Goal: Task Accomplishment & Management: Manage account settings

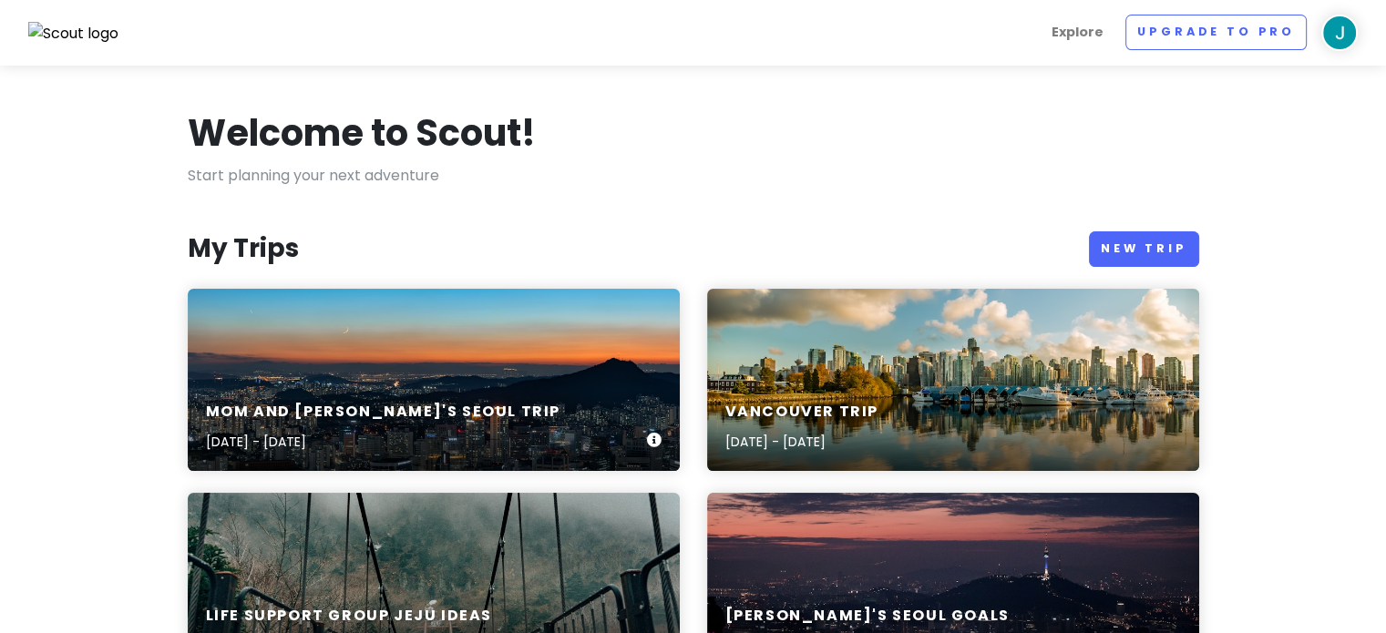
click at [446, 385] on div "Mom and [PERSON_NAME]'s Seoul Trip [DATE] - [DATE]" at bounding box center [434, 428] width 492 height 87
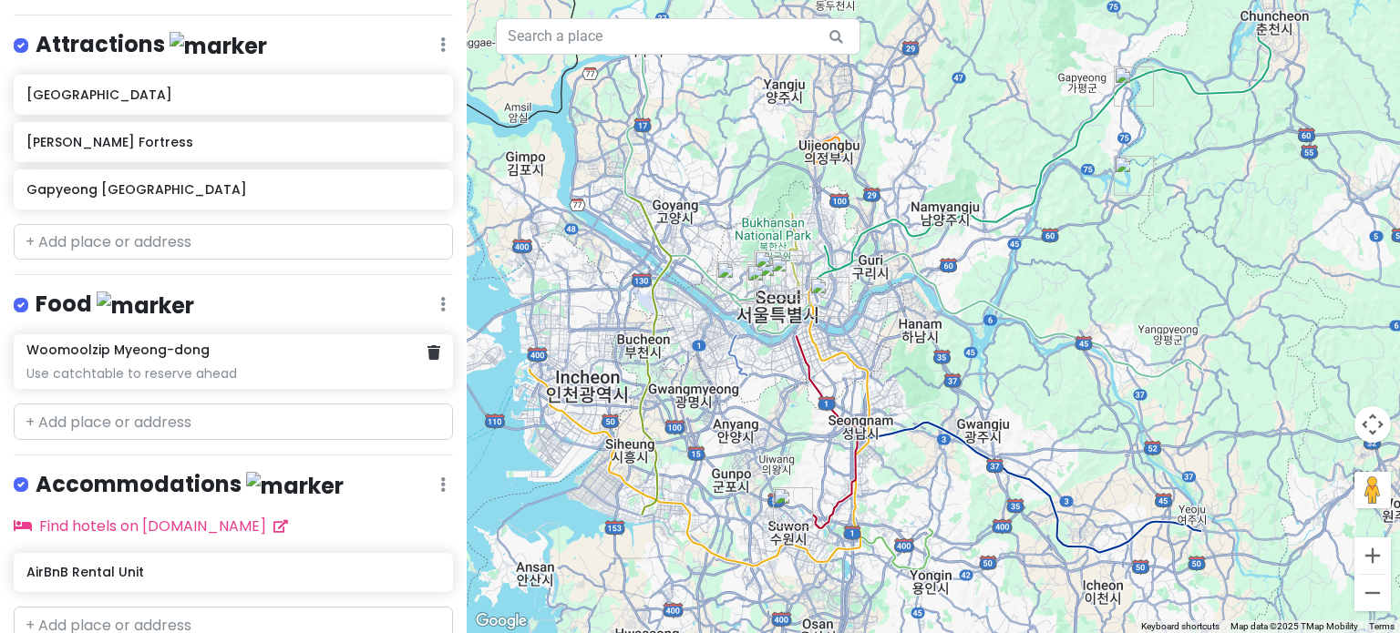
scroll to position [433, 0]
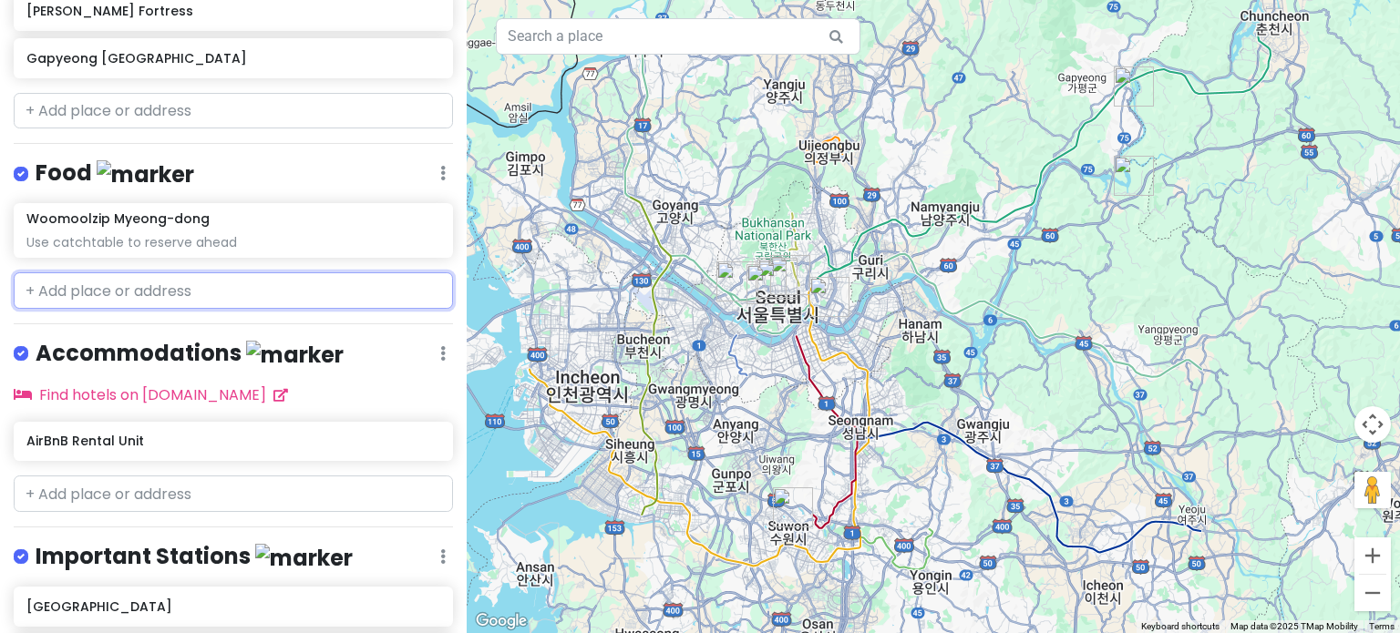
click at [187, 272] on input "text" at bounding box center [233, 290] width 439 height 36
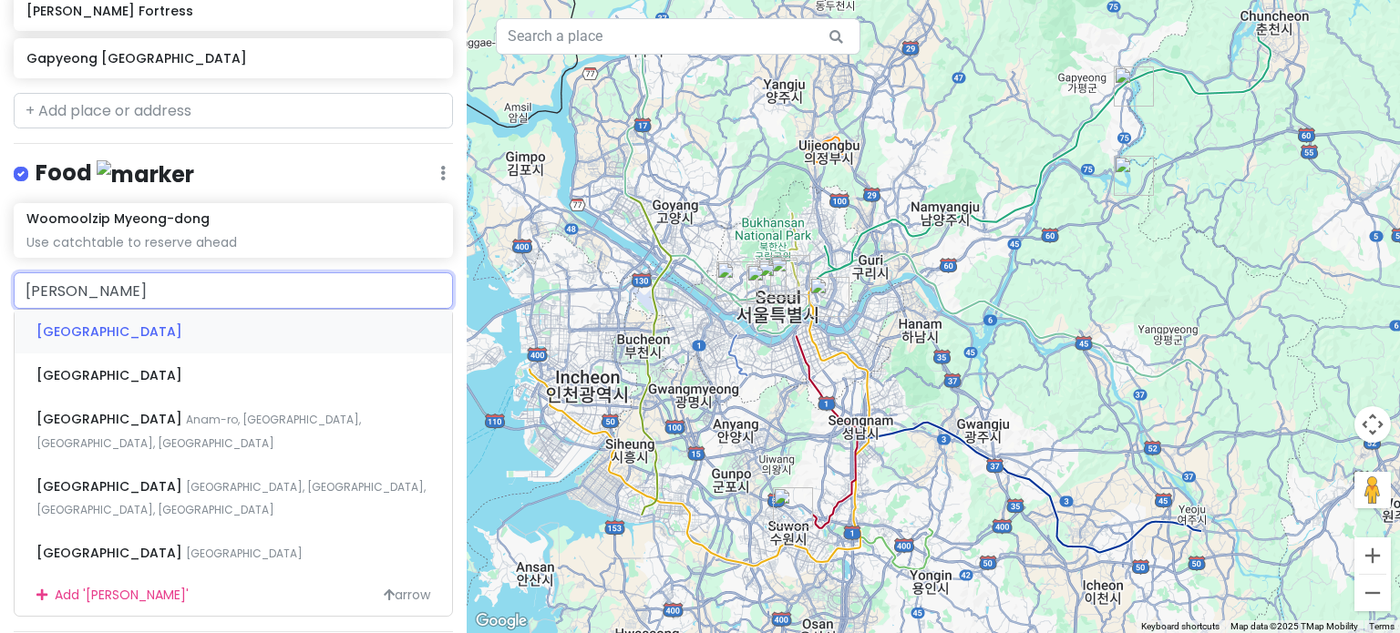
type input "[PERSON_NAME]"
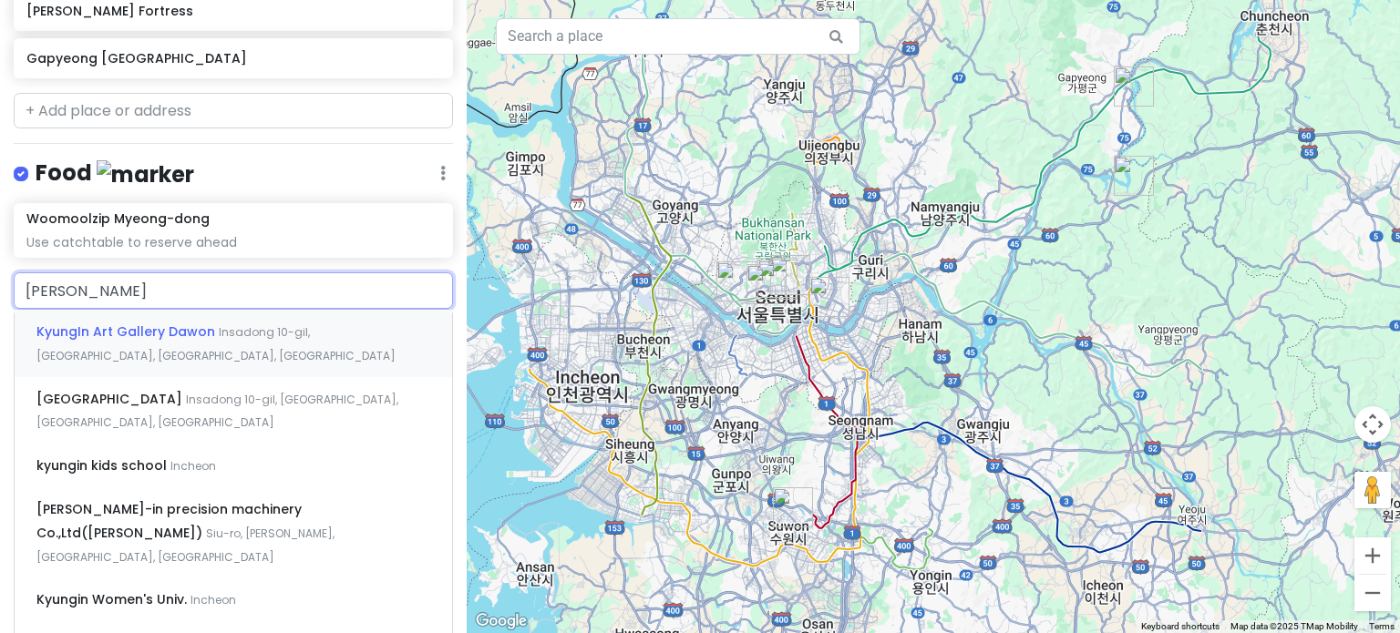
click at [141, 323] on span "KyungIn Art Gallery Dawon" at bounding box center [127, 332] width 182 height 18
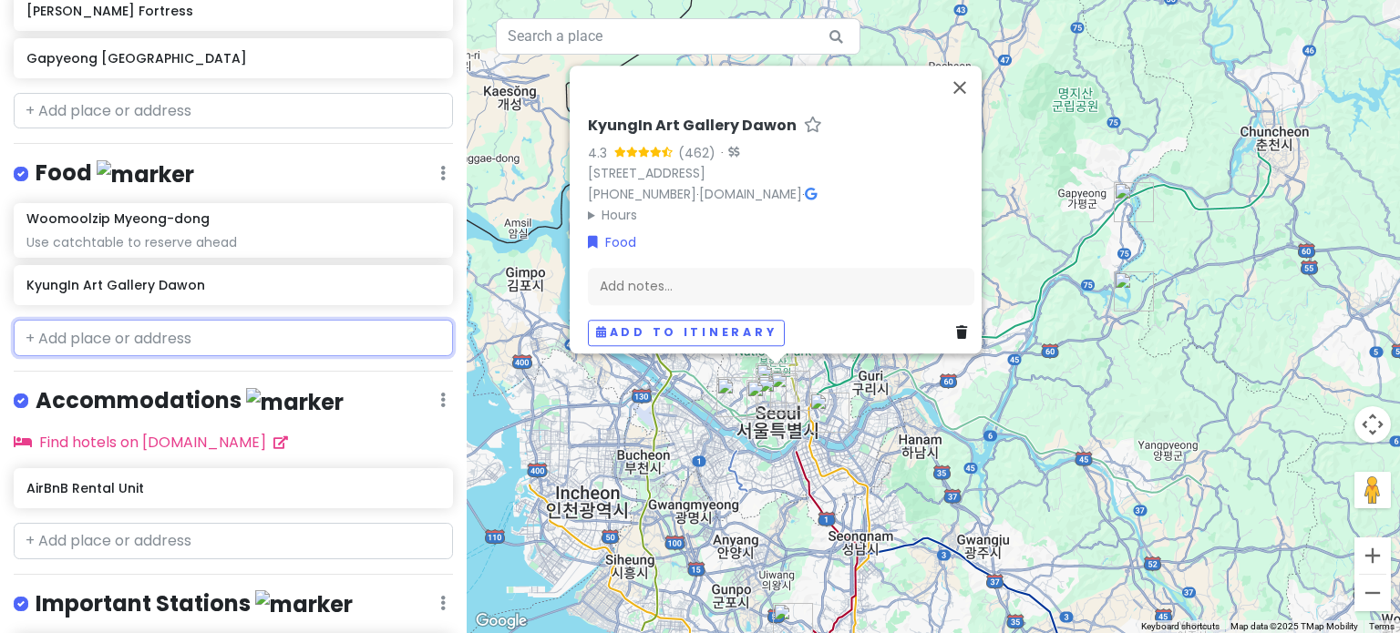
click at [221, 320] on input "text" at bounding box center [233, 338] width 439 height 36
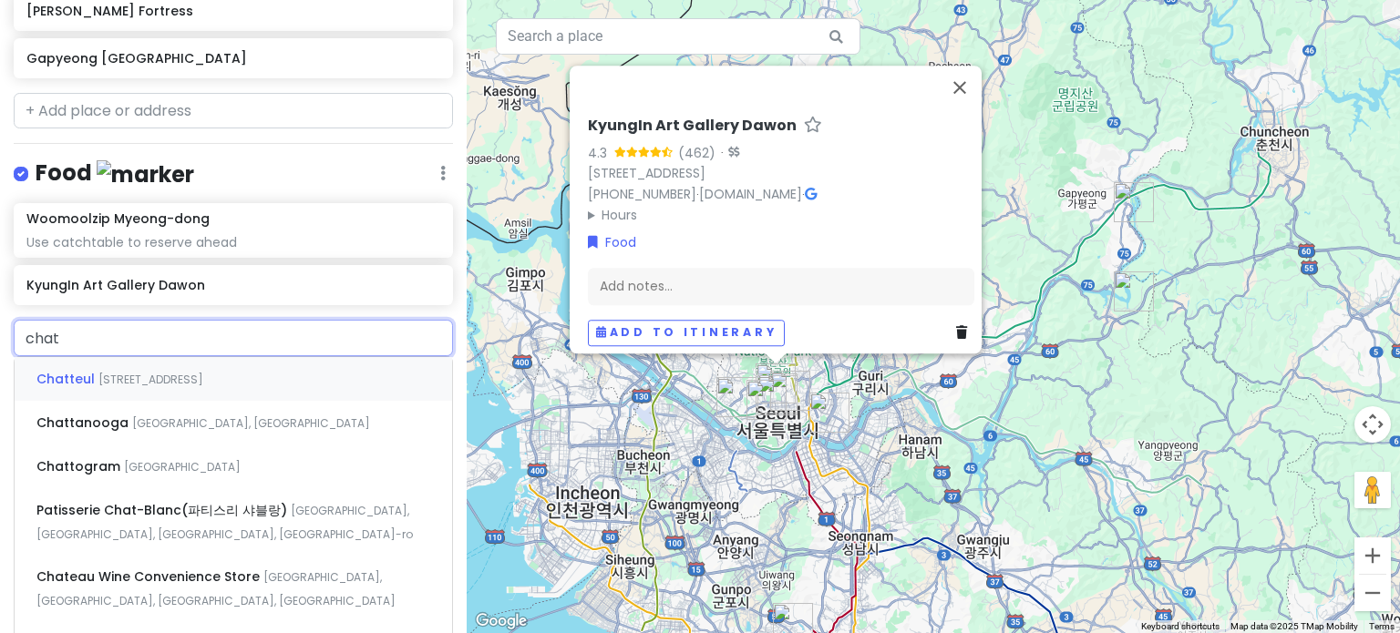
type input "chatt"
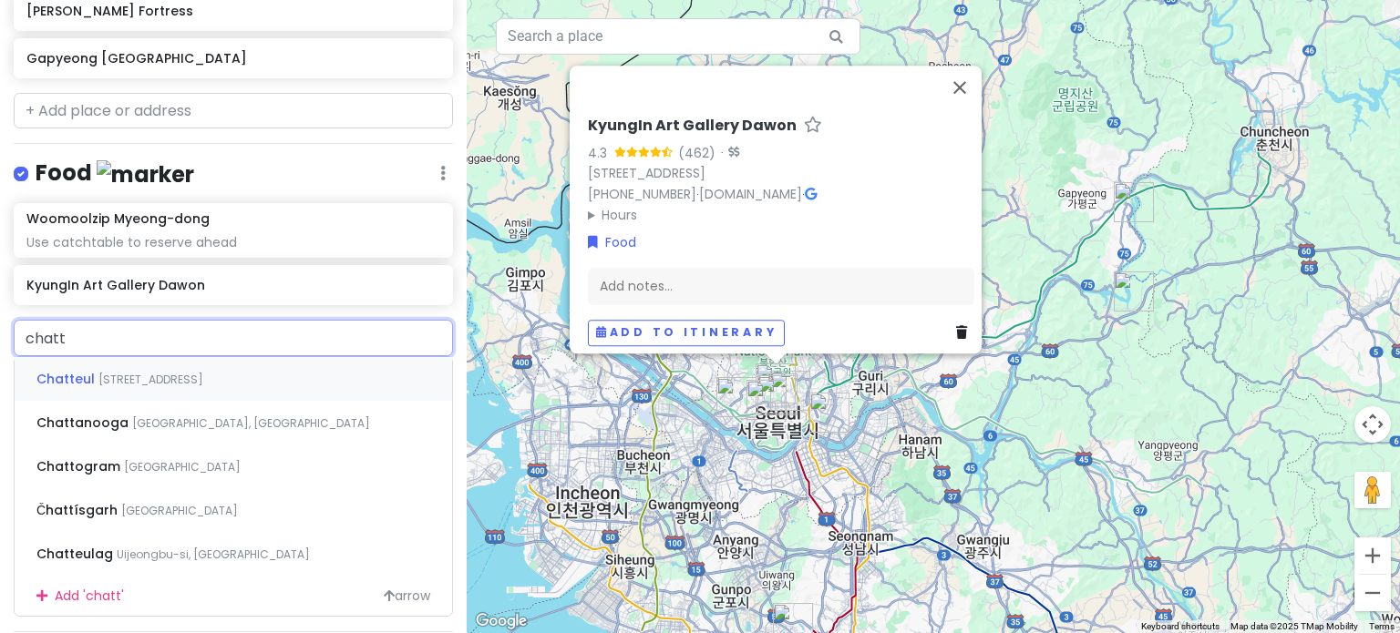
click at [204, 357] on div "Chatteul Bukchon-[STREET_ADDRESS]" at bounding box center [233, 379] width 437 height 44
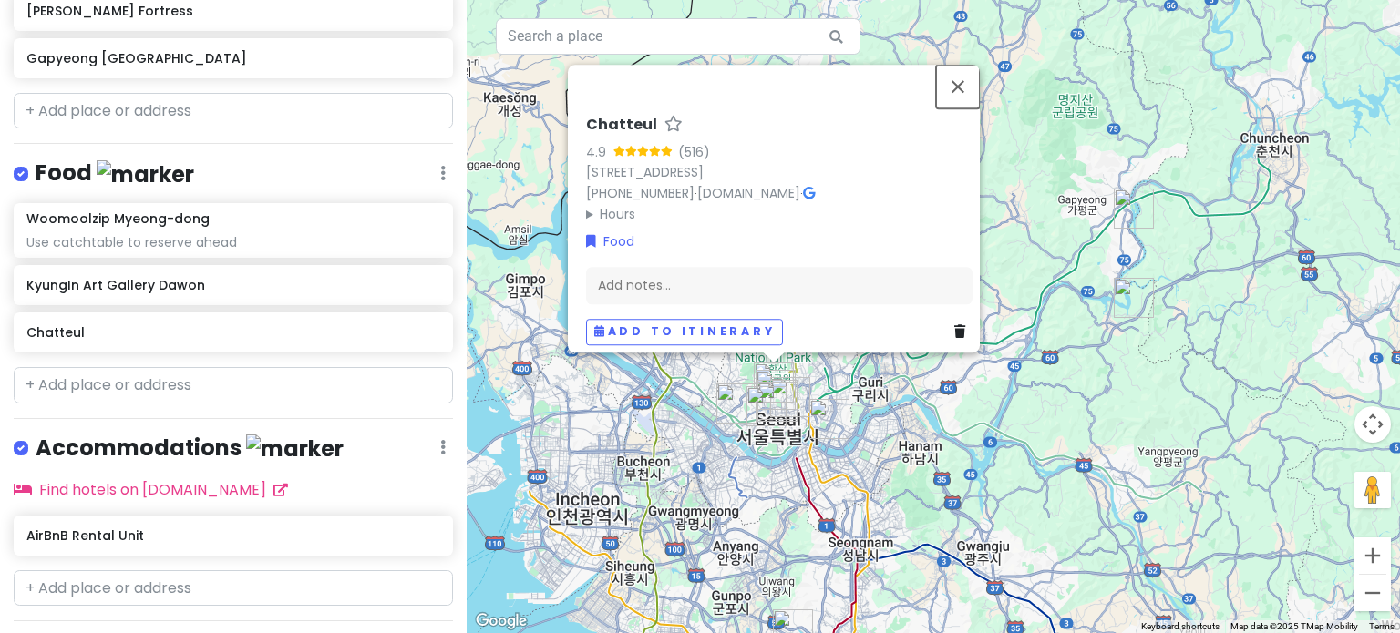
click at [966, 72] on button "Close" at bounding box center [958, 87] width 44 height 44
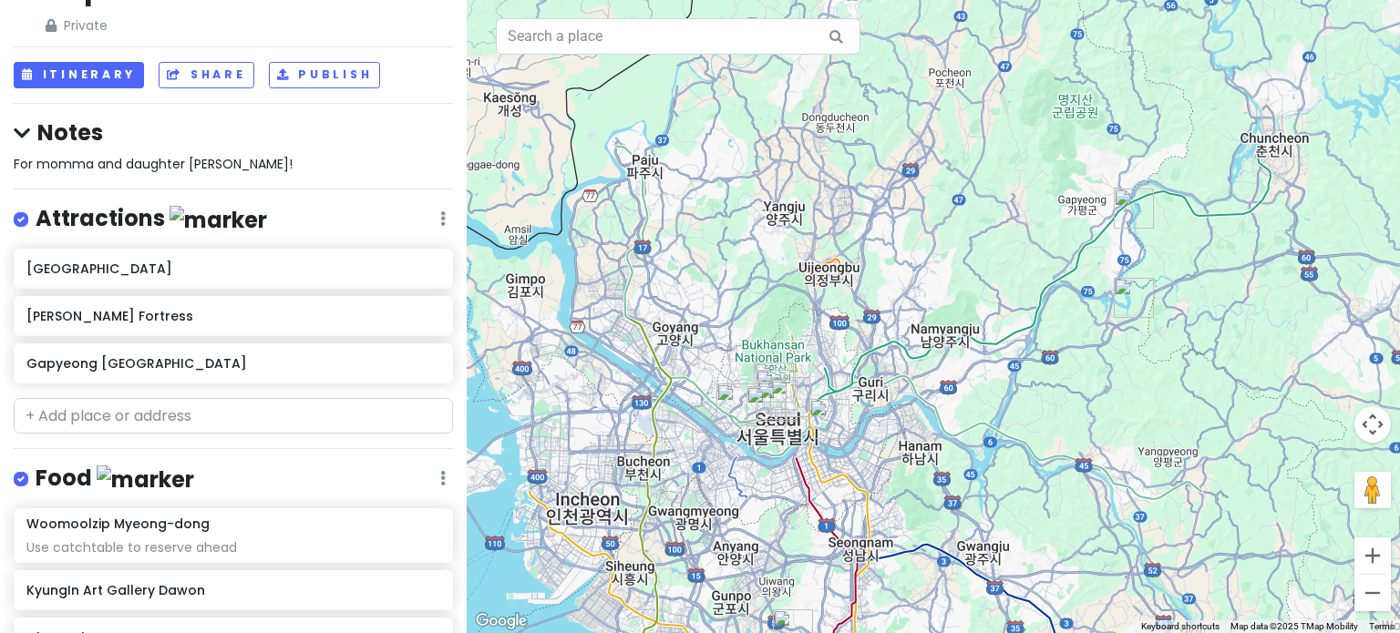
scroll to position [126, 0]
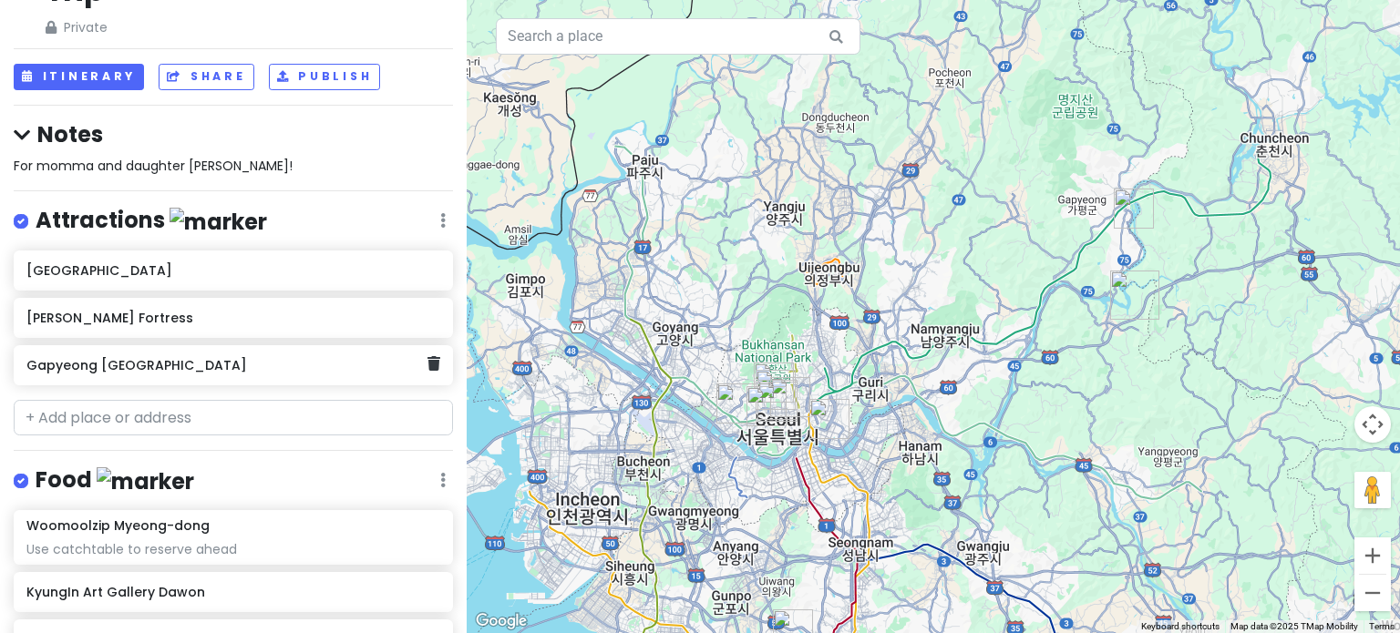
click at [427, 356] on icon at bounding box center [433, 363] width 13 height 15
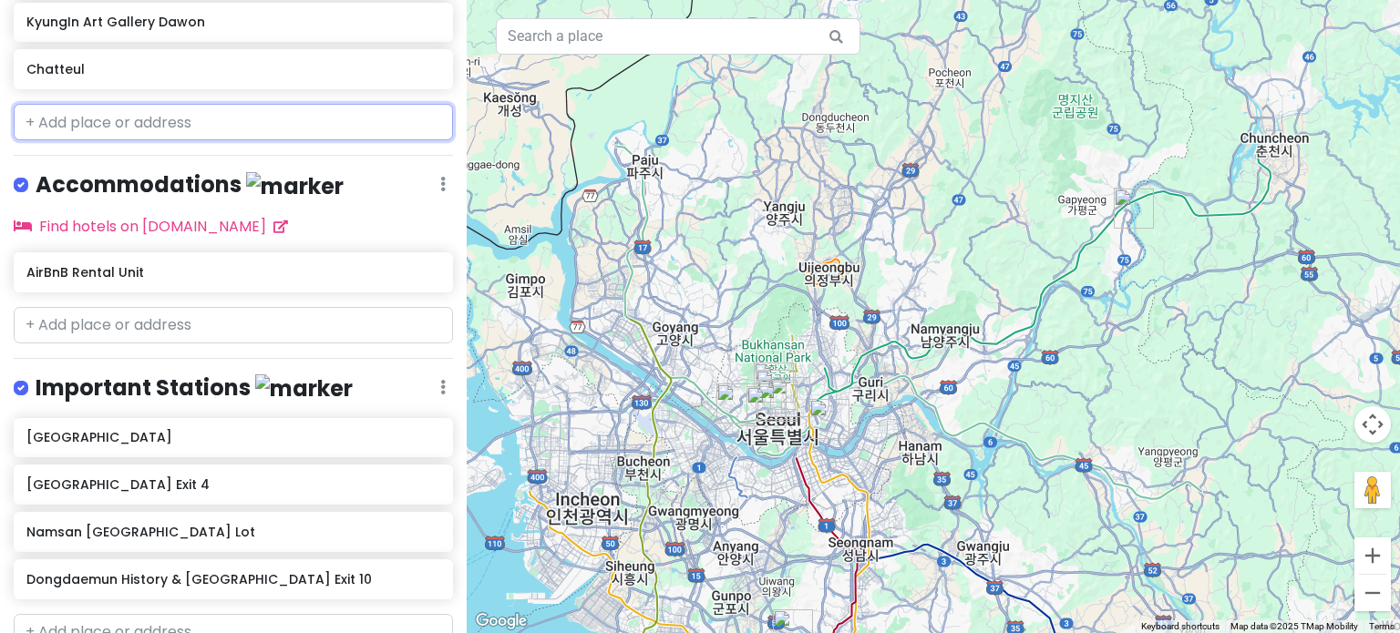
scroll to position [687, 0]
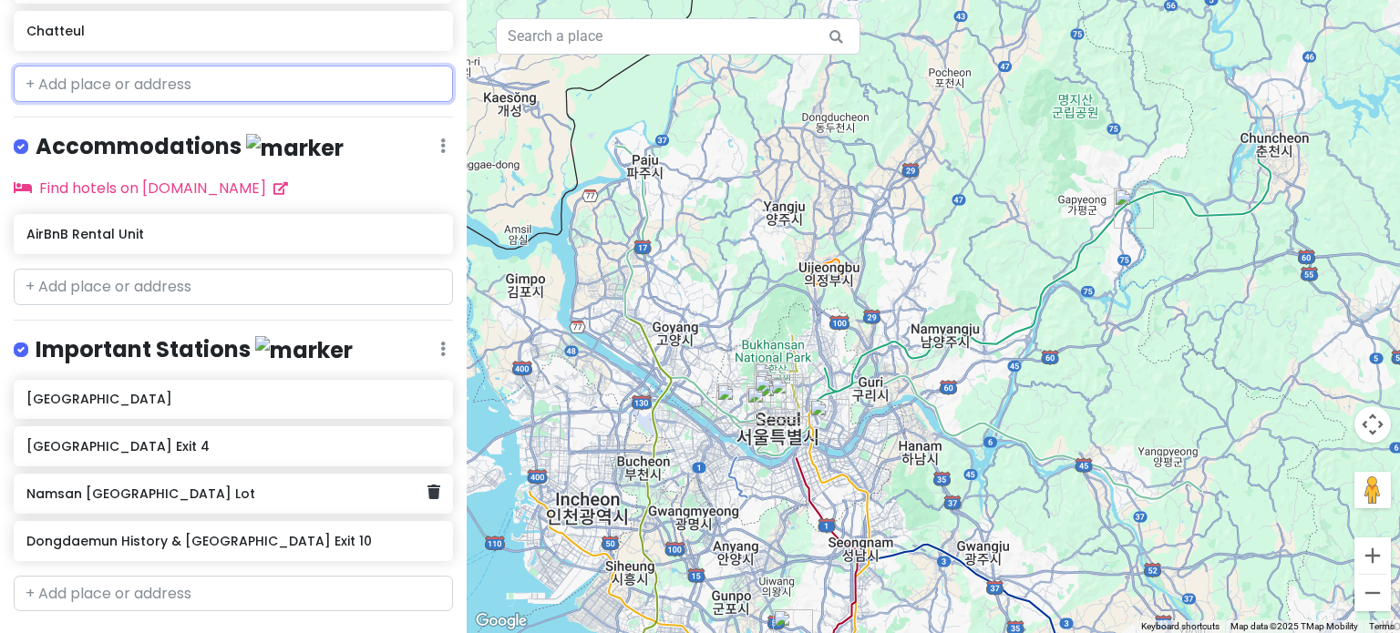
click at [427, 485] on icon at bounding box center [433, 492] width 13 height 15
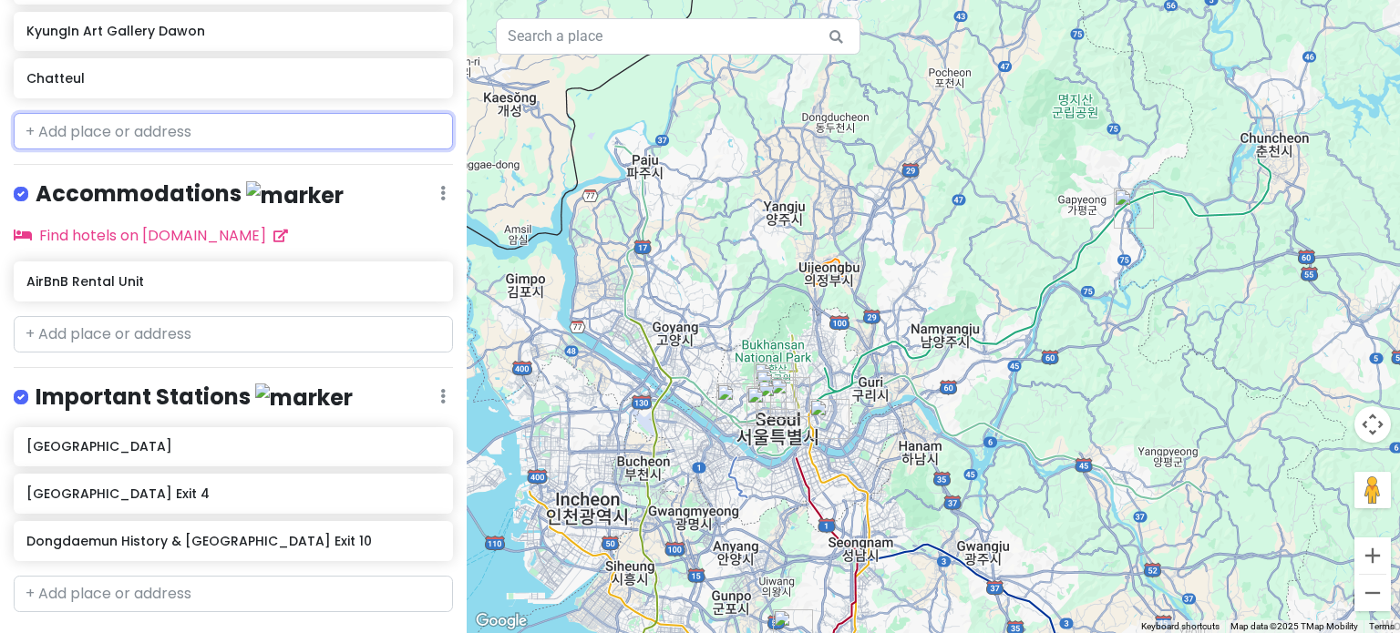
click at [416, 486] on h6 "[GEOGRAPHIC_DATA] Exit 4" at bounding box center [232, 494] width 413 height 16
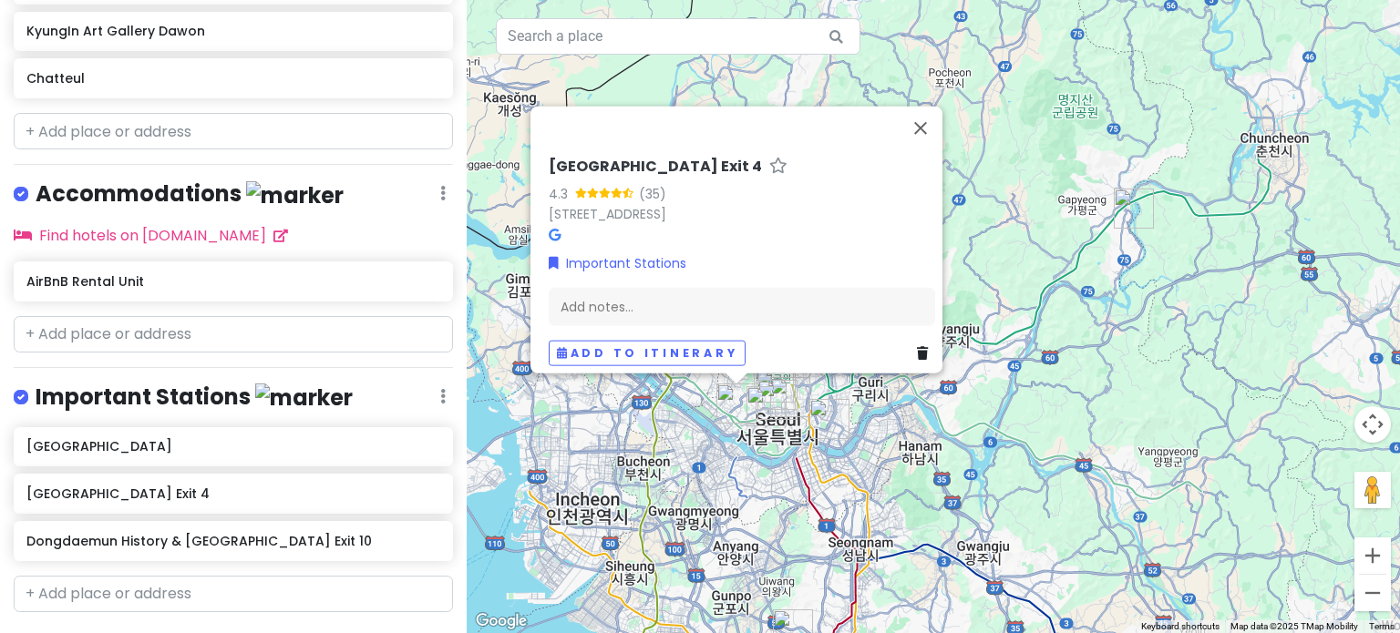
click at [917, 346] on icon at bounding box center [922, 352] width 11 height 13
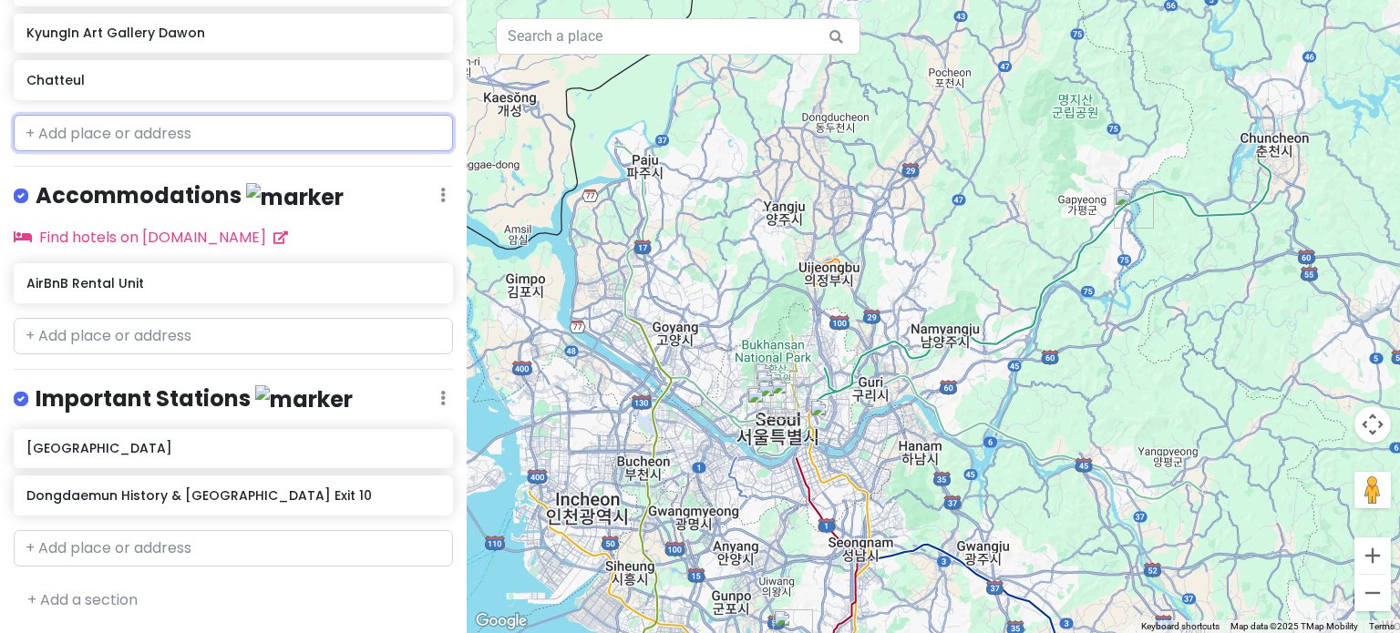
scroll to position [592, 0]
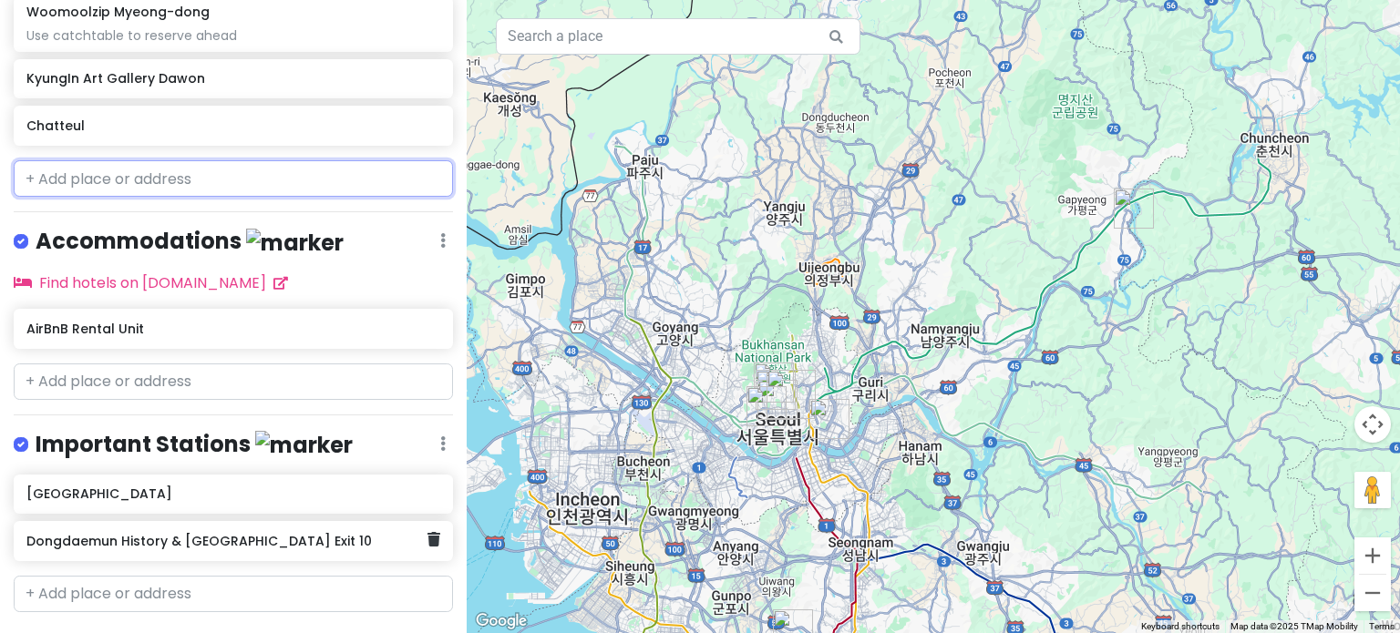
click at [347, 528] on div "Dongdaemun History & [GEOGRAPHIC_DATA] Exit 10" at bounding box center [226, 541] width 400 height 26
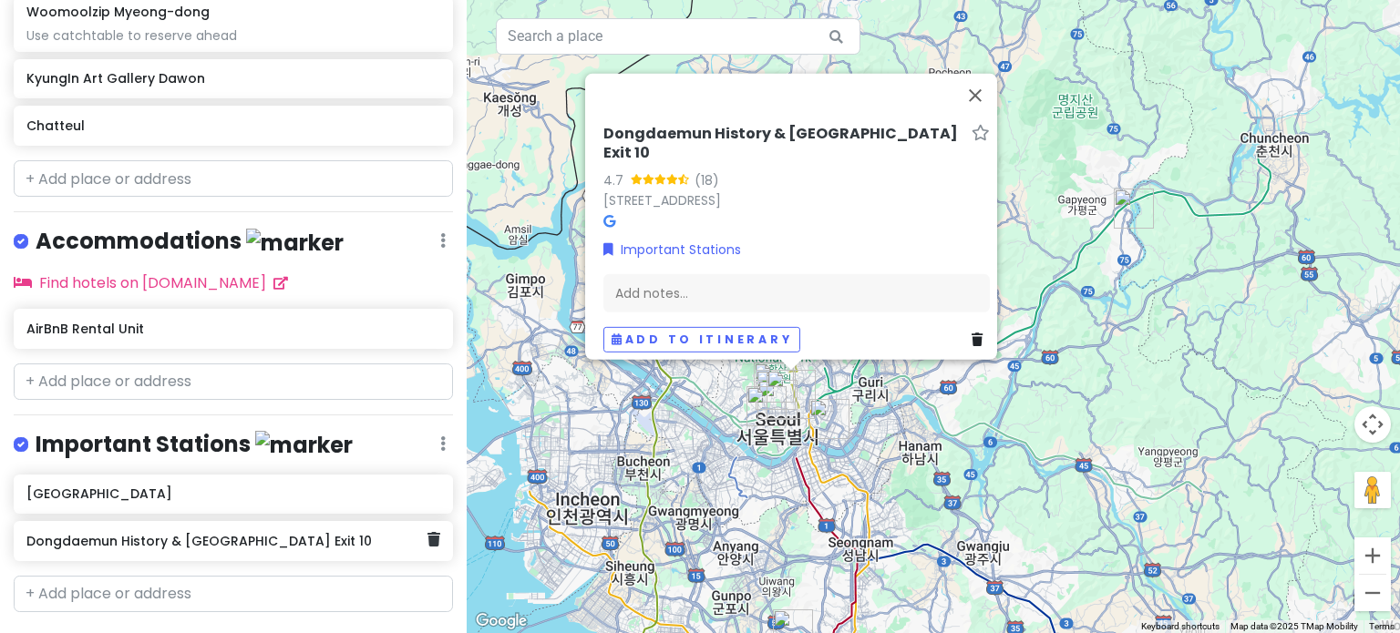
click at [427, 532] on icon at bounding box center [433, 539] width 13 height 15
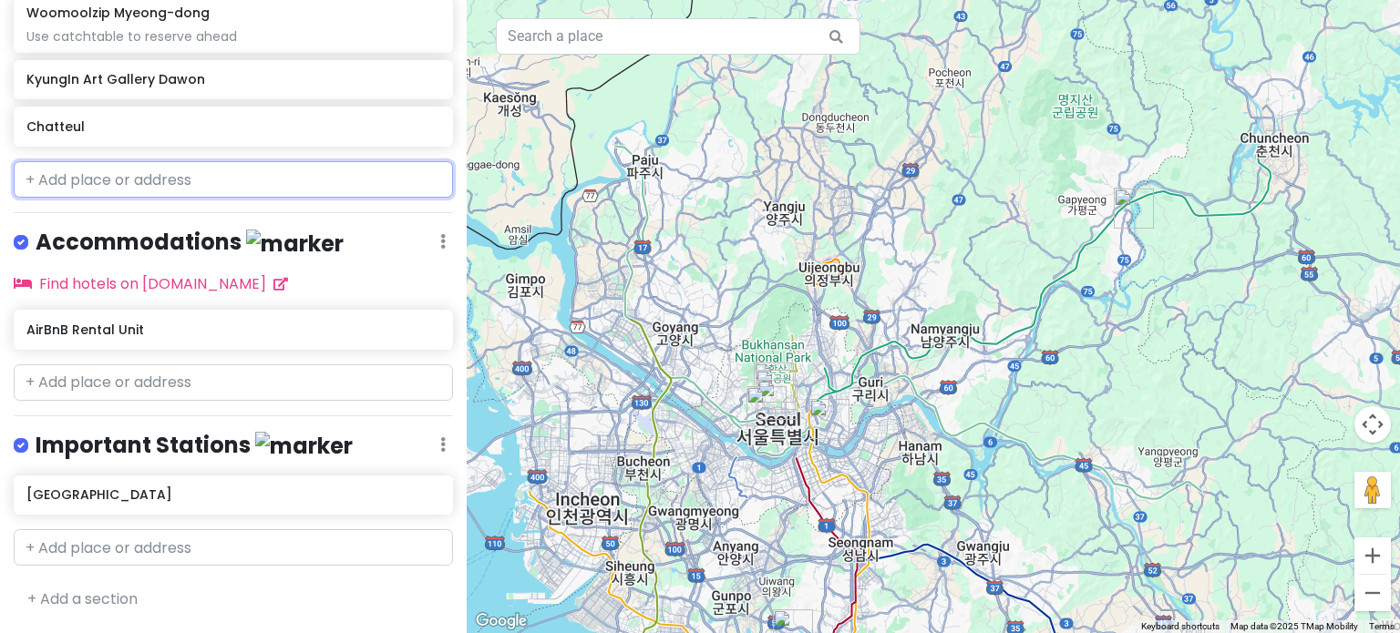
scroll to position [545, 0]
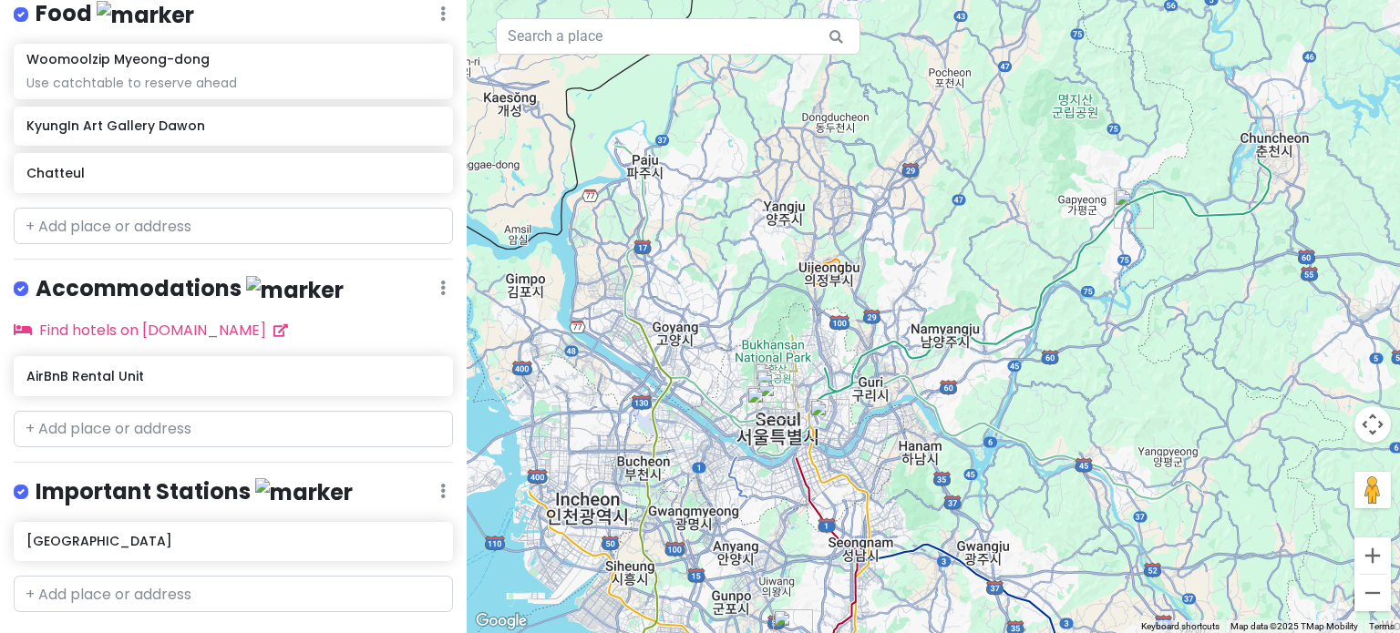
click at [348, 226] on div "Mom and [PERSON_NAME]'s [GEOGRAPHIC_DATA] Trip Private Change Dates Make a Copy…" at bounding box center [233, 316] width 467 height 633
click at [427, 367] on icon at bounding box center [433, 374] width 13 height 15
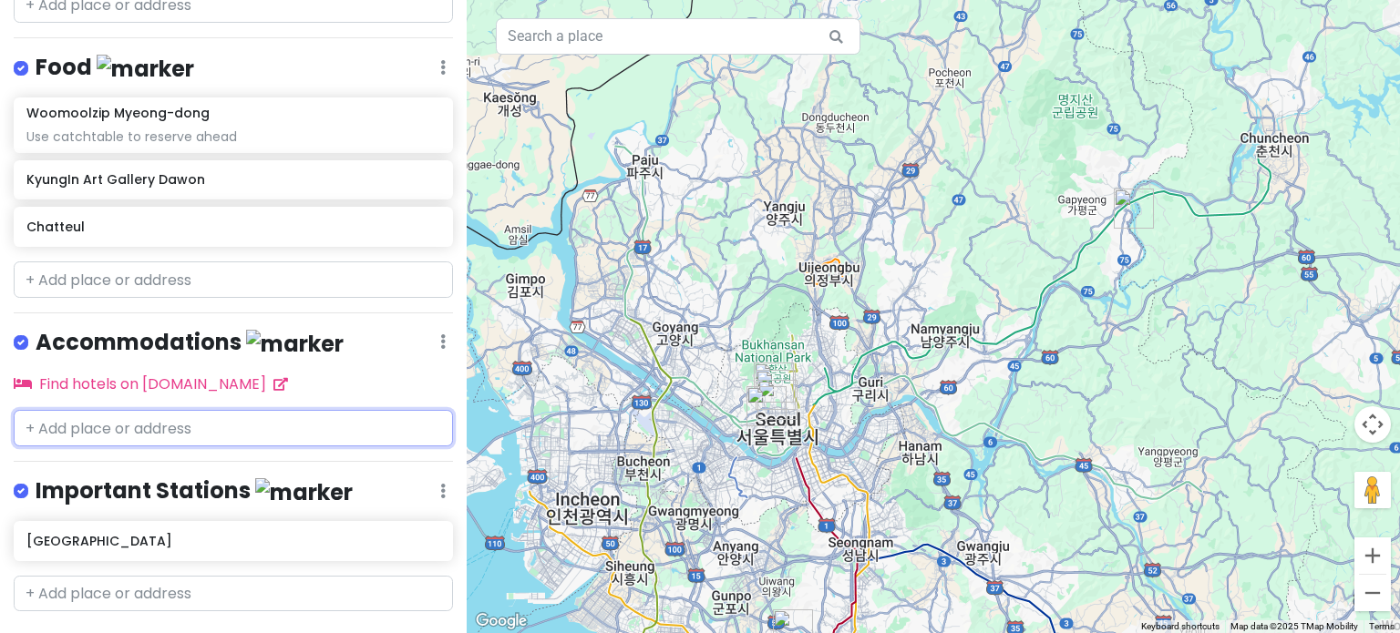
click at [262, 410] on input "text" at bounding box center [233, 428] width 439 height 36
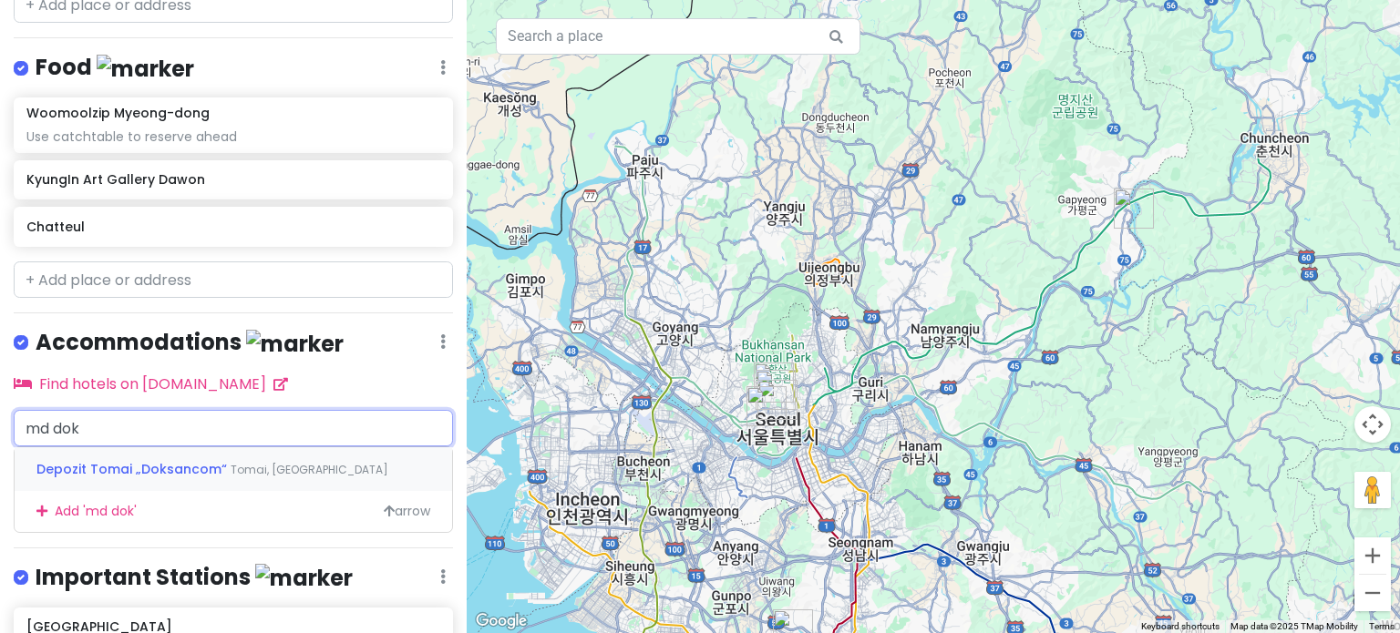
type input "md do"
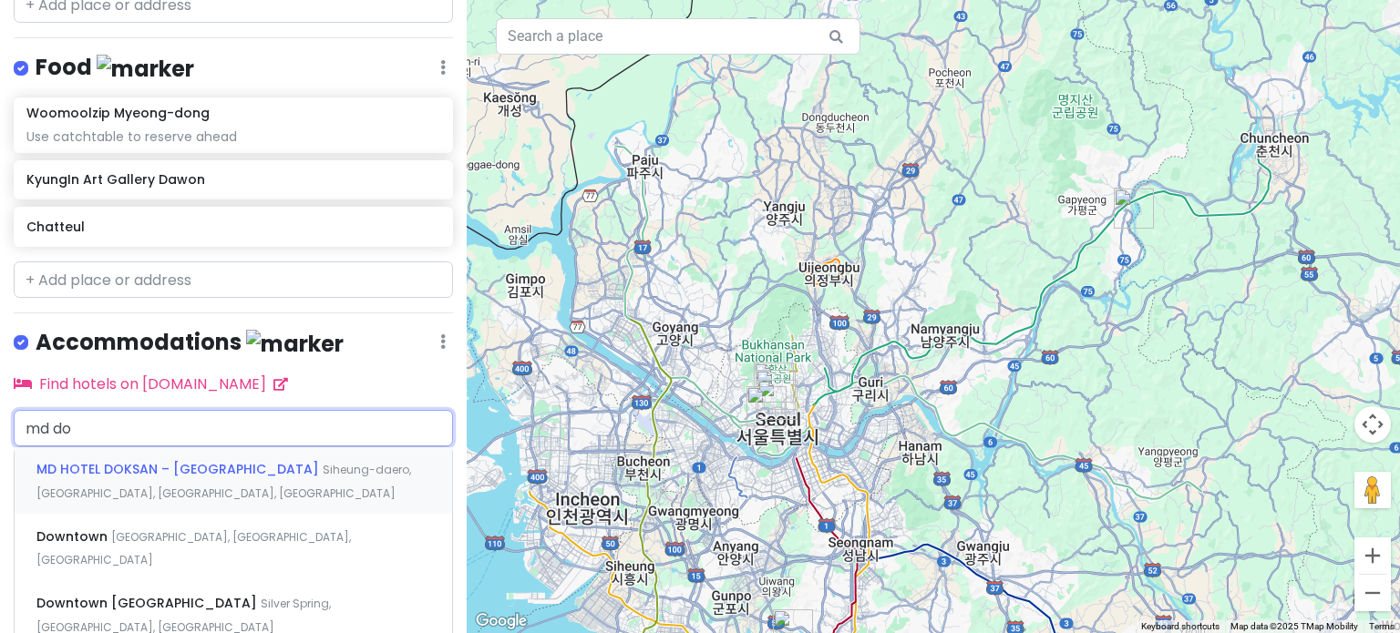
click at [173, 460] on span "MD HOTEL DOKSAN – [GEOGRAPHIC_DATA]" at bounding box center [179, 469] width 286 height 18
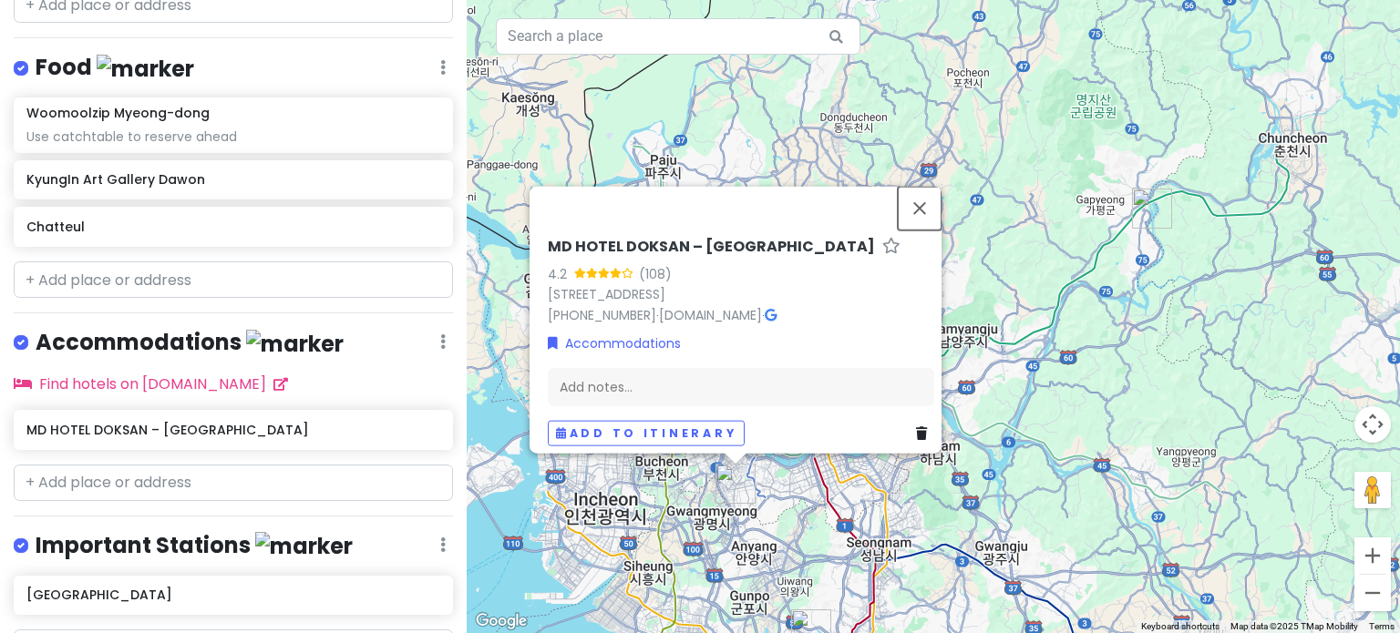
click at [928, 200] on button "Close" at bounding box center [919, 208] width 44 height 44
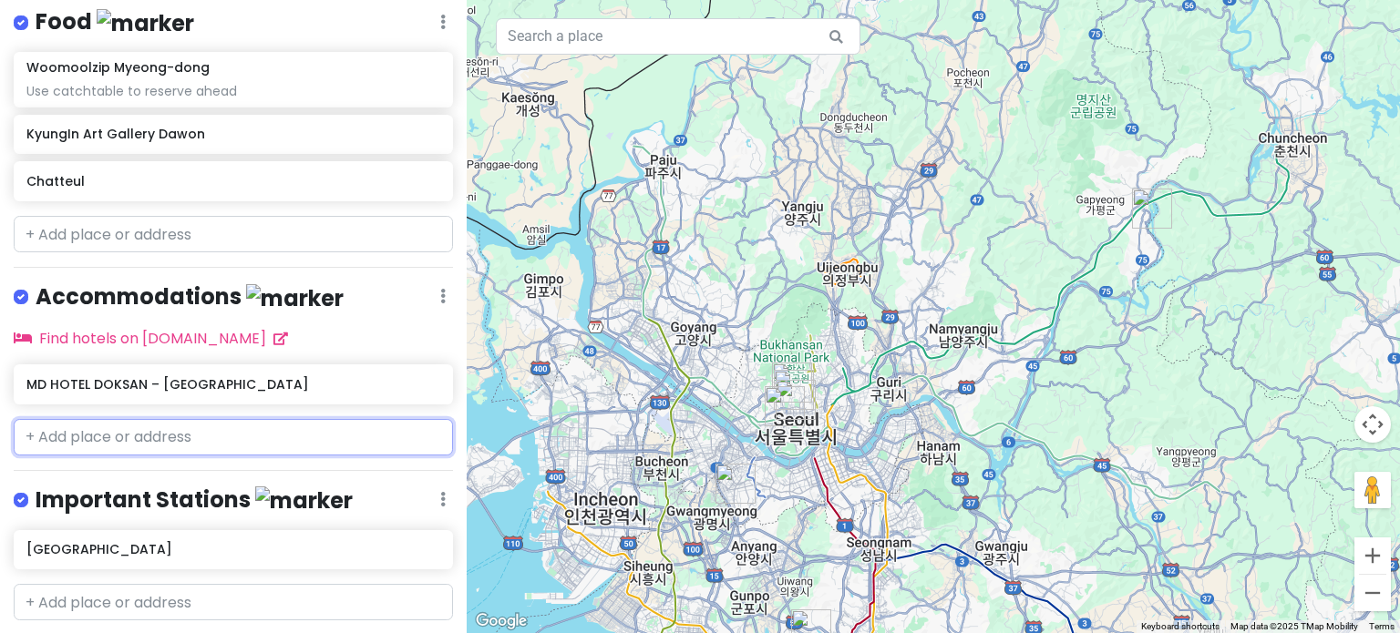
scroll to position [545, 0]
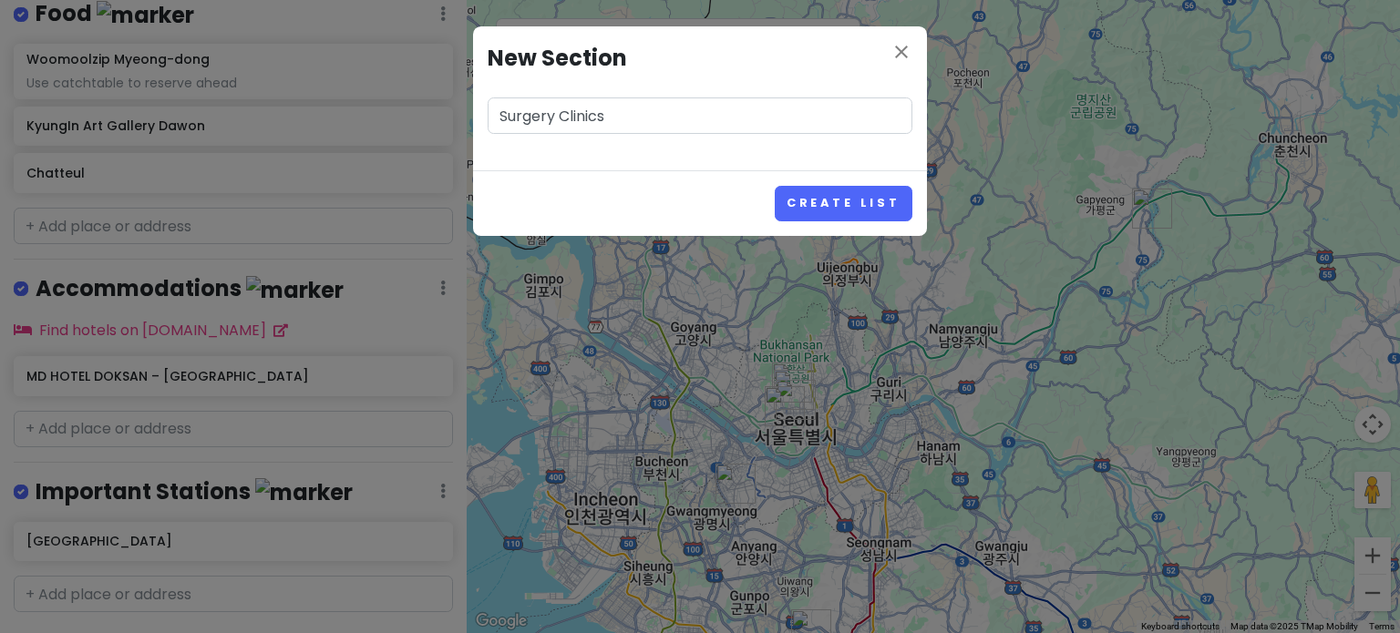
type input "Surgery Clinics"
click at [838, 196] on button "Create List" at bounding box center [843, 204] width 138 height 36
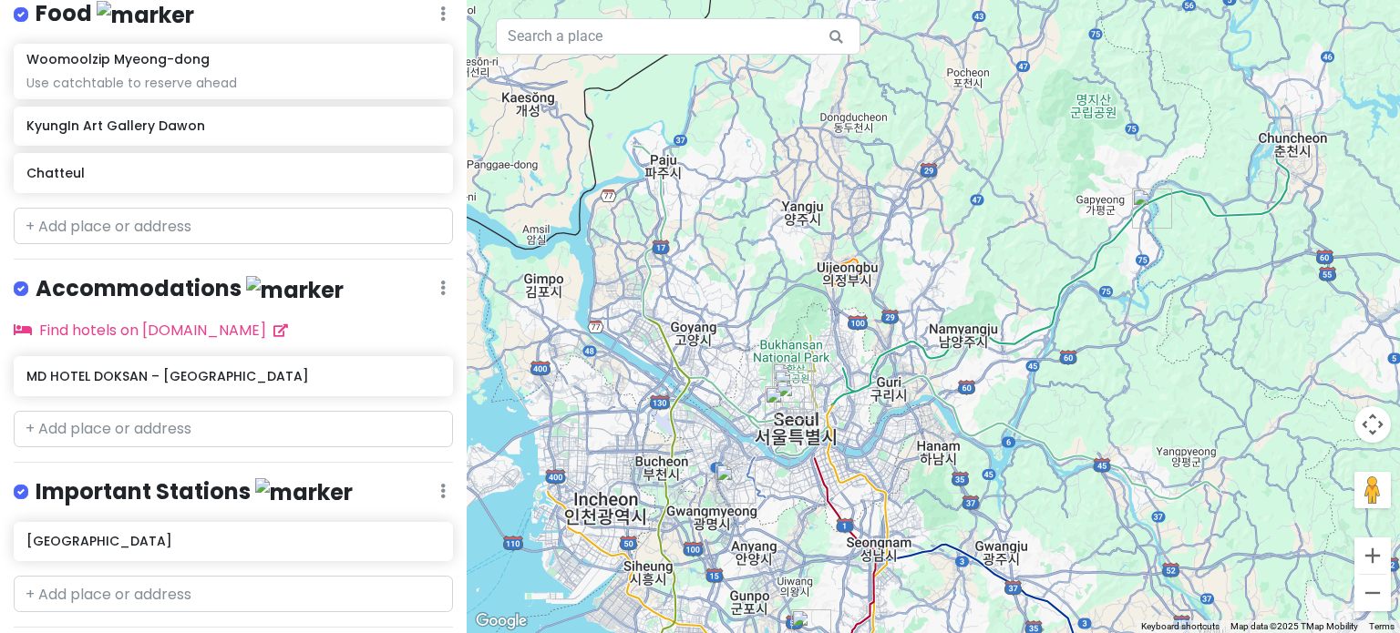
scroll to position [662, 0]
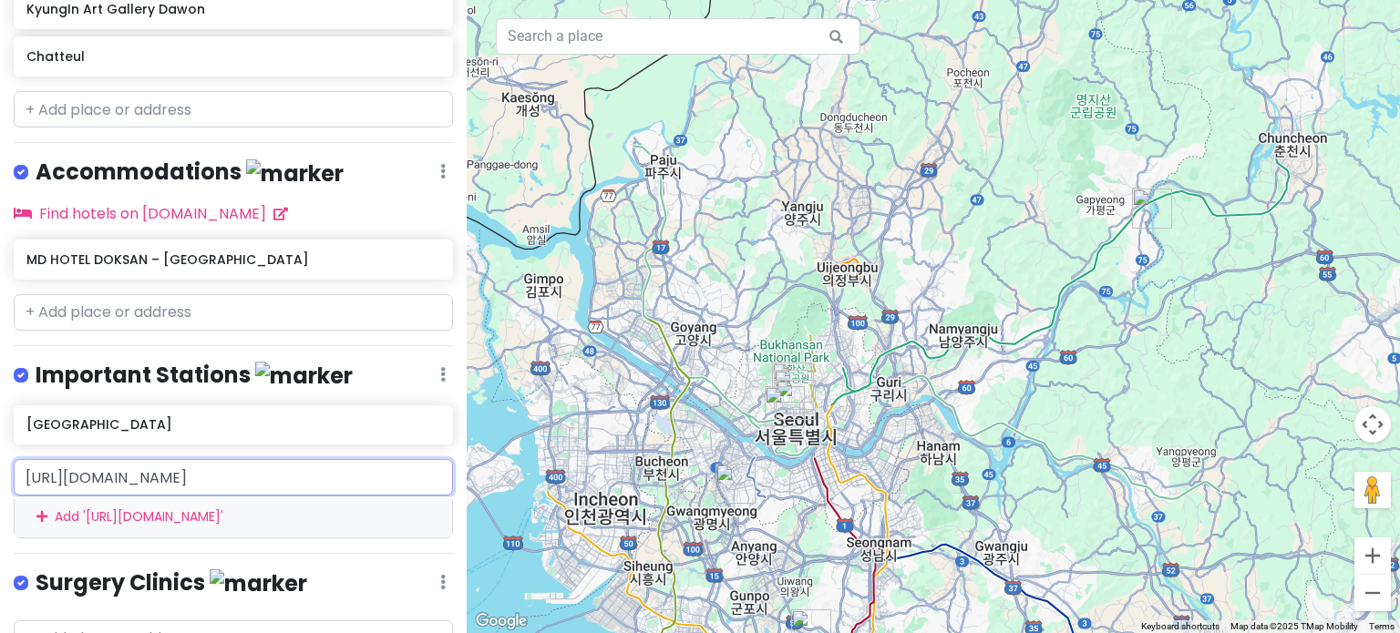
type input "[URL][DOMAIN_NAME]"
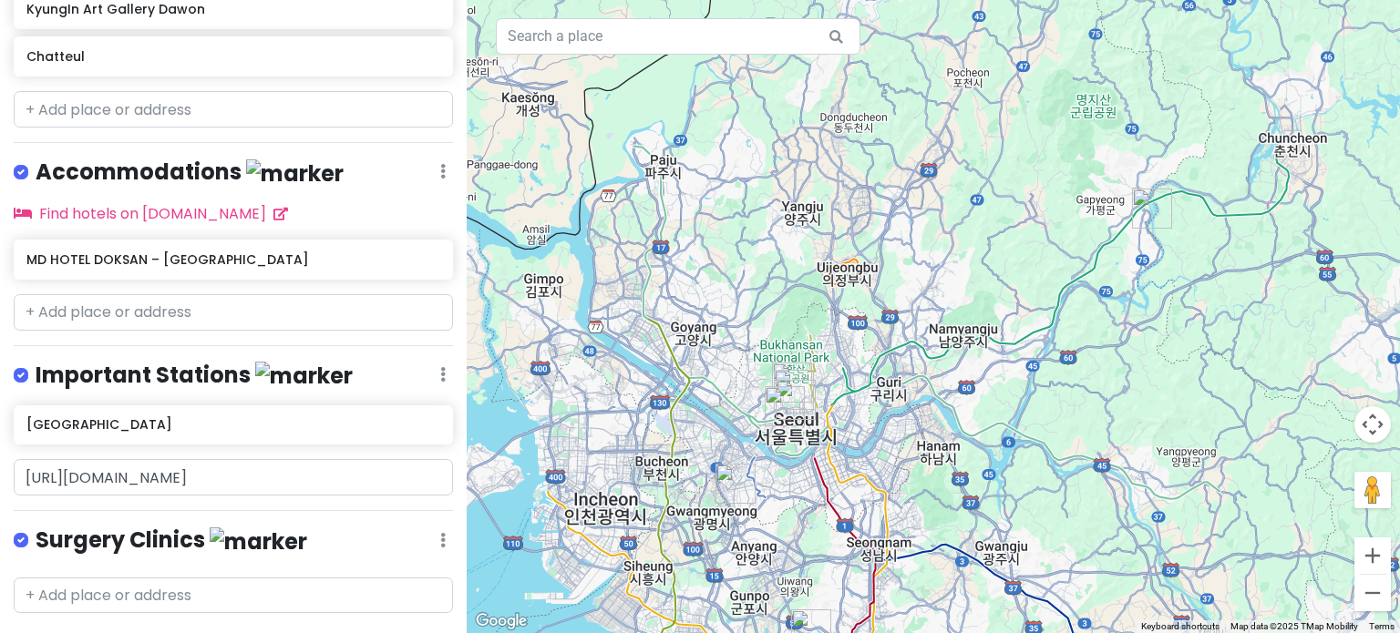
click at [298, 567] on div "Mom and [PERSON_NAME]'s [GEOGRAPHIC_DATA] Trip Private Change Dates Make a Copy…" at bounding box center [233, 316] width 467 height 633
click at [295, 526] on div "Surgery Clinics Edit Reorder Delete List" at bounding box center [233, 544] width 439 height 37
click at [209, 459] on input "[URL][DOMAIN_NAME]" at bounding box center [233, 477] width 439 height 36
click at [260, 468] on div "Mom and [PERSON_NAME]'s [GEOGRAPHIC_DATA] Trip Private Change Dates Make a Copy…" at bounding box center [233, 316] width 467 height 633
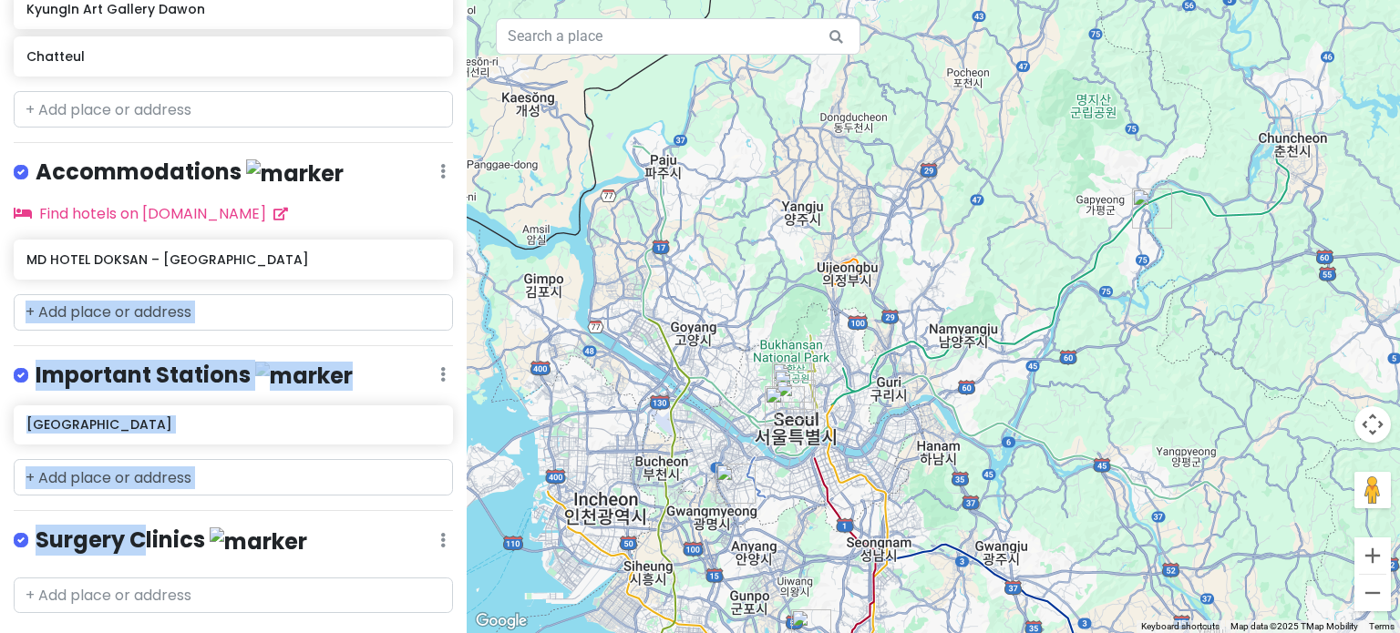
drag, startPoint x: 139, startPoint y: 493, endPoint x: 157, endPoint y: 294, distance: 199.4
click at [157, 294] on div "Mom and [PERSON_NAME]'s [GEOGRAPHIC_DATA] Trip Private Change Dates Make a Copy…" at bounding box center [233, 316] width 467 height 633
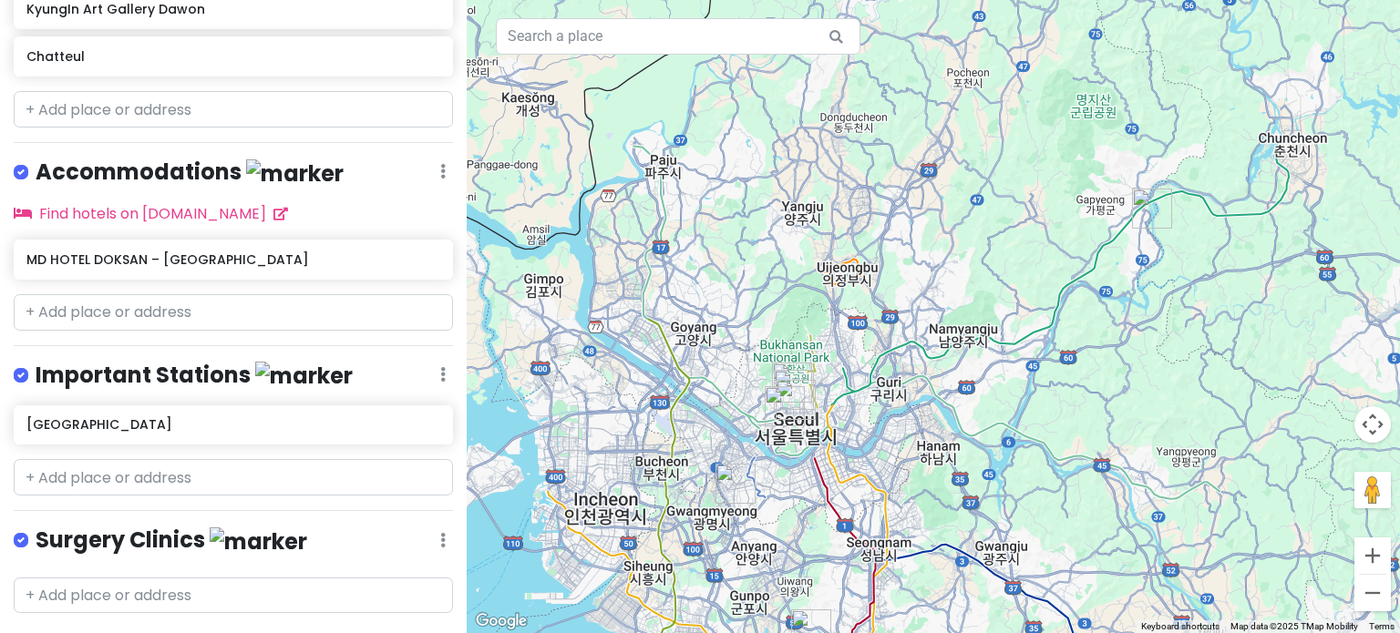
click at [437, 526] on div "Surgery Clinics Edit Reorder Delete List" at bounding box center [233, 544] width 439 height 37
click at [419, 526] on div "Surgery Clinics Edit Reorder Delete List" at bounding box center [233, 544] width 439 height 37
click at [440, 533] on icon at bounding box center [442, 540] width 5 height 15
click at [397, 436] on link "Reorder" at bounding box center [389, 458] width 146 height 44
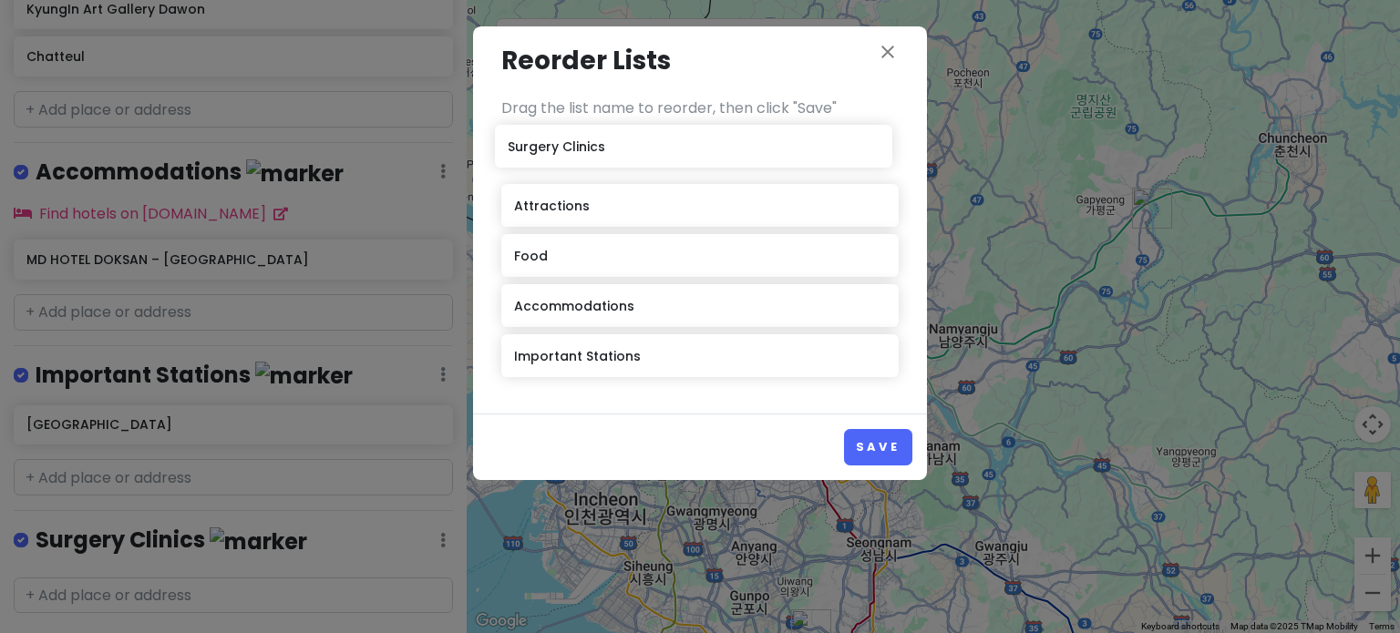
drag, startPoint x: 560, startPoint y: 353, endPoint x: 554, endPoint y: 143, distance: 209.7
click at [554, 143] on div "Attractions Food Accommodations Important Stations Surgery Clinics" at bounding box center [699, 259] width 397 height 251
drag, startPoint x: 565, startPoint y: 303, endPoint x: 561, endPoint y: 202, distance: 100.3
click at [561, 202] on div "Surgery Clinics Attractions Food Accommodations Important Stations" at bounding box center [699, 259] width 397 height 251
drag, startPoint x: 561, startPoint y: 306, endPoint x: 563, endPoint y: 239, distance: 67.5
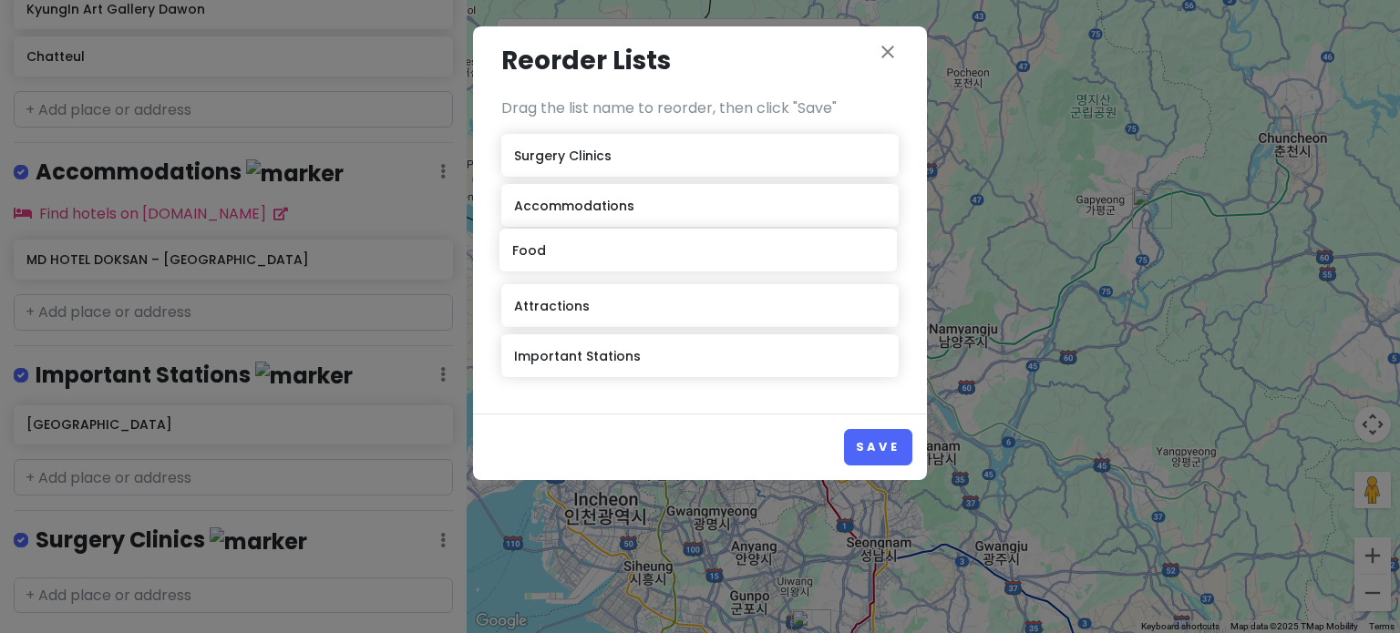
click at [563, 239] on div "Surgery Clinics Accommodations Attractions Food Important Stations" at bounding box center [699, 259] width 397 height 251
click at [882, 449] on button "Save" at bounding box center [878, 447] width 68 height 36
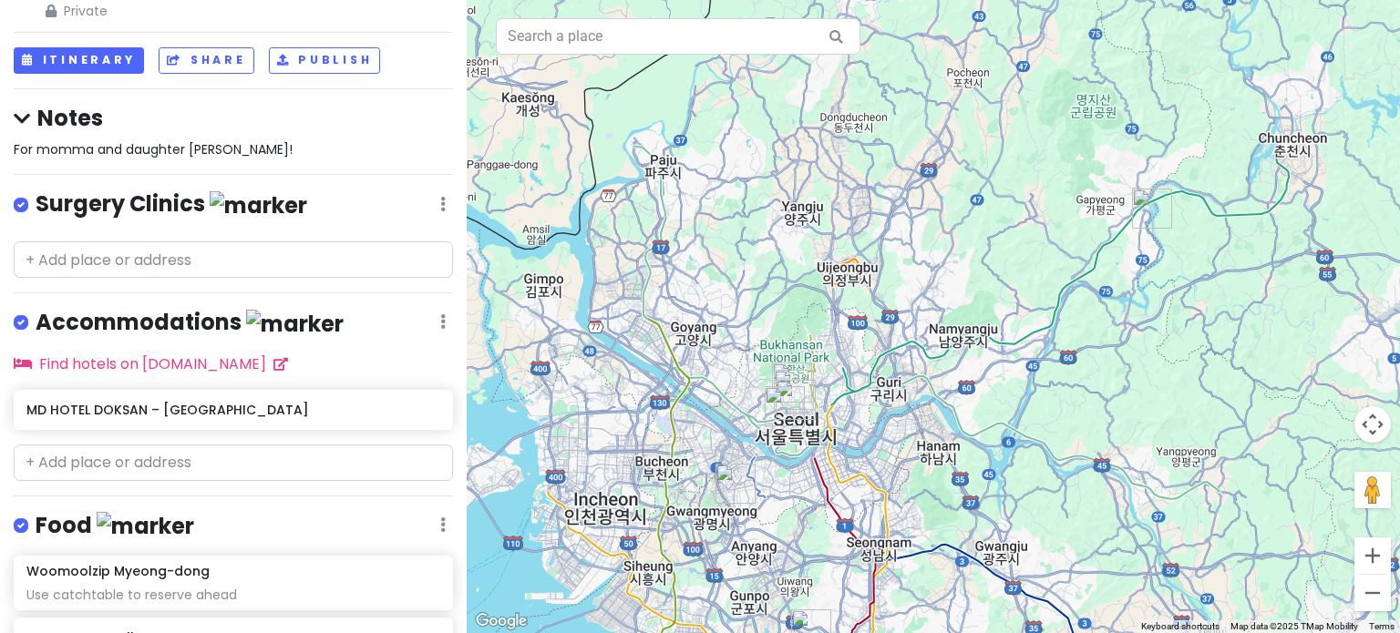
scroll to position [0, 0]
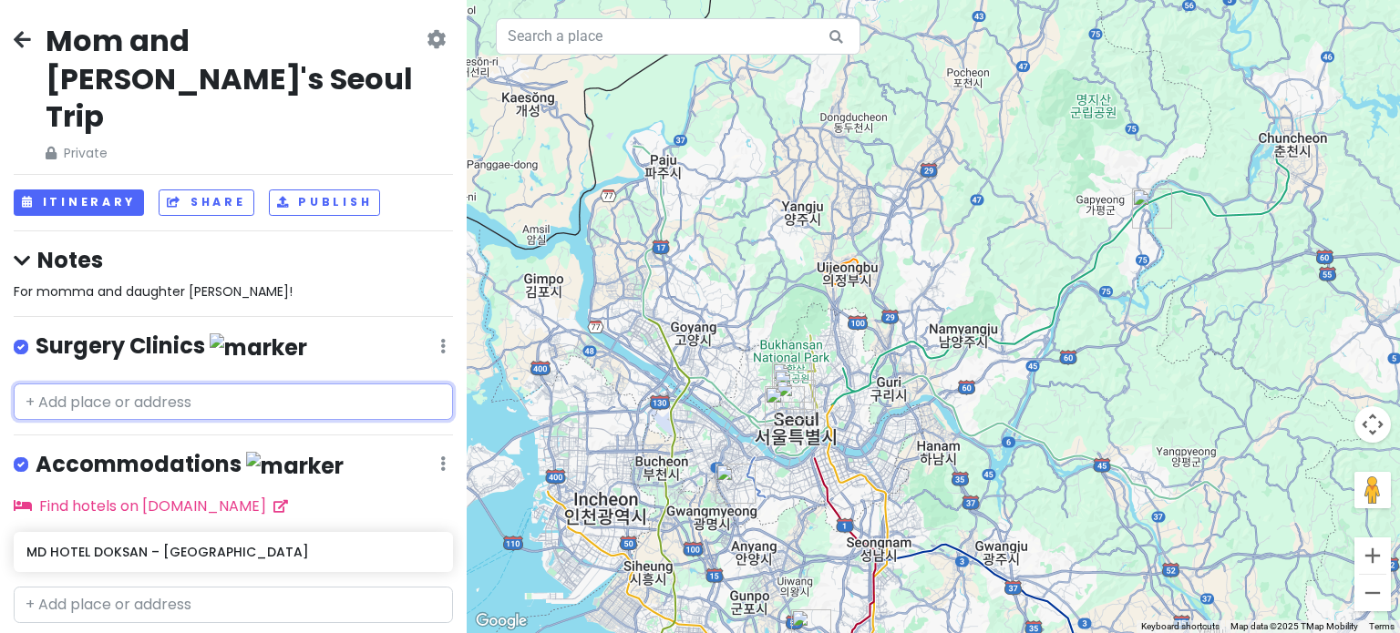
click at [185, 384] on input "text" at bounding box center [233, 402] width 439 height 36
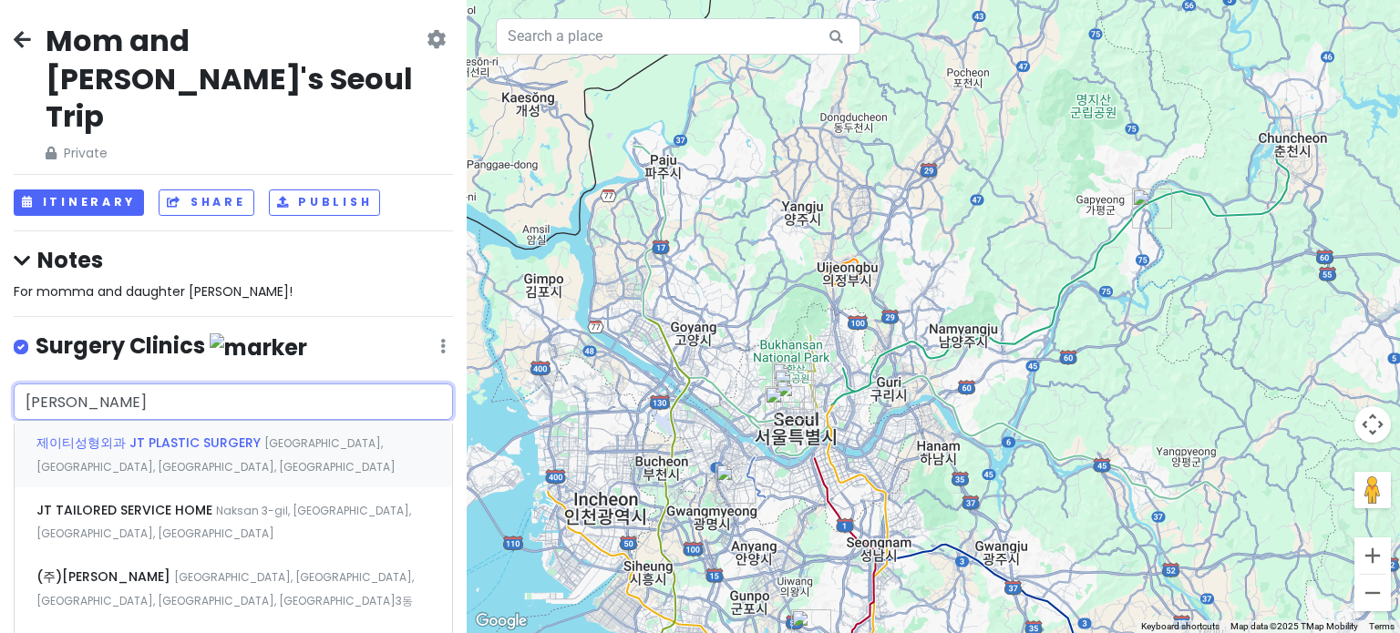
type input "JT plast"
click at [197, 434] on span "제이티성형외과 JT PLASTIC SURGERY" at bounding box center [150, 443] width 228 height 18
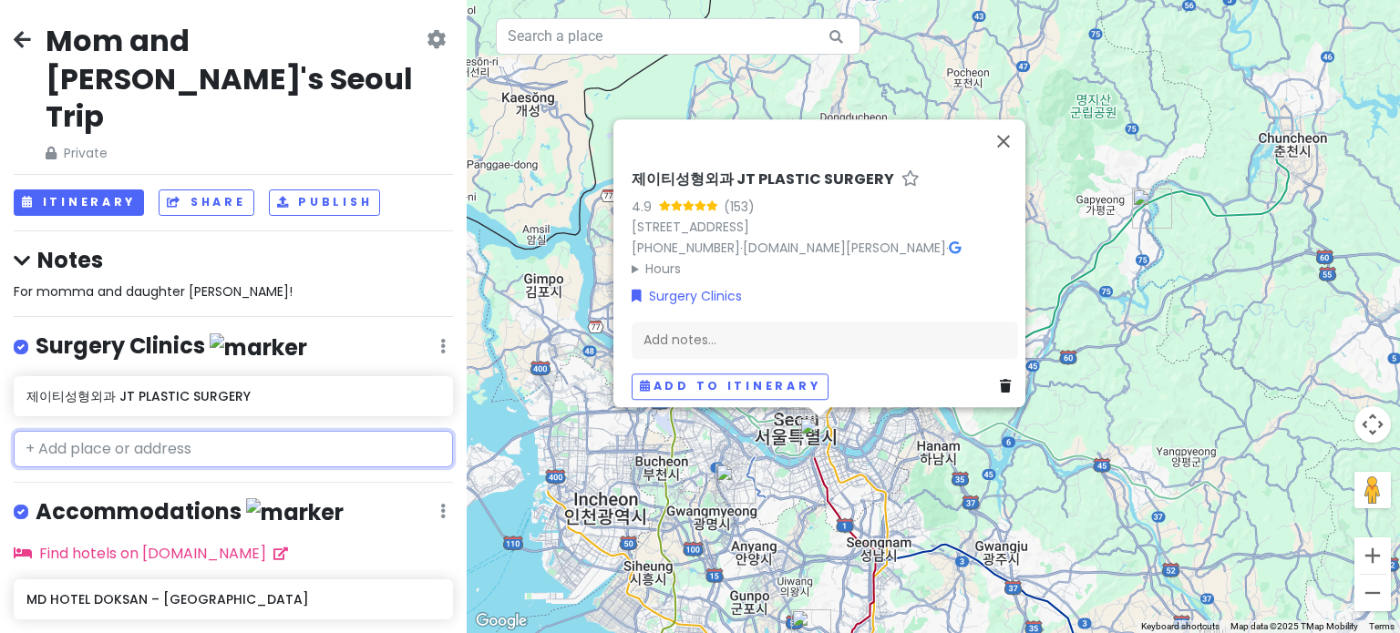
click at [120, 431] on input "text" at bounding box center [233, 449] width 439 height 36
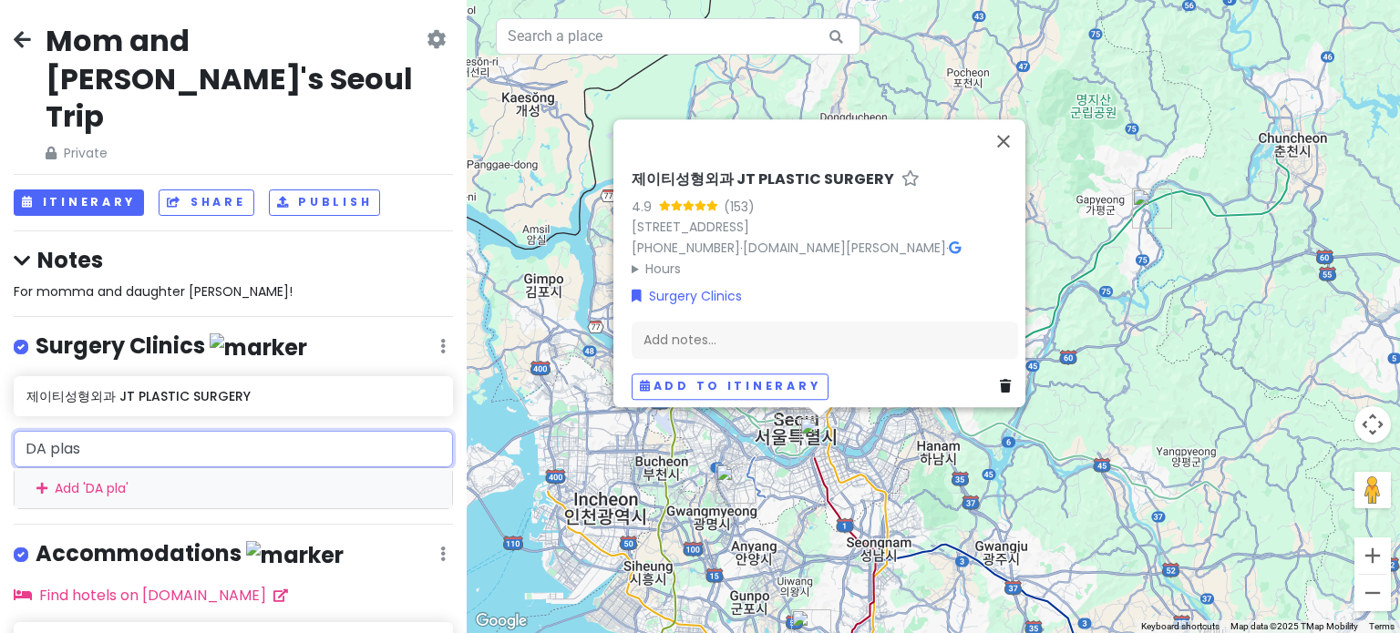
type input "DA plast"
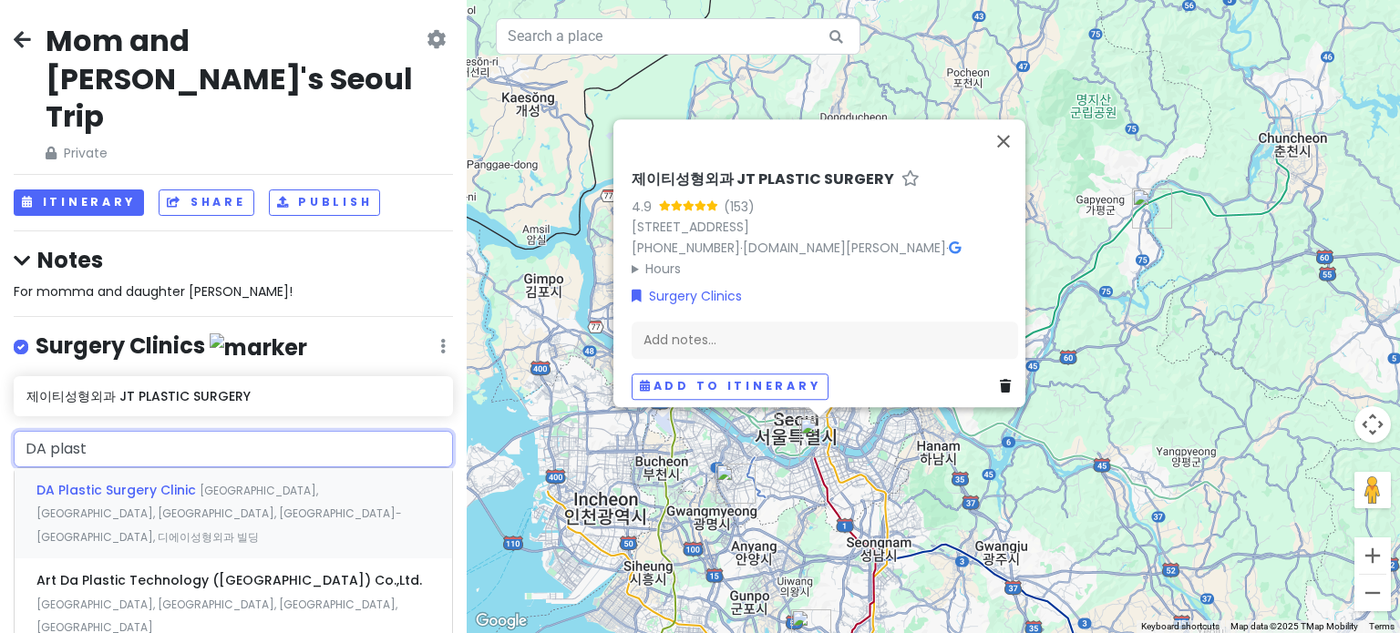
click at [160, 481] on span "DA Plastic Surgery Clinic" at bounding box center [117, 490] width 163 height 18
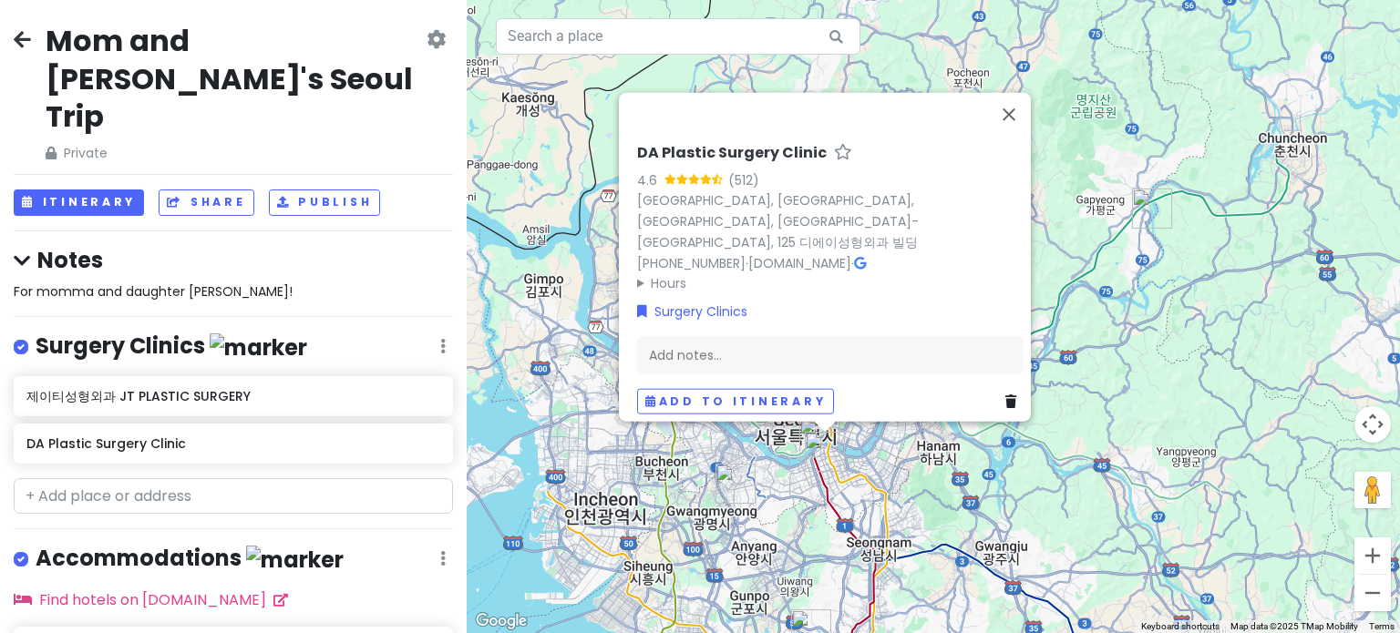
click at [382, 282] on div "For momma and daughter [PERSON_NAME]!" at bounding box center [233, 292] width 439 height 20
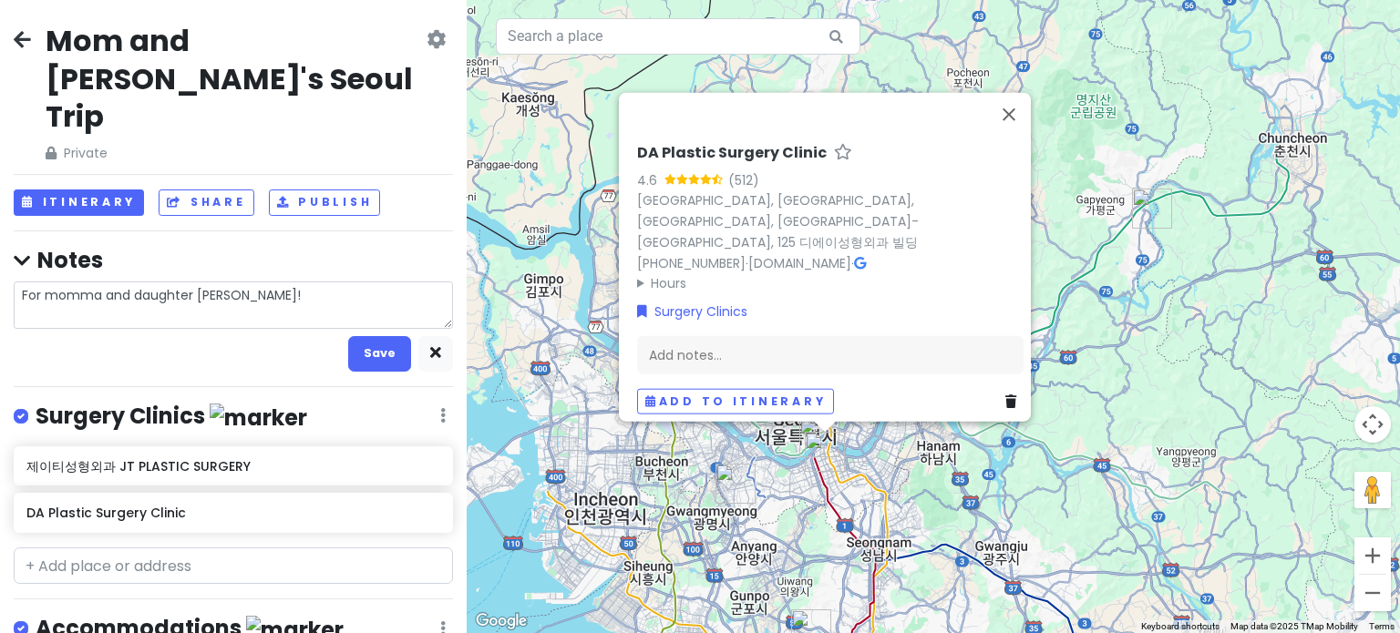
type textarea "x"
click at [430, 347] on icon "button" at bounding box center [435, 353] width 11 height 12
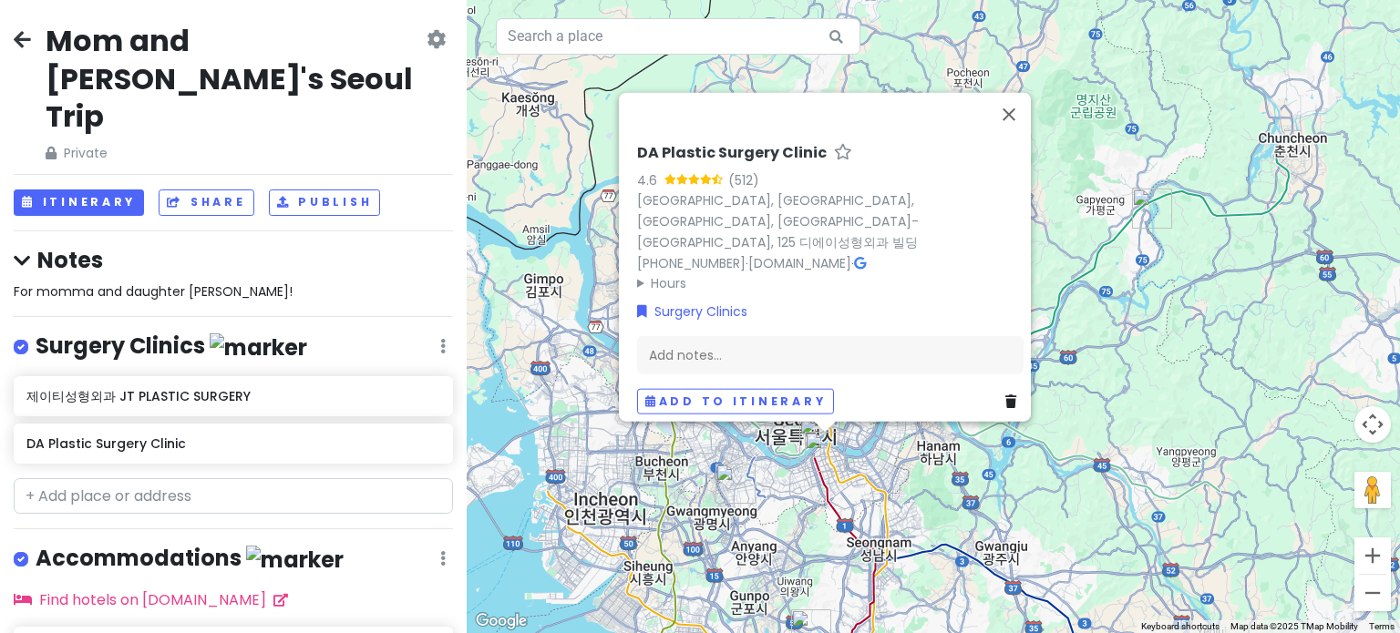
click at [1115, 368] on div "DA Plastic Surgery Clinic 4.6 (512) [GEOGRAPHIC_DATA], [STREET_ADDRESS] 디에이성형외과…" at bounding box center [933, 316] width 933 height 633
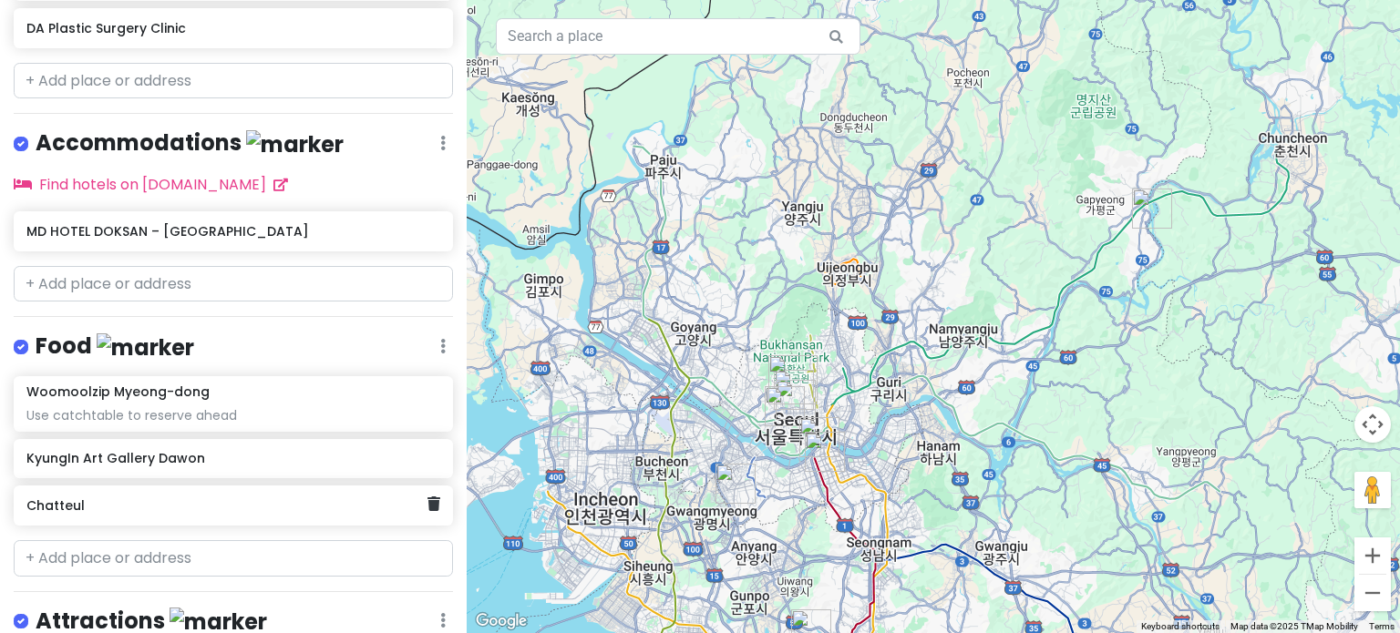
scroll to position [649, 0]
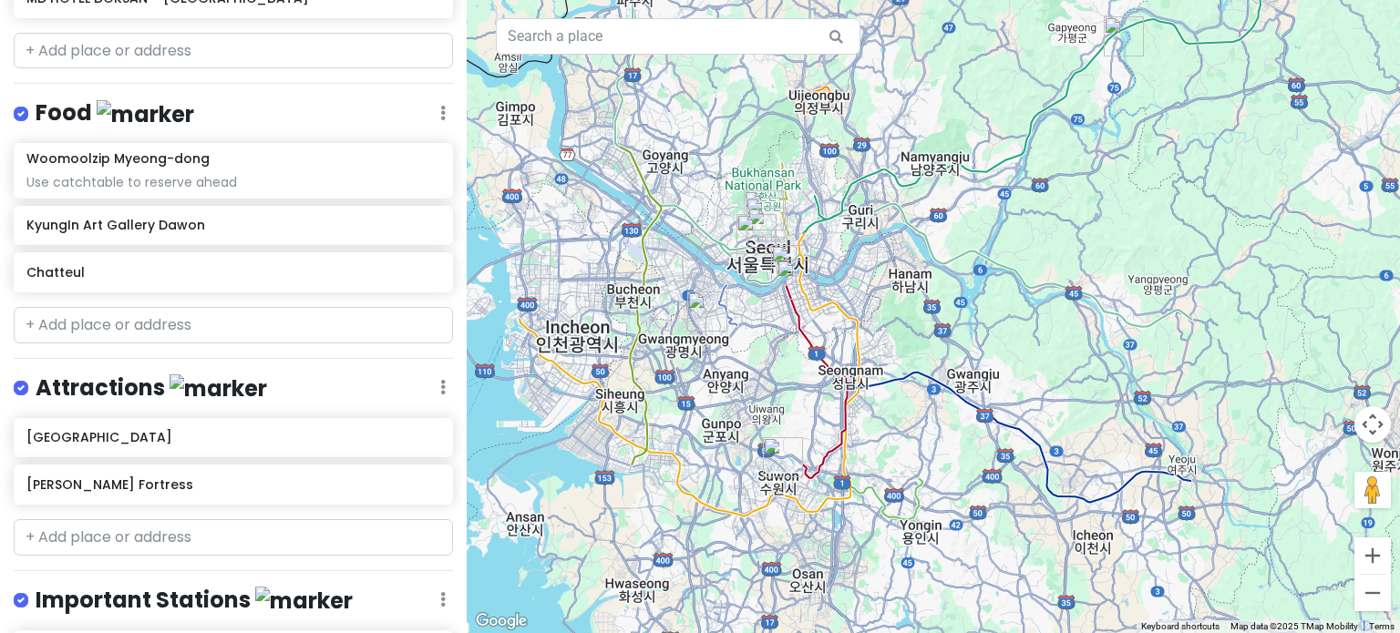
drag, startPoint x: 652, startPoint y: 399, endPoint x: 617, endPoint y: 193, distance: 209.0
click at [617, 193] on div at bounding box center [933, 316] width 933 height 633
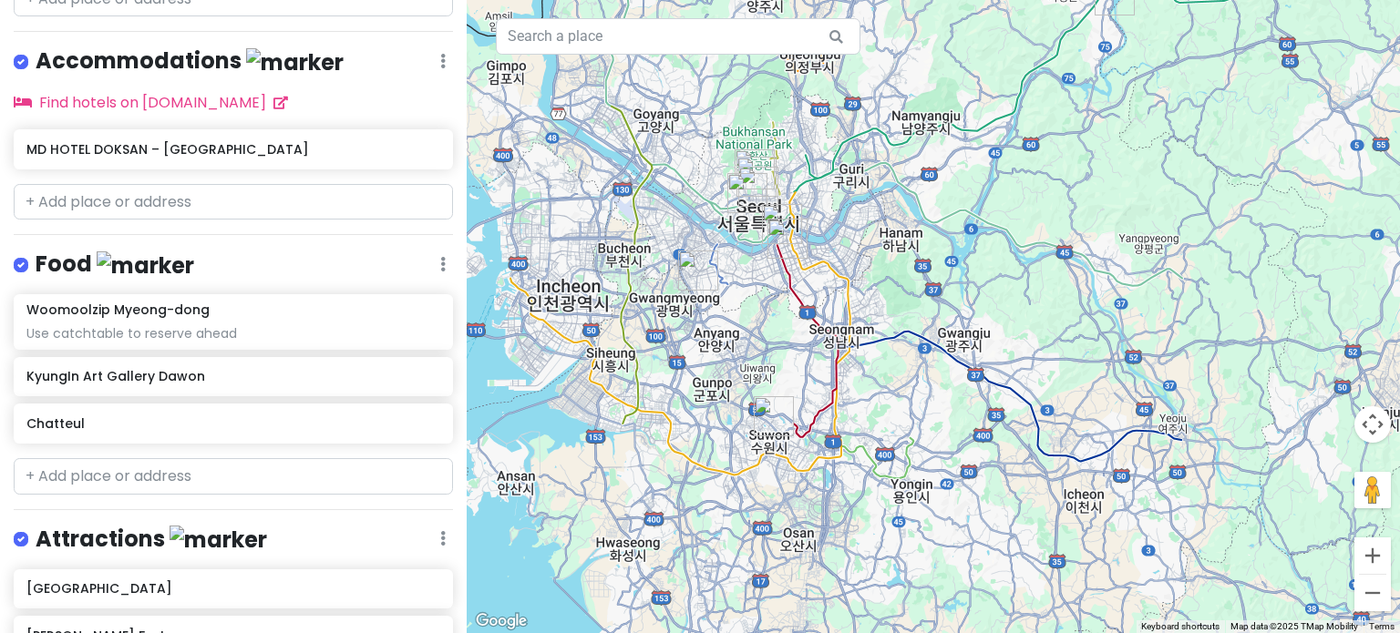
scroll to position [498, 0]
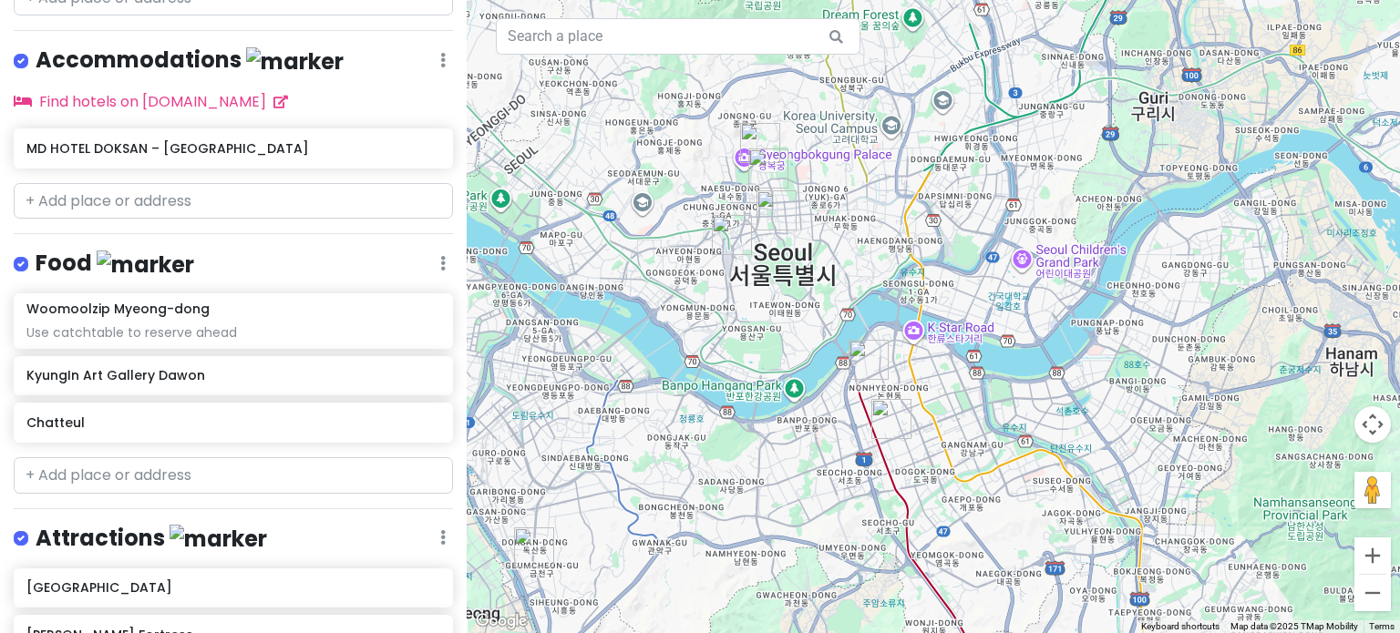
click at [722, 226] on img "Seoul Station" at bounding box center [731, 235] width 55 height 55
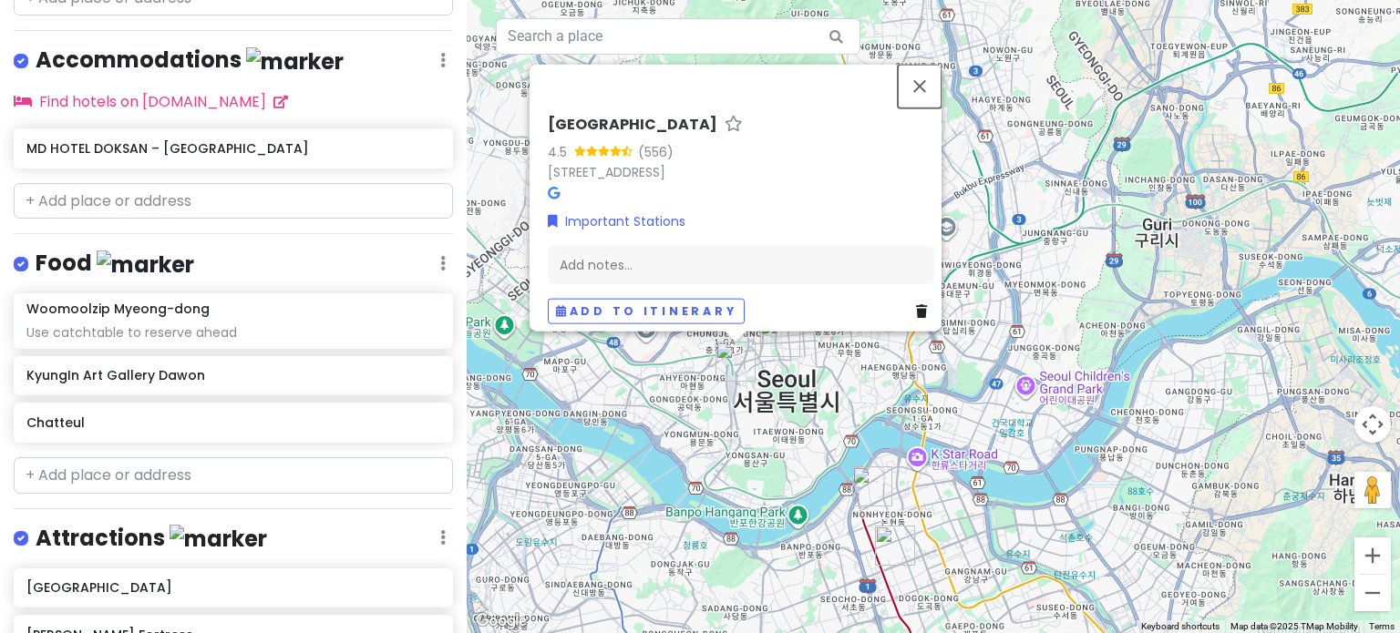
click at [934, 69] on button "Close" at bounding box center [919, 86] width 44 height 44
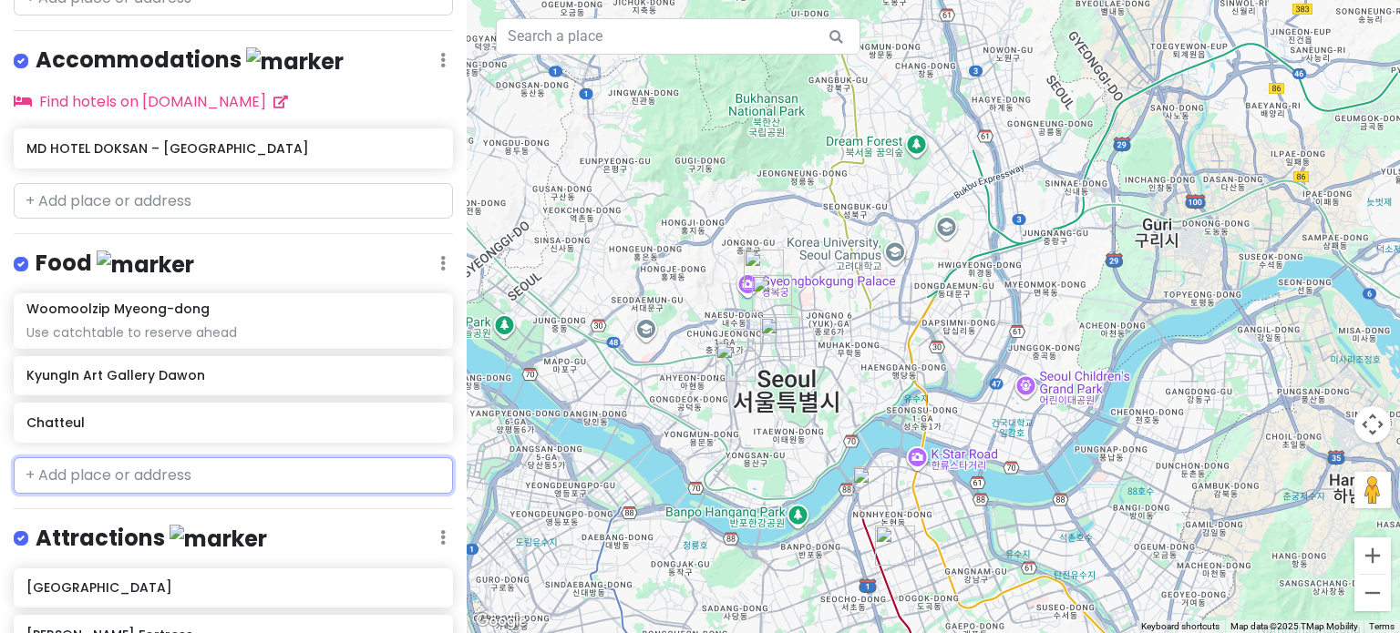
click at [169, 457] on input "text" at bounding box center [233, 475] width 439 height 36
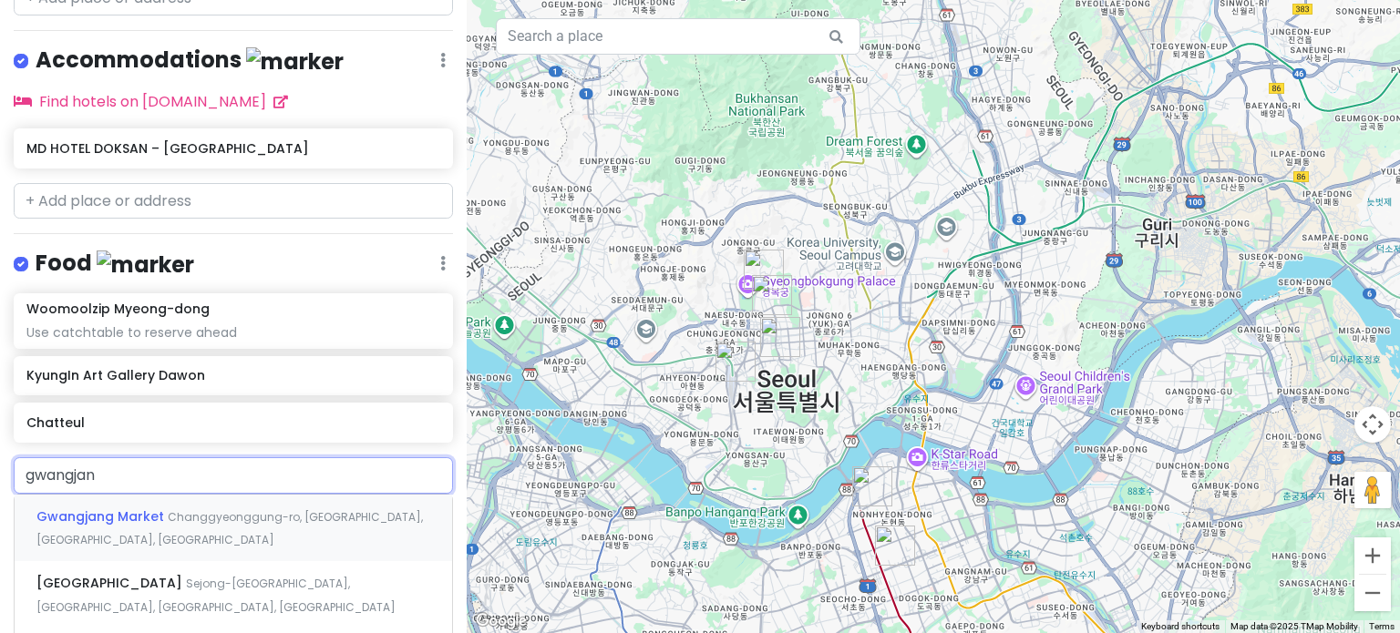
type input "gwangjang"
click at [193, 509] on span "Changgyeonggung-ro, [GEOGRAPHIC_DATA], [GEOGRAPHIC_DATA], [GEOGRAPHIC_DATA]" at bounding box center [229, 528] width 386 height 39
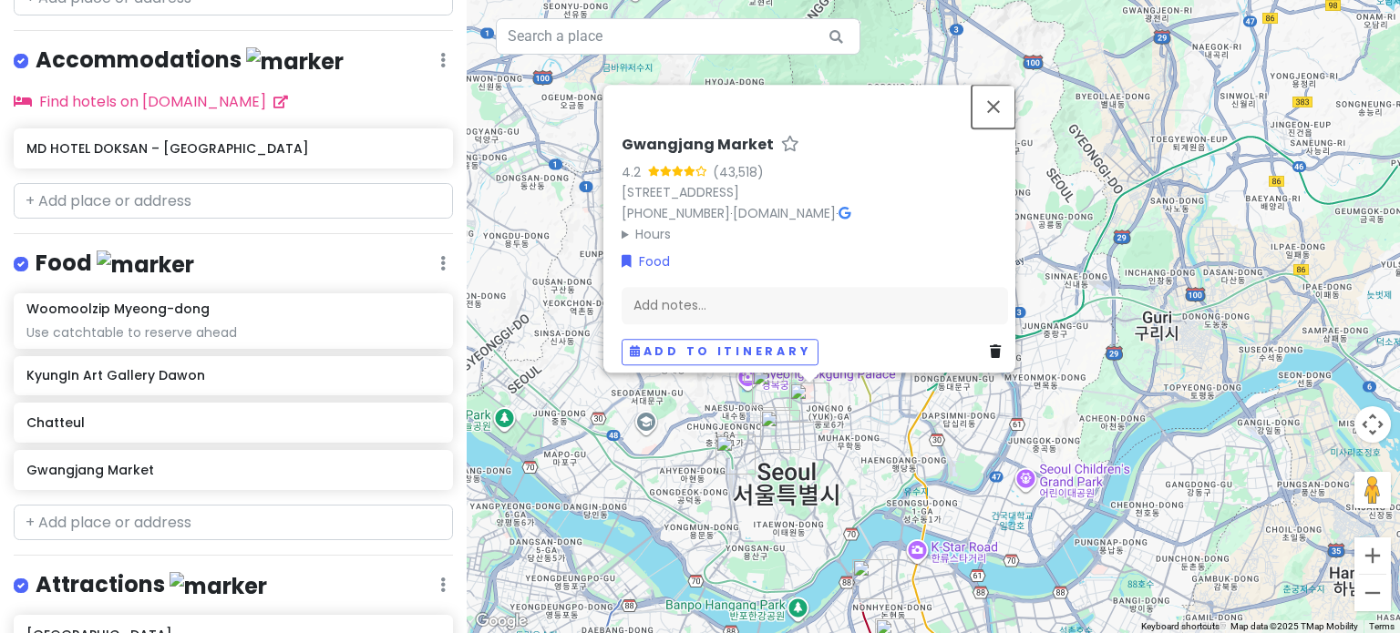
click at [1004, 85] on button "Close" at bounding box center [993, 107] width 44 height 44
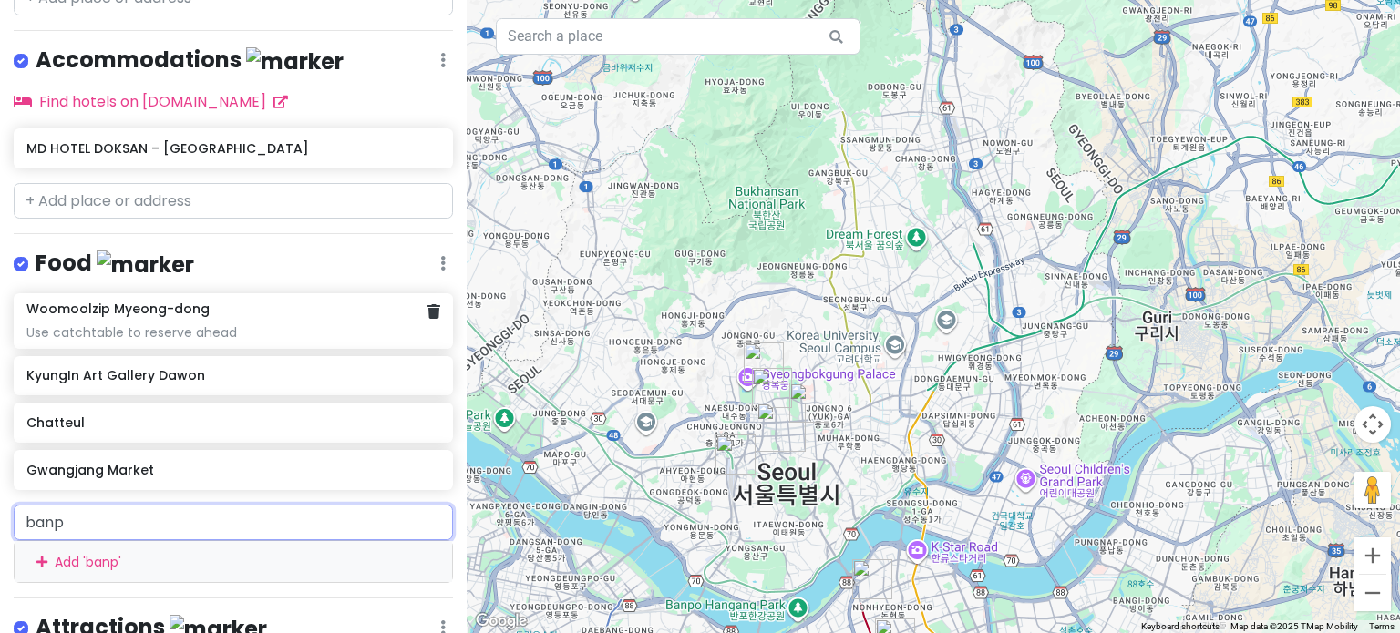
type input "banpo"
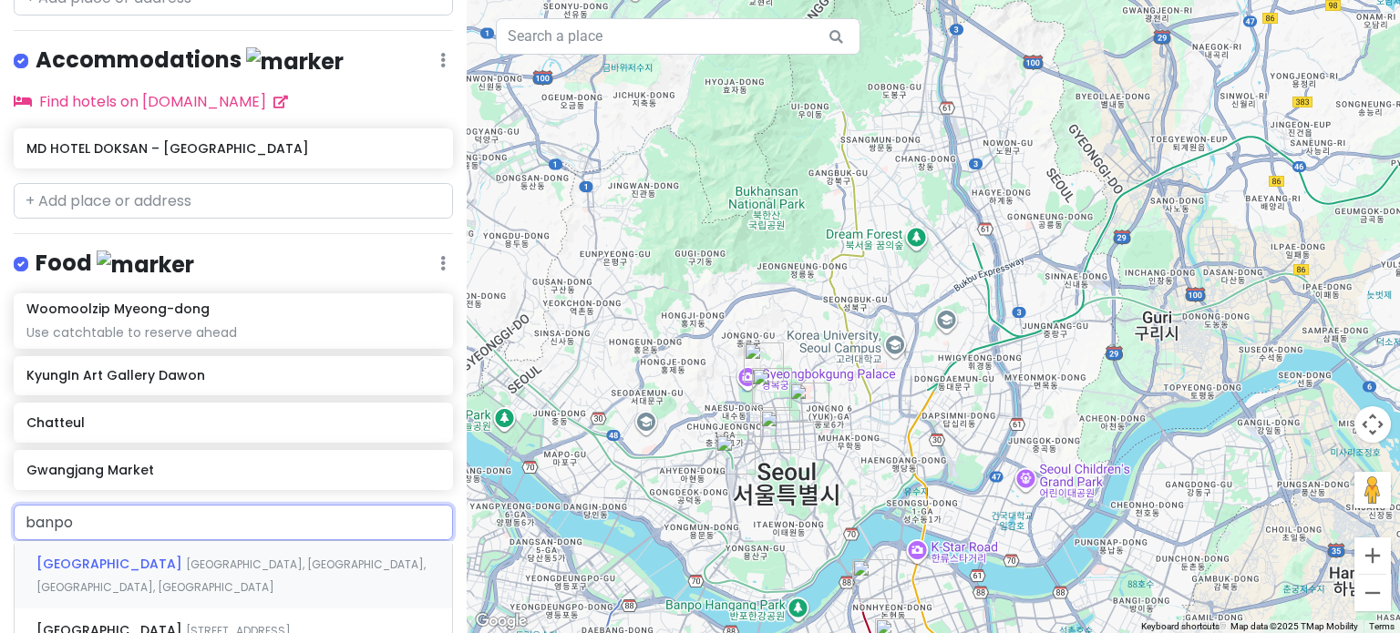
scroll to position [593, 0]
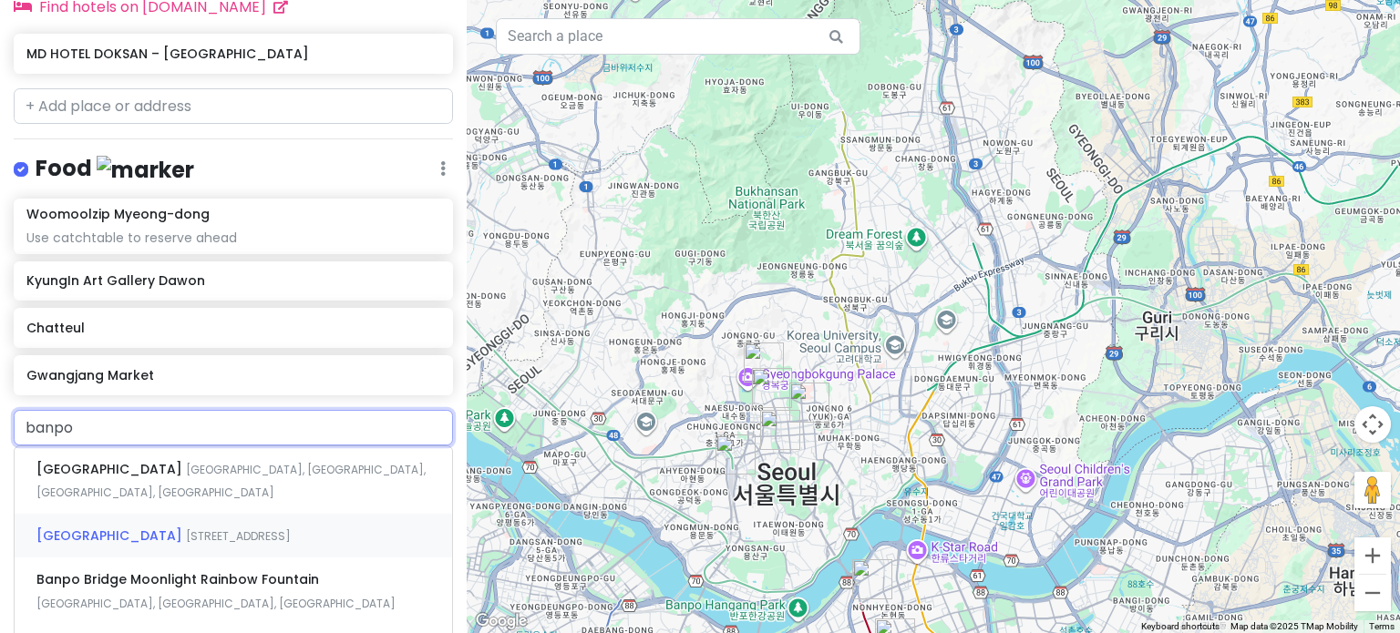
click at [186, 528] on span "[STREET_ADDRESS]" at bounding box center [238, 535] width 105 height 15
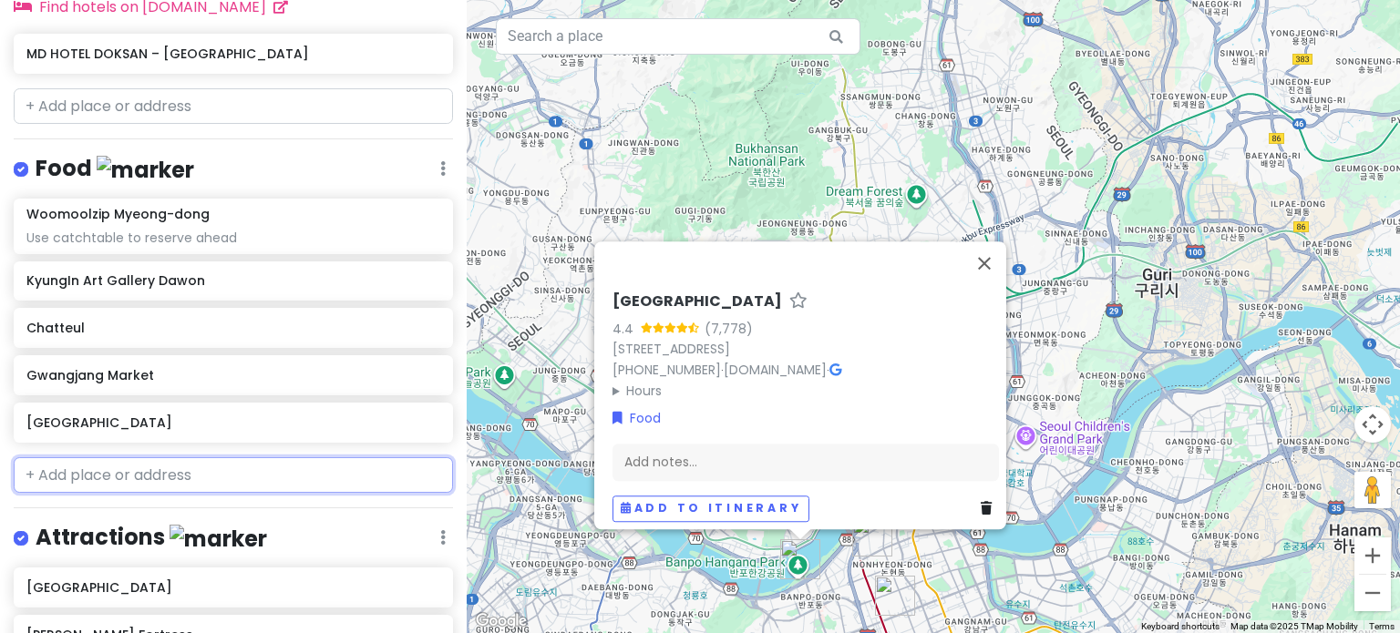
click at [208, 457] on input "text" at bounding box center [233, 475] width 439 height 36
paste input "Yeouido"
type input "Yeouido"
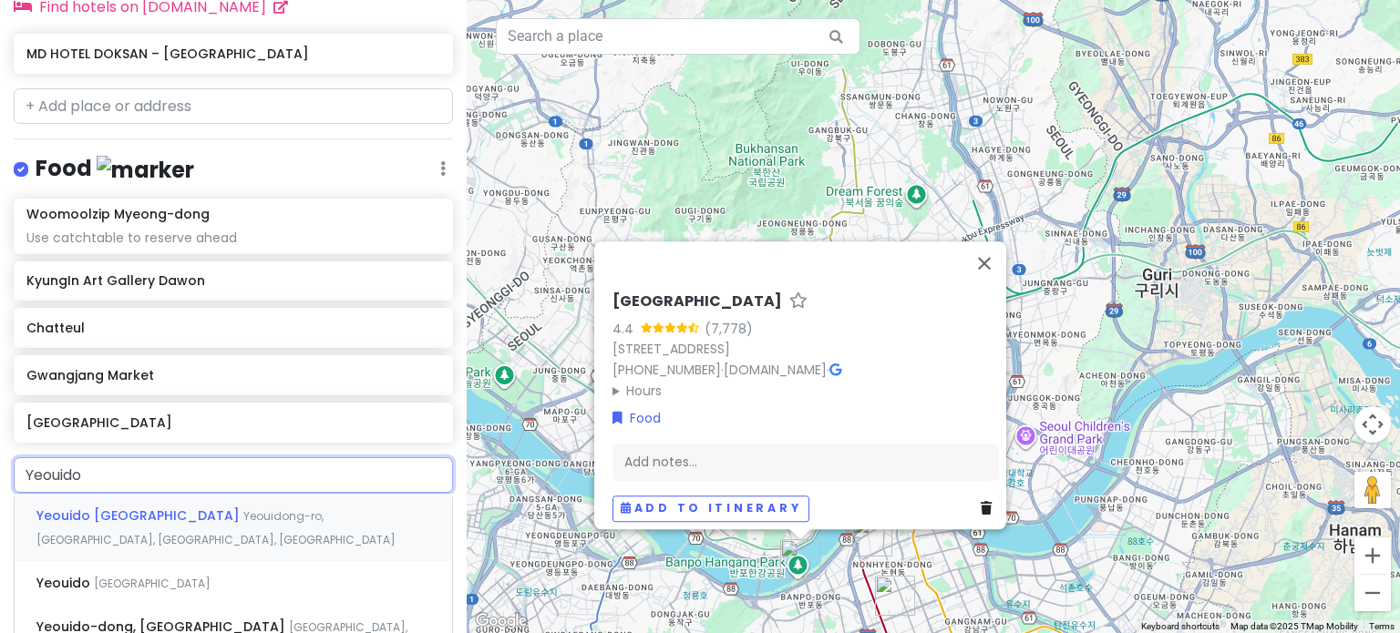
click at [224, 508] on span "Yeouidong-ro, [GEOGRAPHIC_DATA], [GEOGRAPHIC_DATA], [GEOGRAPHIC_DATA]" at bounding box center [215, 527] width 359 height 39
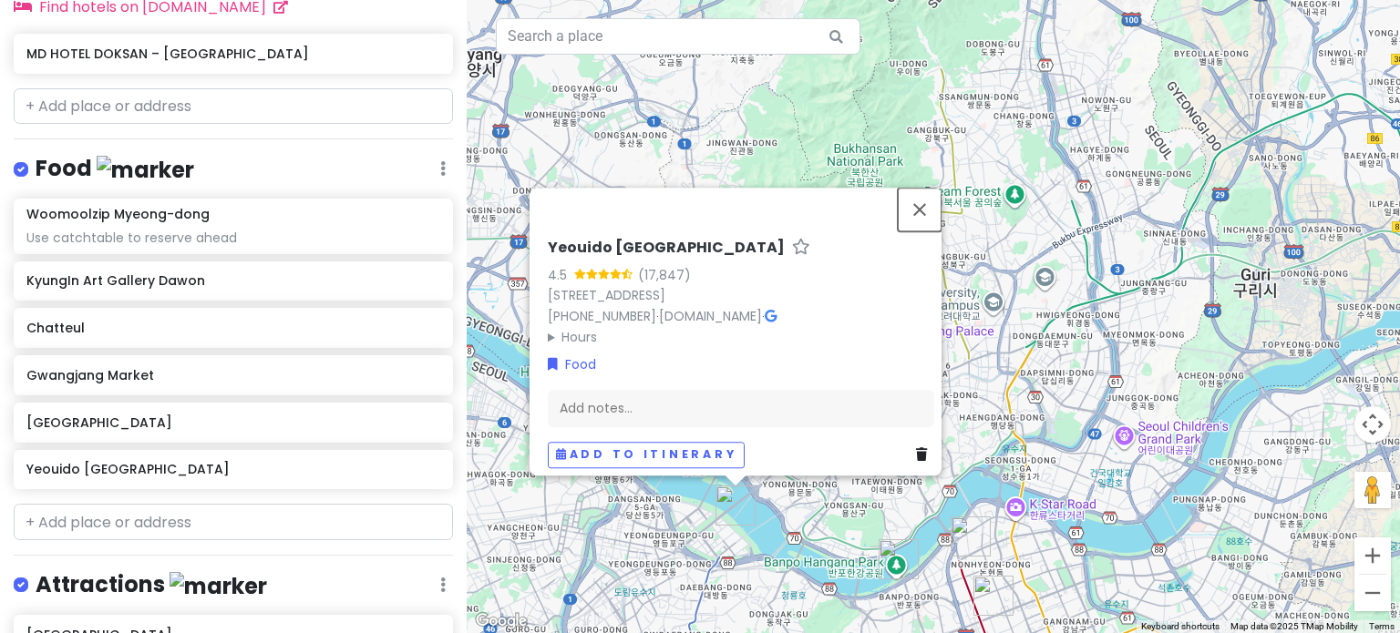
click at [933, 188] on button "Close" at bounding box center [919, 210] width 44 height 44
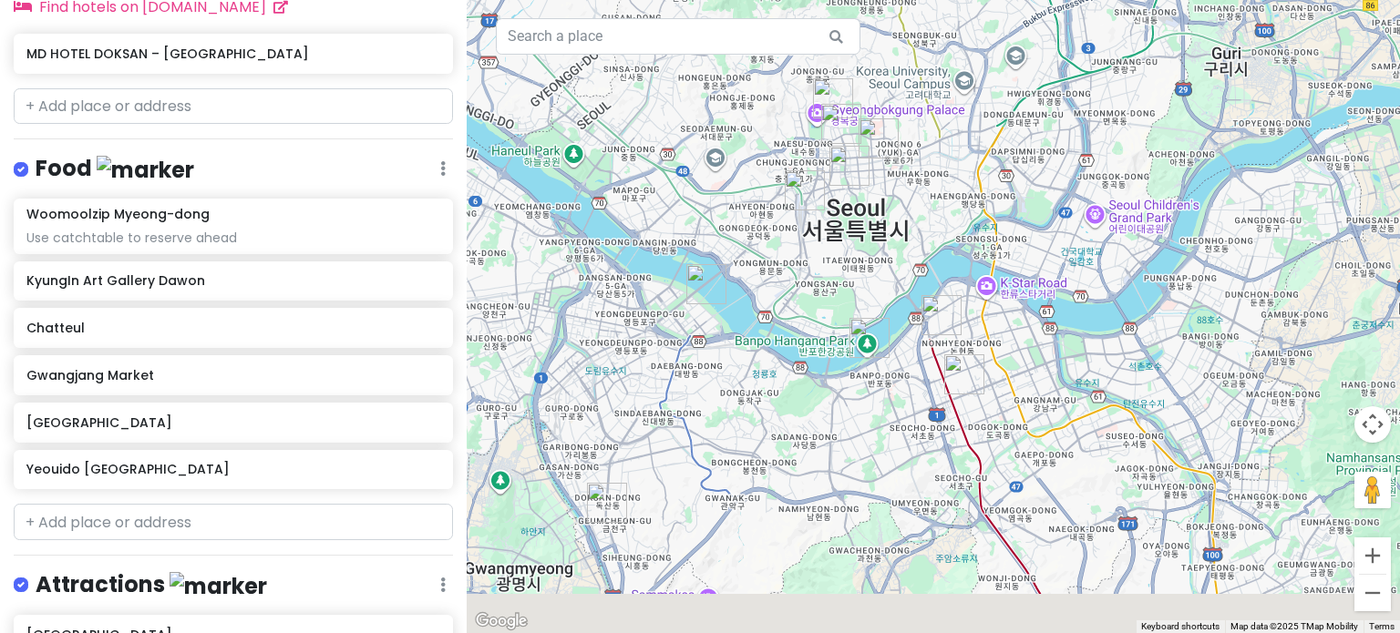
drag, startPoint x: 790, startPoint y: 448, endPoint x: 758, endPoint y: 211, distance: 239.0
click at [758, 211] on div at bounding box center [933, 316] width 933 height 633
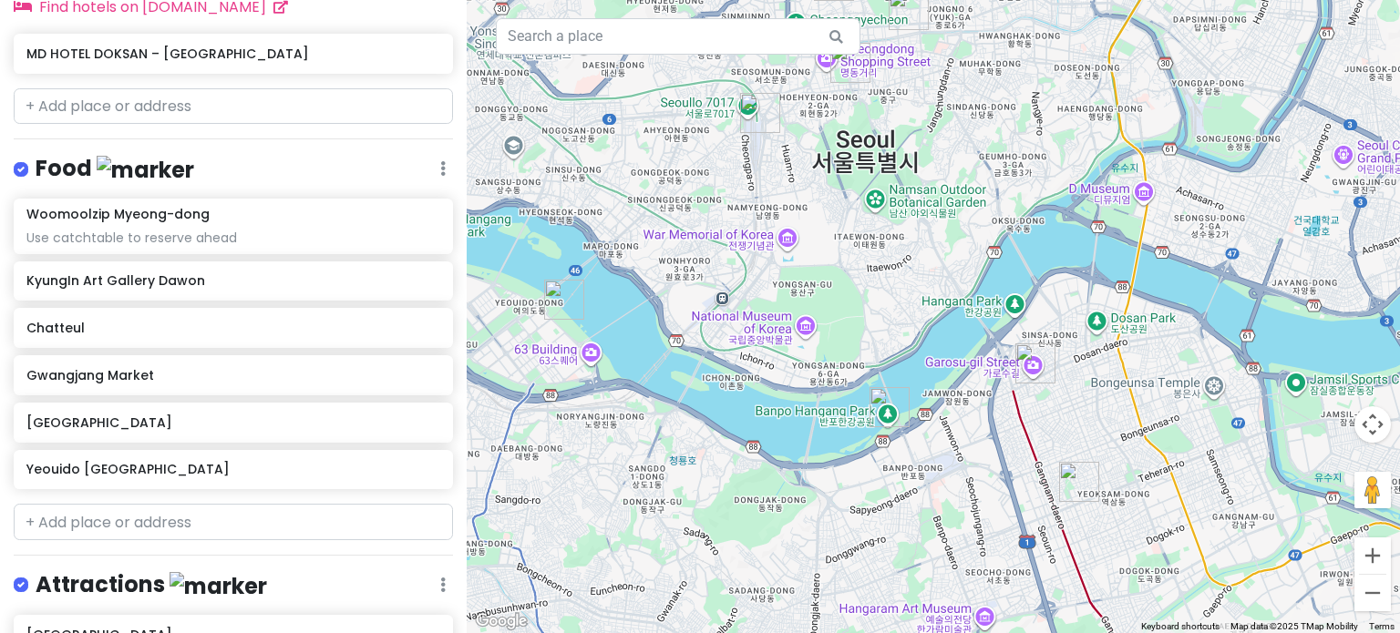
click at [872, 213] on div at bounding box center [933, 316] width 933 height 633
click at [882, 192] on div at bounding box center [933, 316] width 933 height 633
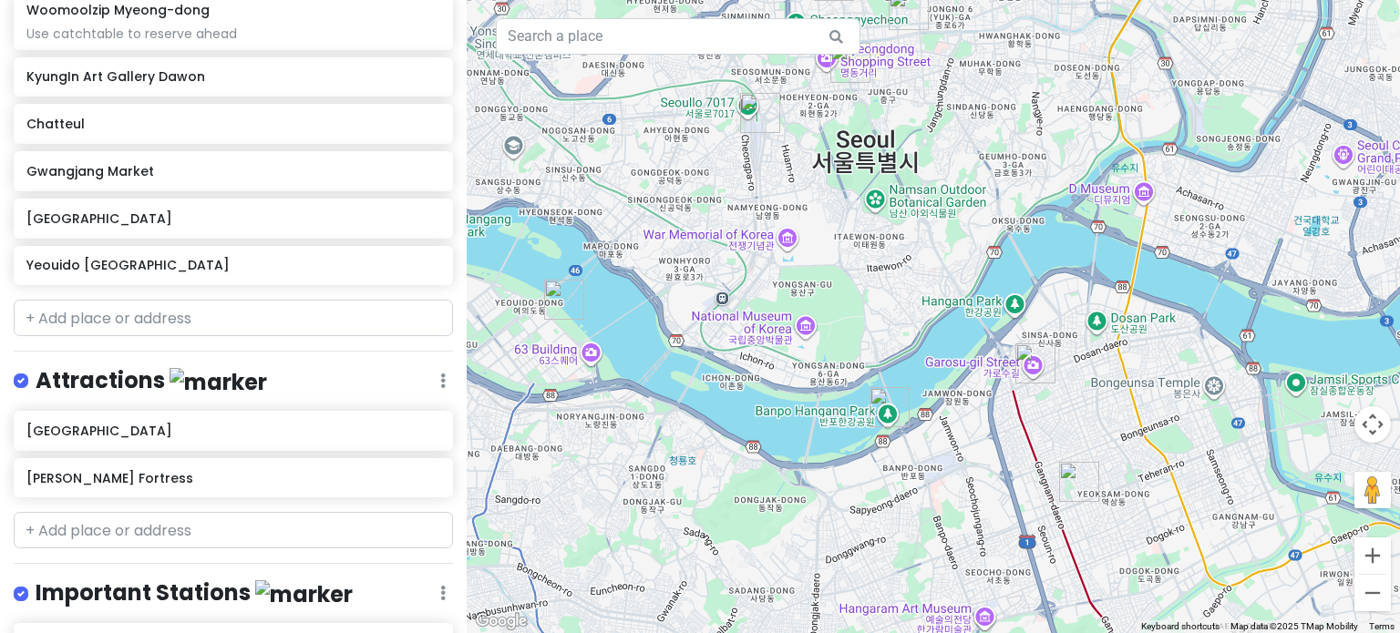
scroll to position [798, 0]
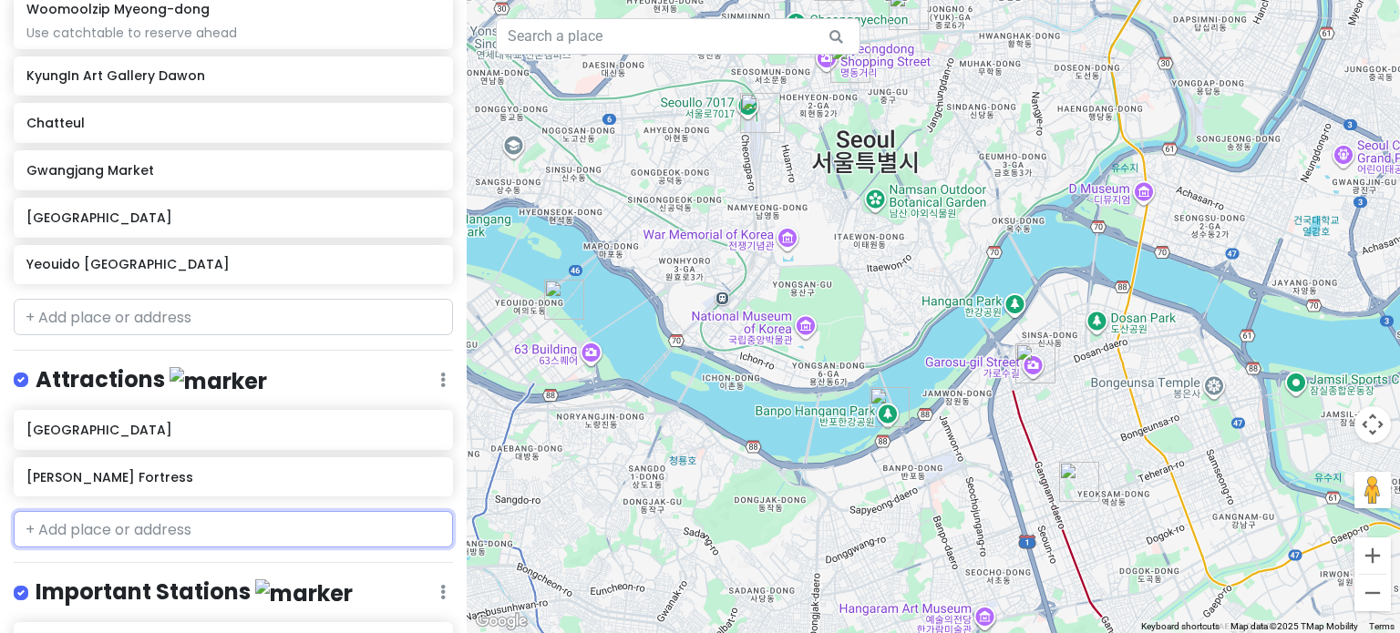
click at [150, 511] on input "text" at bounding box center [233, 529] width 439 height 36
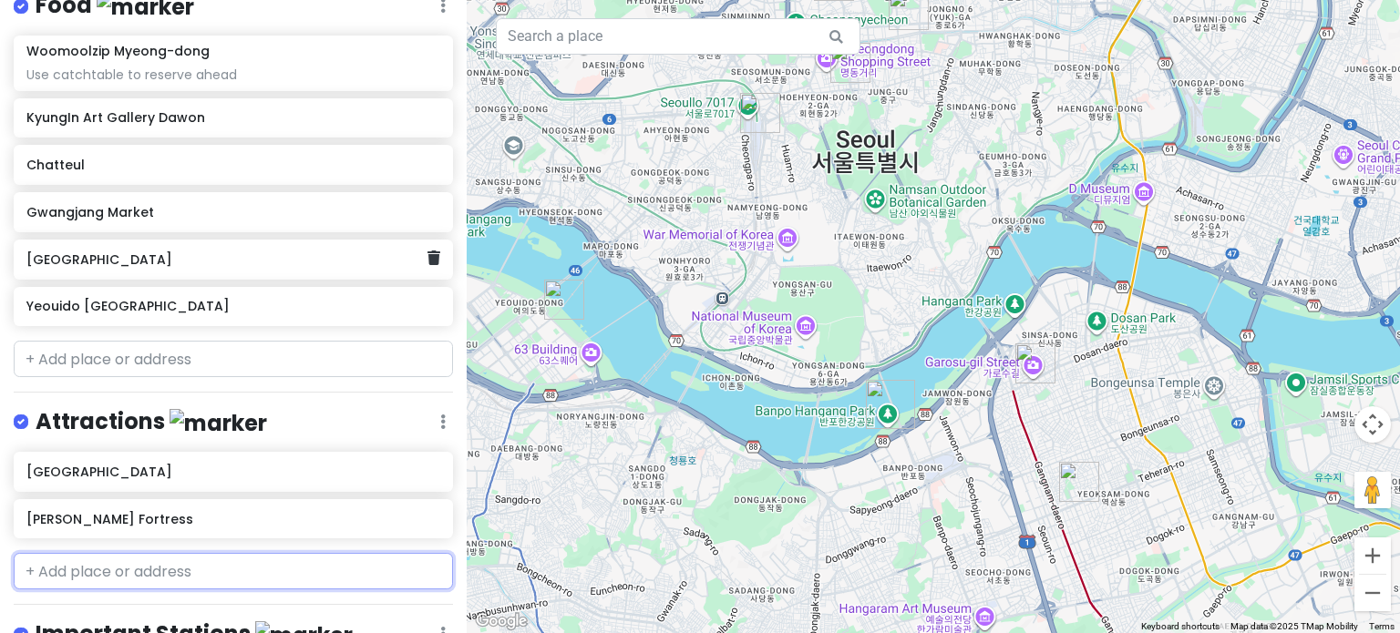
scroll to position [758, 0]
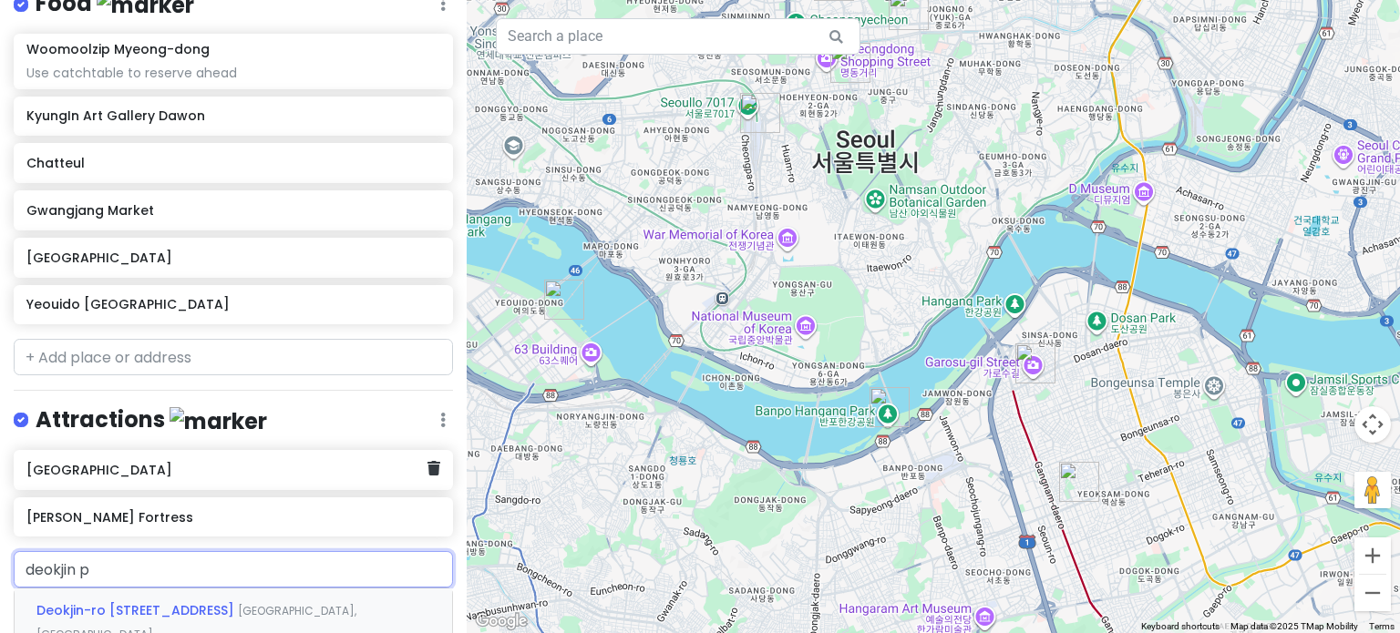
type input "deokjin pa"
click at [112, 603] on span "Gwonsamdeuk-ro, Deokjin-dong 1([GEOGRAPHIC_DATA])-[GEOGRAPHIC_DATA], [GEOGRAPHI…" at bounding box center [223, 634] width 375 height 62
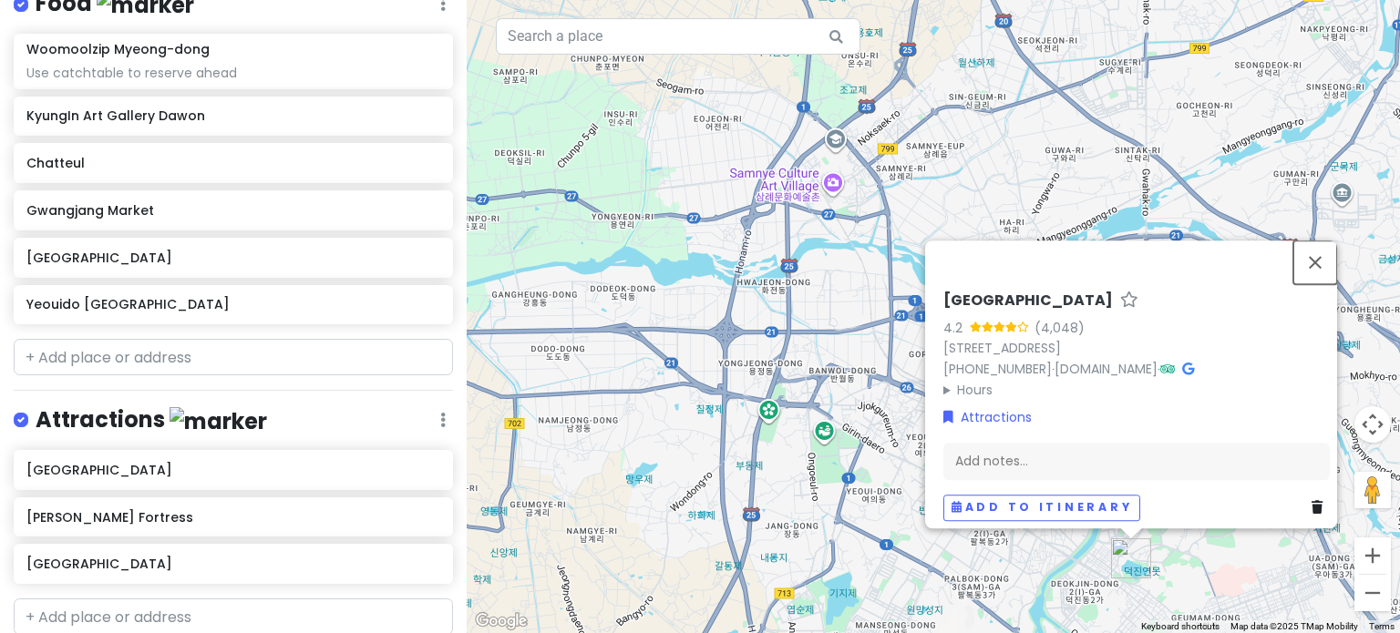
click at [1324, 241] on button "Close" at bounding box center [1315, 263] width 44 height 44
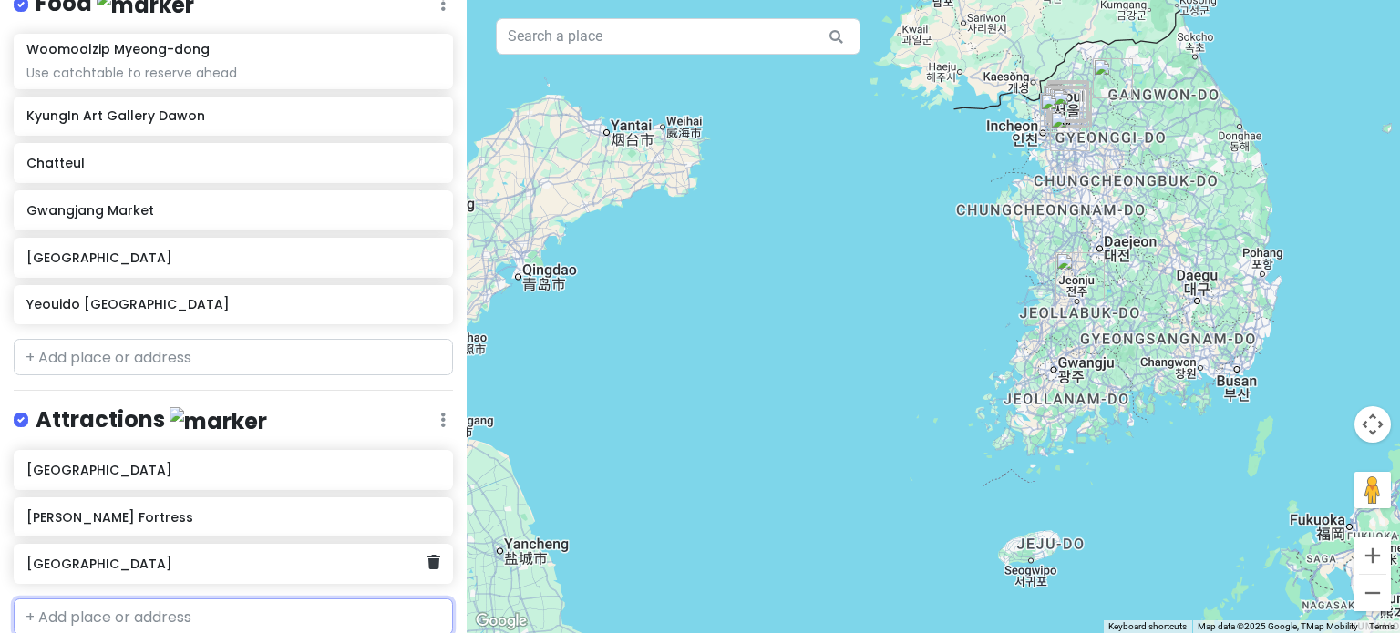
click at [427, 555] on icon at bounding box center [433, 562] width 13 height 15
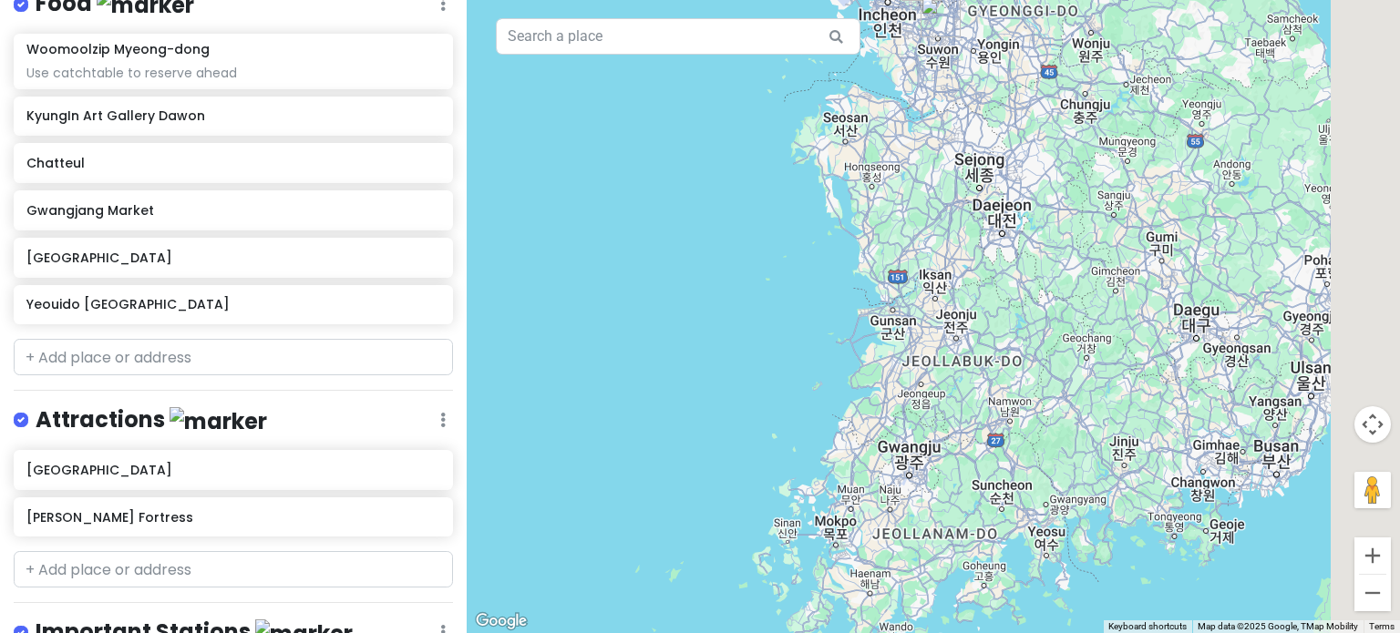
drag, startPoint x: 1228, startPoint y: 292, endPoint x: 999, endPoint y: 338, distance: 234.3
click at [999, 338] on div at bounding box center [933, 316] width 933 height 633
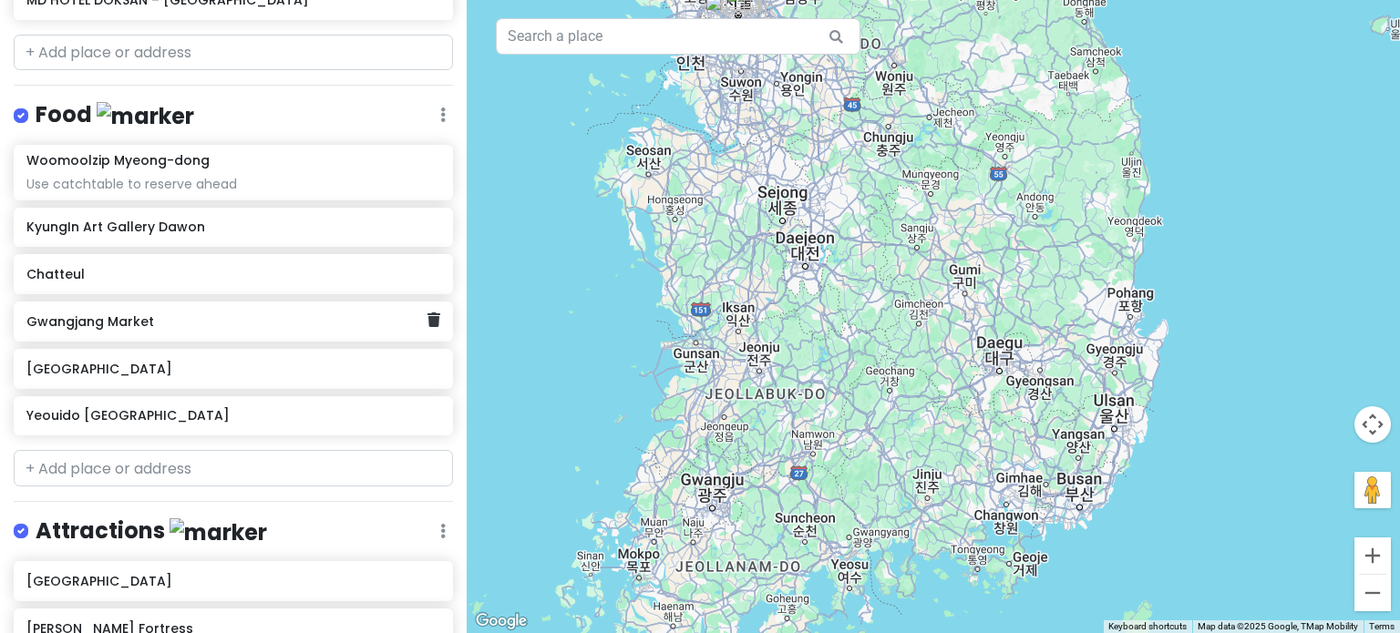
scroll to position [646, 0]
click at [137, 451] on input "text" at bounding box center [233, 469] width 439 height 36
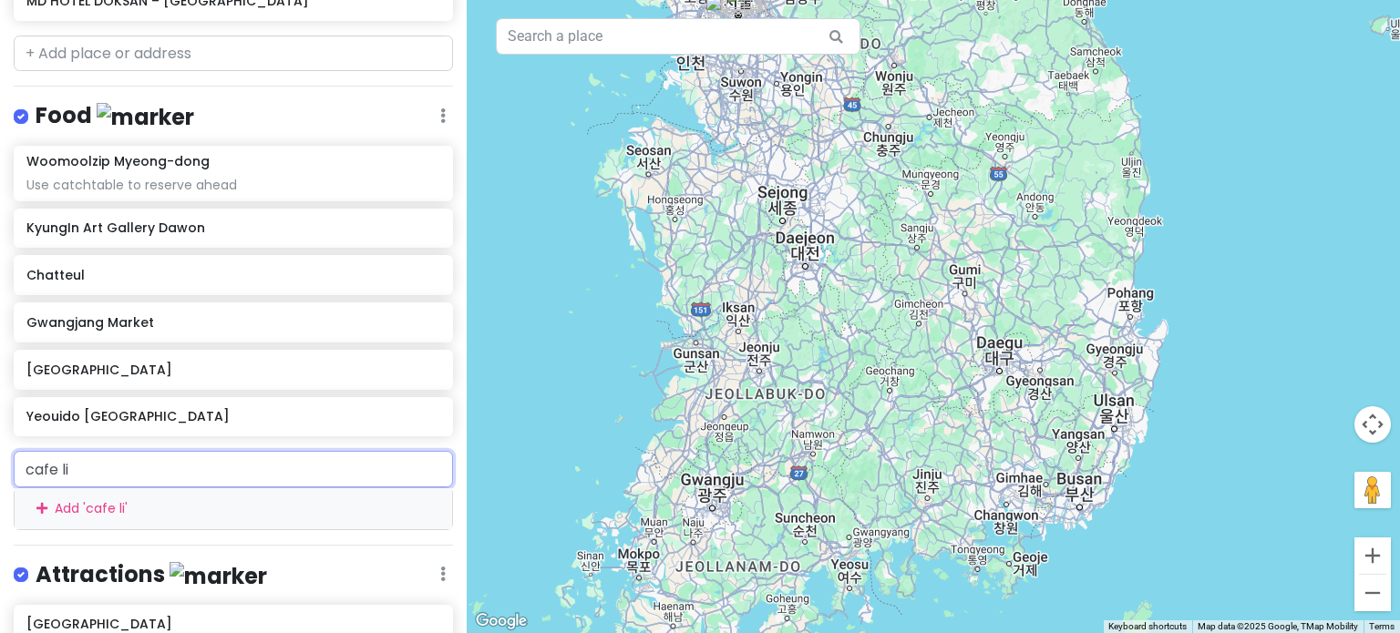
type input "cafe lip"
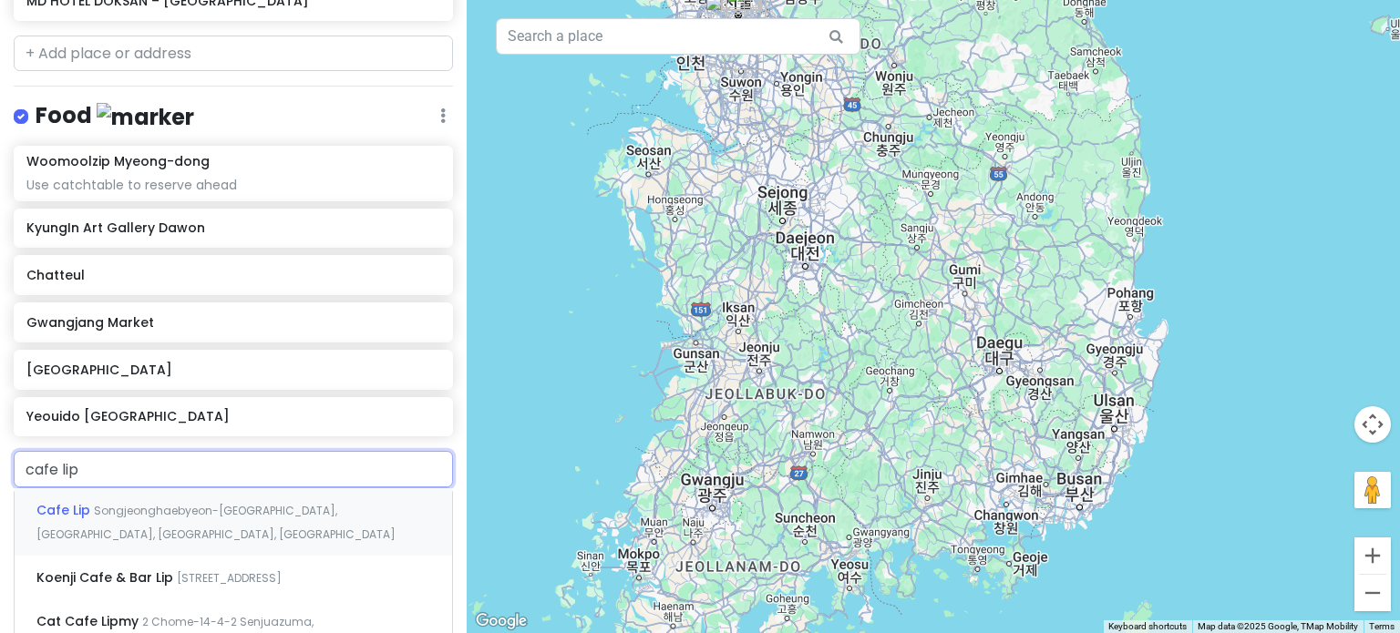
click at [187, 503] on span "Songjeonghaebyeon-[GEOGRAPHIC_DATA], [GEOGRAPHIC_DATA], [GEOGRAPHIC_DATA], [GEO…" at bounding box center [215, 522] width 359 height 39
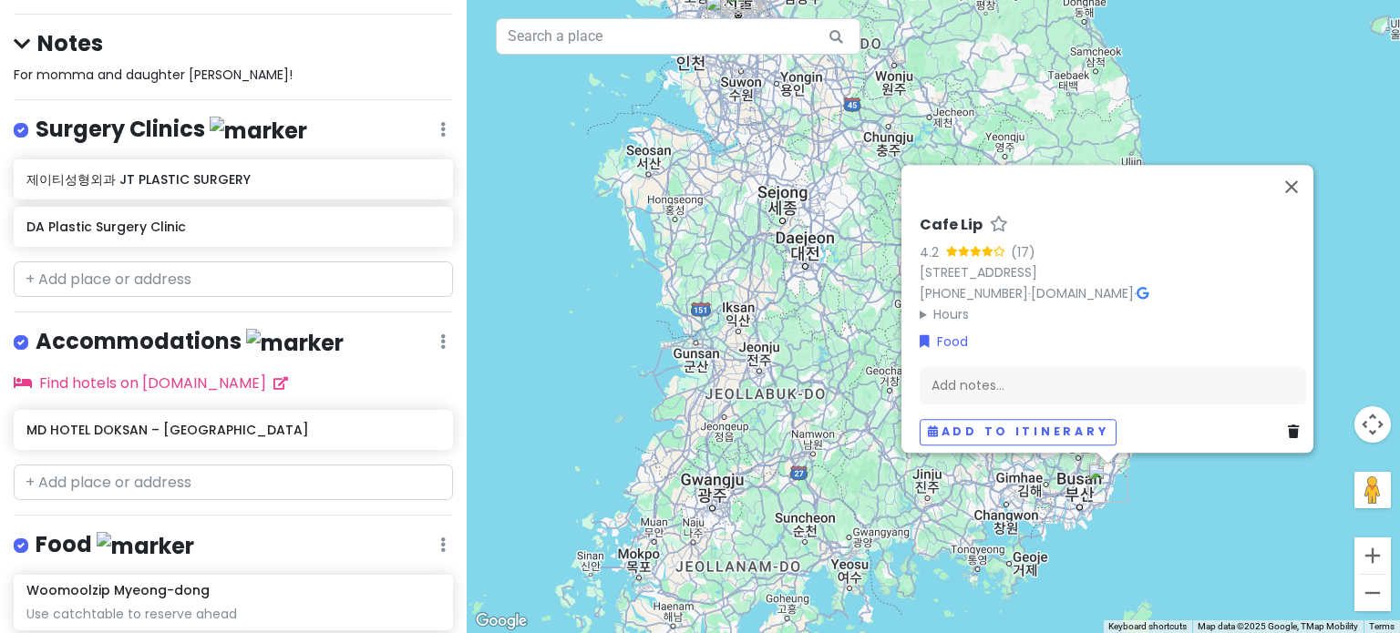
scroll to position [0, 0]
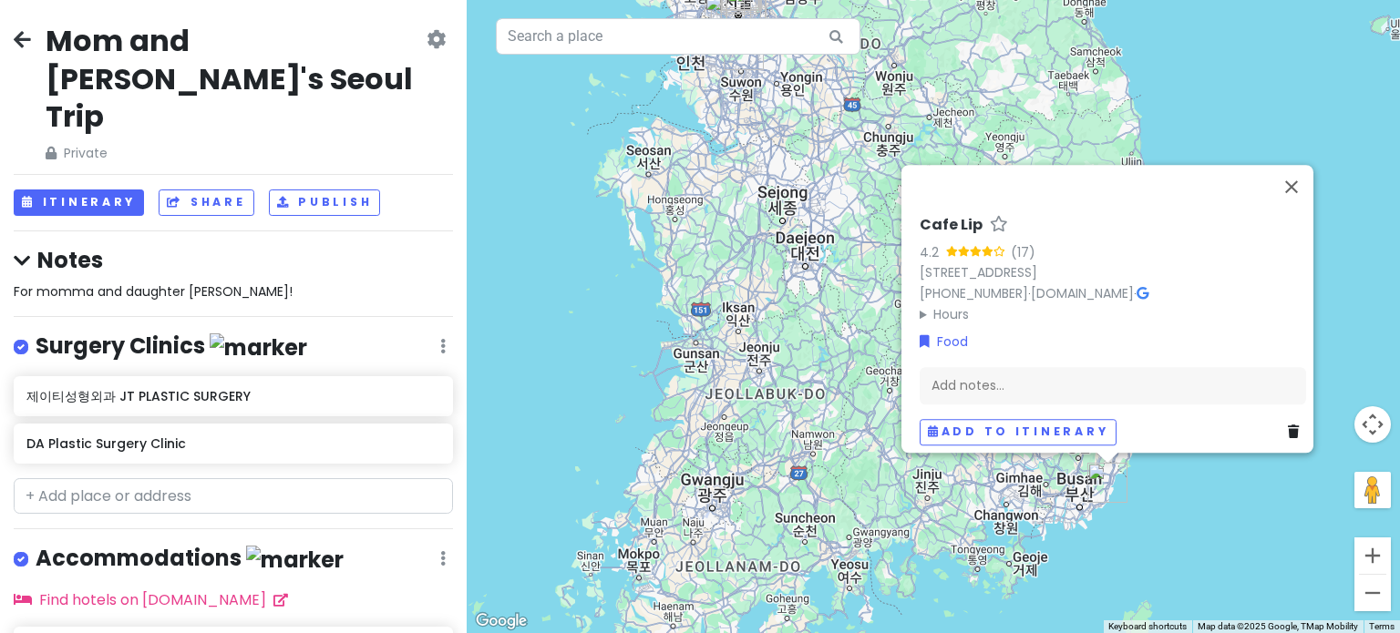
click at [426, 58] on div "Change Dates Make a Copy Delete Trip Go Pro ⚡️ Give Feedback 💡 Support Scout ☕️" at bounding box center [435, 96] width 19 height 134
click at [426, 43] on icon at bounding box center [435, 39] width 19 height 15
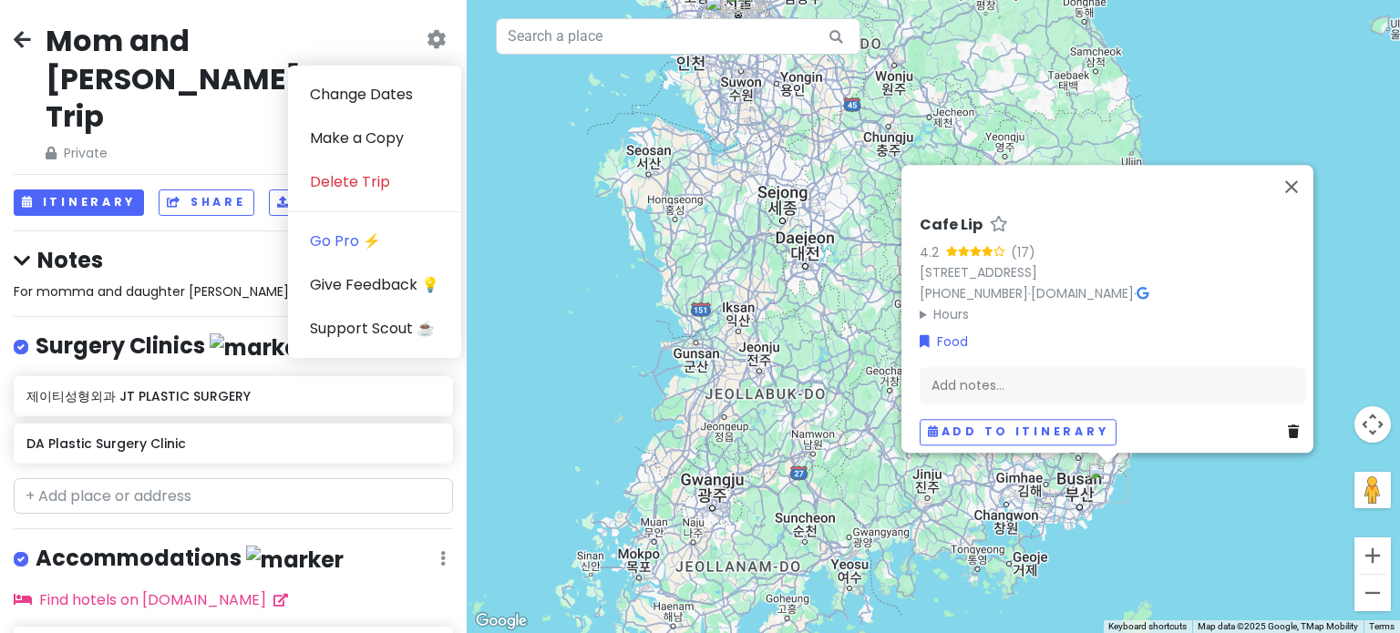
click at [201, 92] on h2 "Mom and [PERSON_NAME]'s Seoul Trip" at bounding box center [234, 79] width 377 height 114
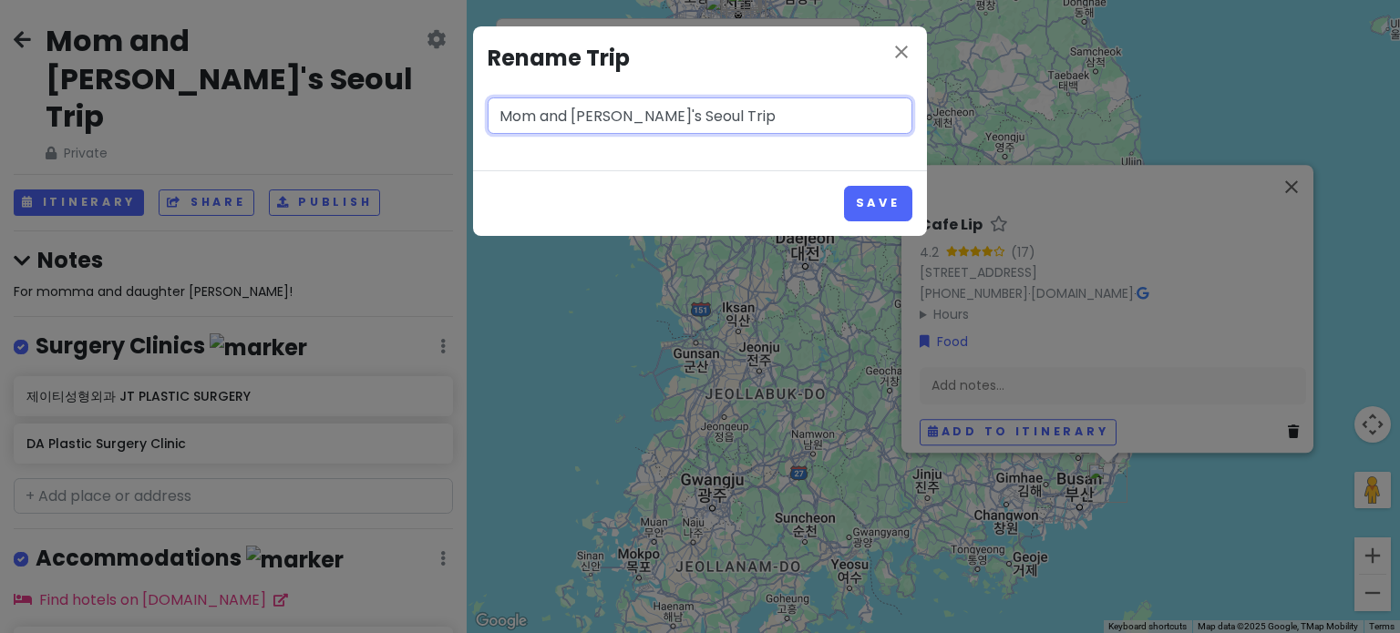
click at [630, 112] on input "Mom and [PERSON_NAME]'s Seoul Trip" at bounding box center [699, 115] width 425 height 36
click at [653, 115] on input "Mom and [PERSON_NAME]'s Seoul Trip" at bounding box center [699, 115] width 425 height 36
type input "Mom and [PERSON_NAME]'s [GEOGRAPHIC_DATA]-Busan Trip"
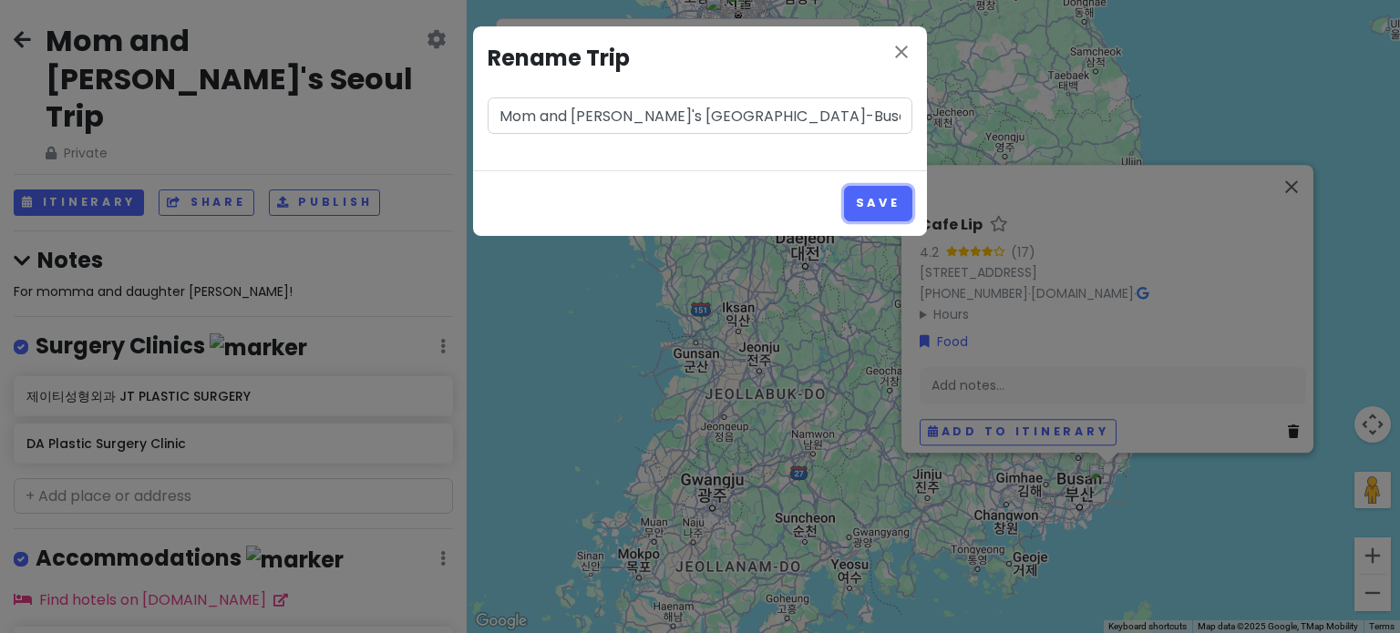
click at [867, 203] on button "Save" at bounding box center [878, 204] width 68 height 36
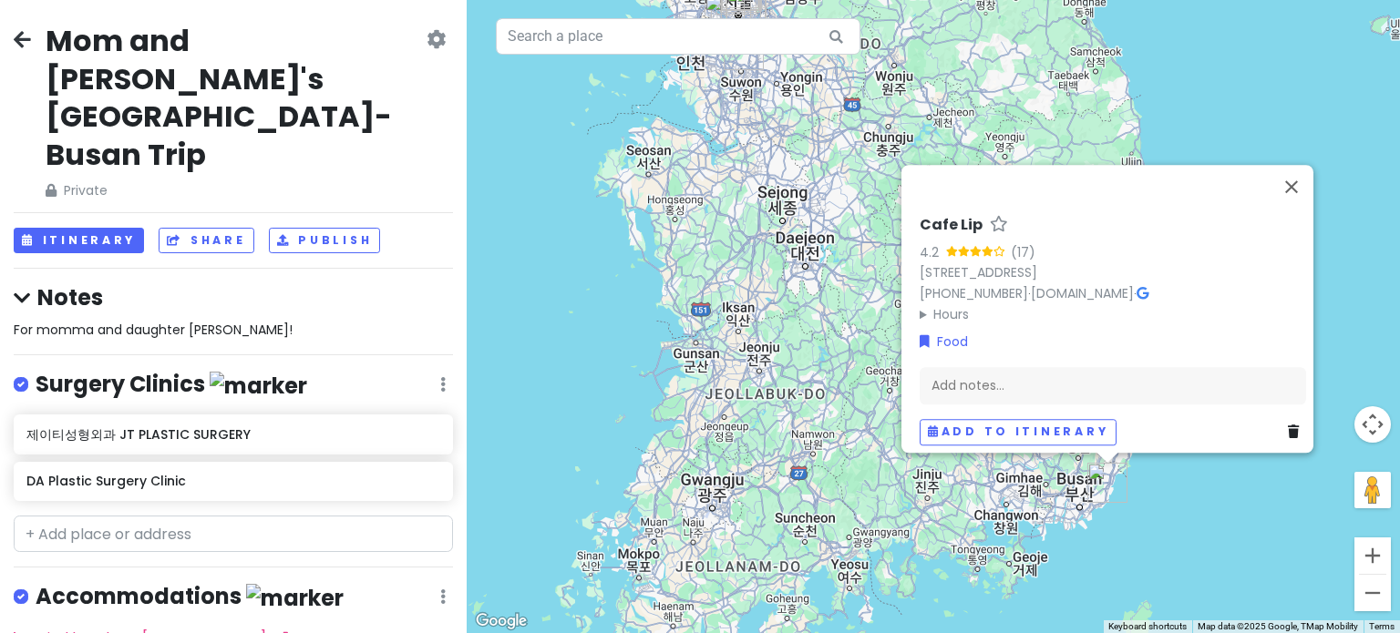
click at [360, 283] on h4 "Notes" at bounding box center [233, 297] width 439 height 28
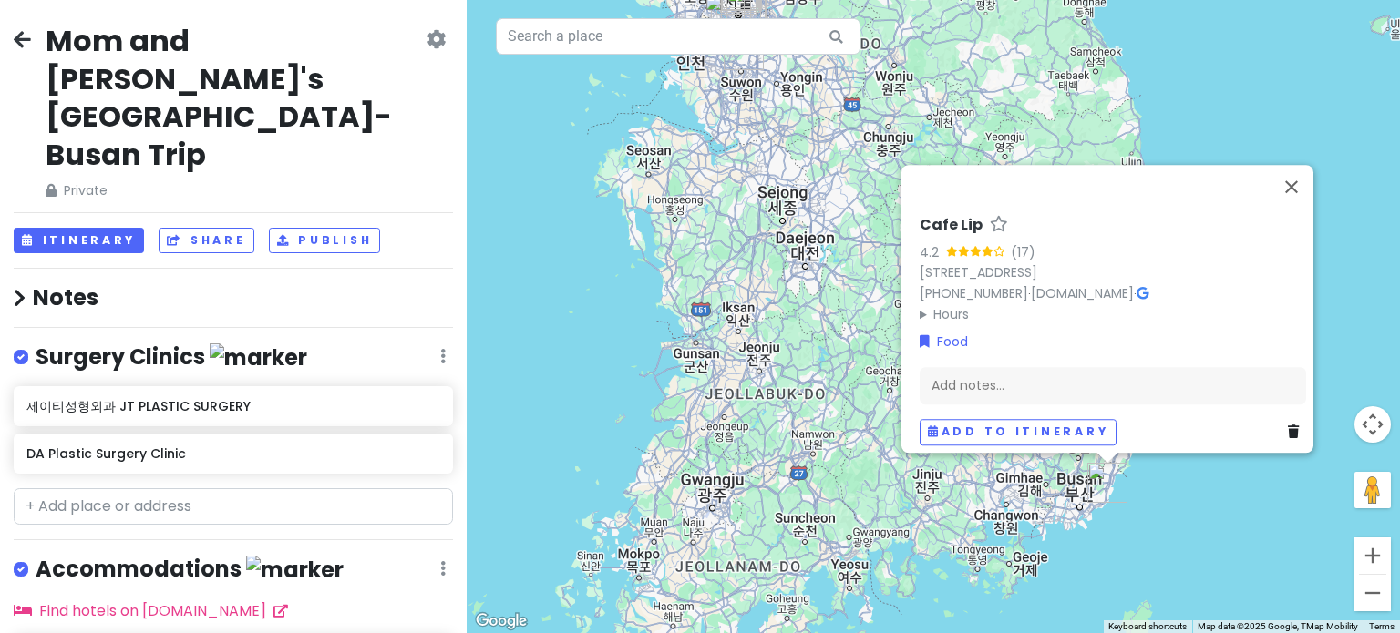
click at [359, 283] on h4 "Notes" at bounding box center [233, 297] width 439 height 28
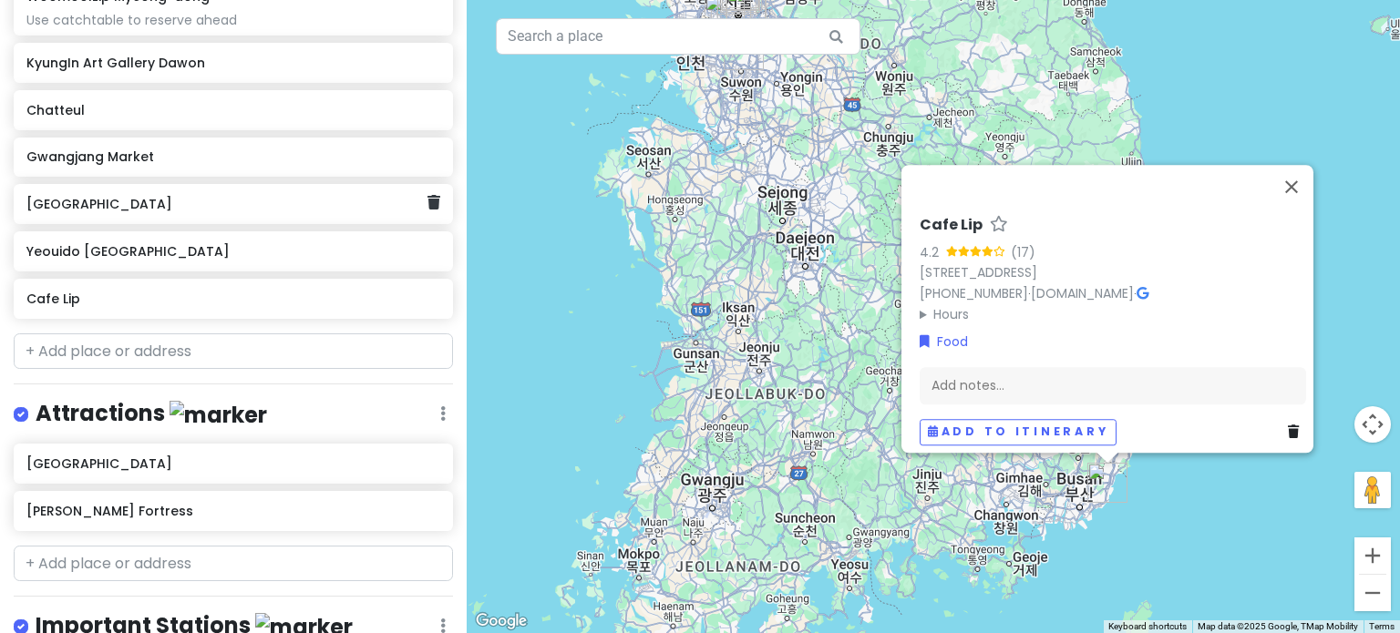
scroll to position [871, 0]
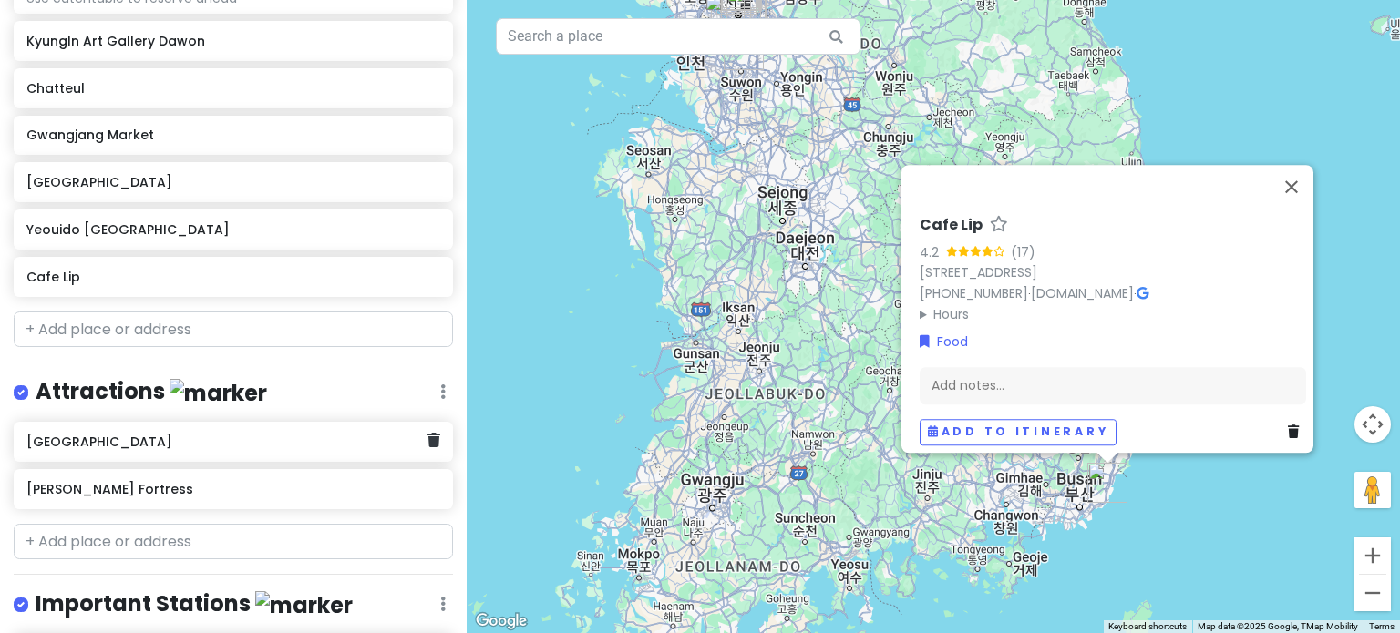
click at [427, 433] on icon at bounding box center [433, 440] width 13 height 15
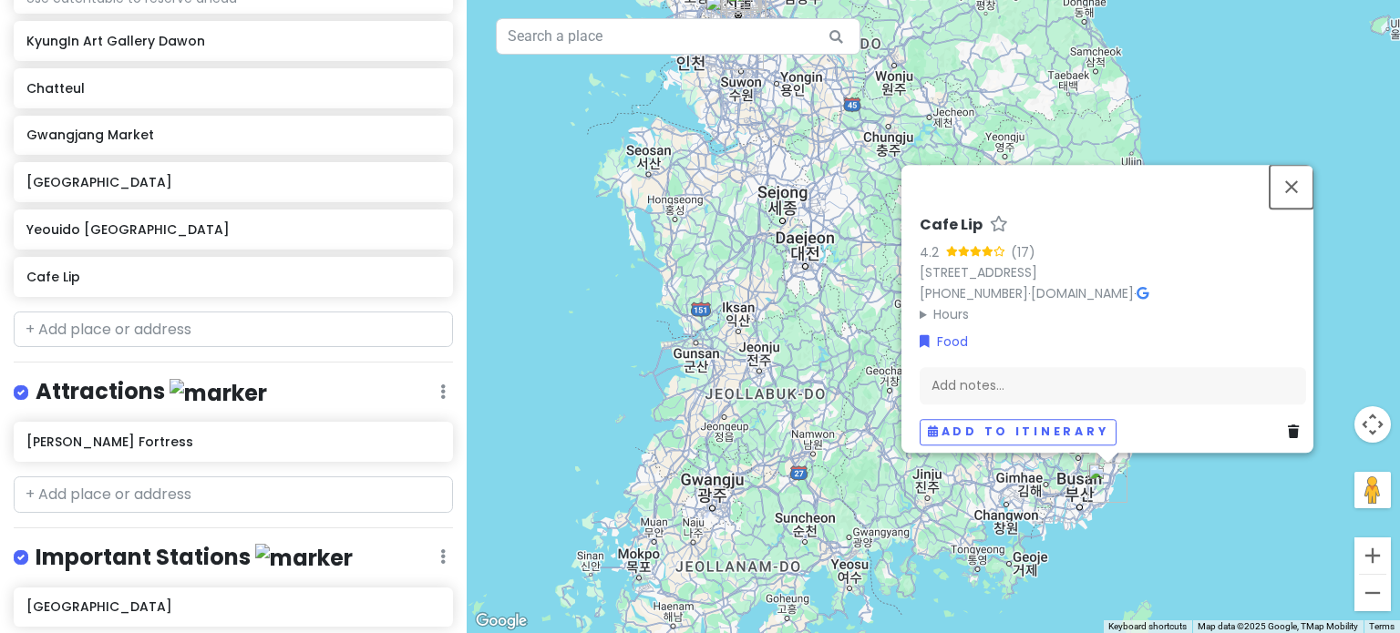
click at [1300, 165] on button "Close" at bounding box center [1291, 187] width 44 height 44
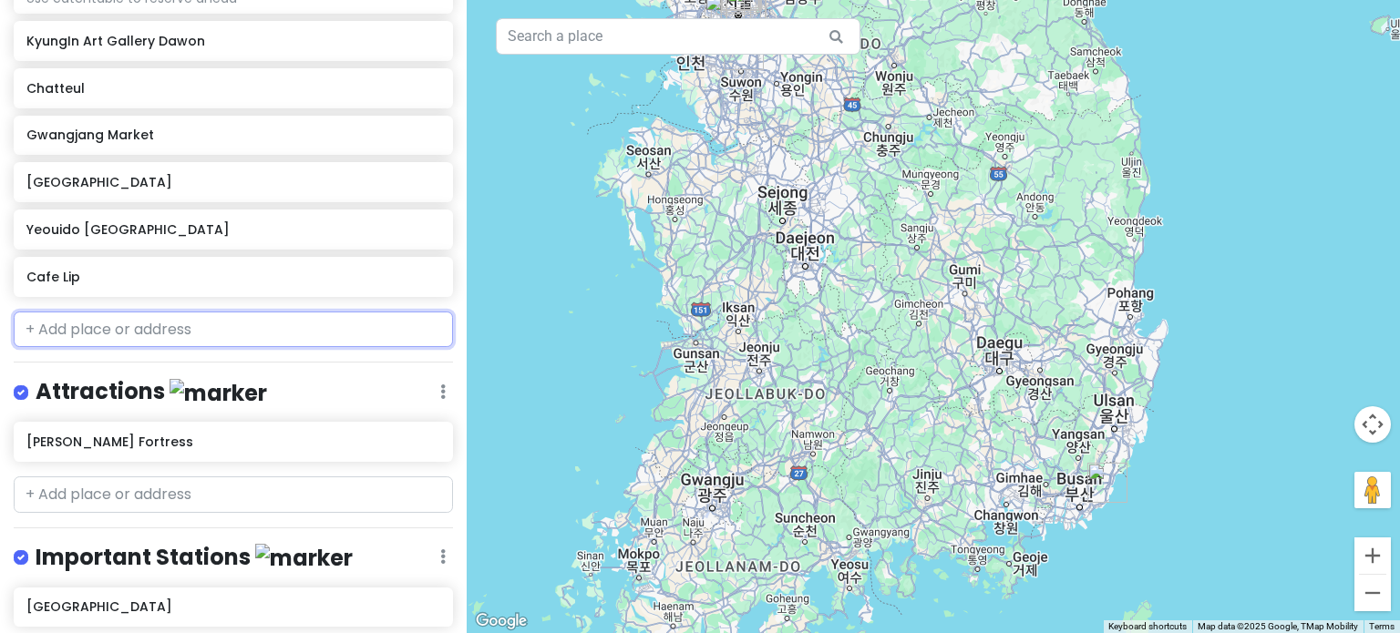
scroll to position [897, 0]
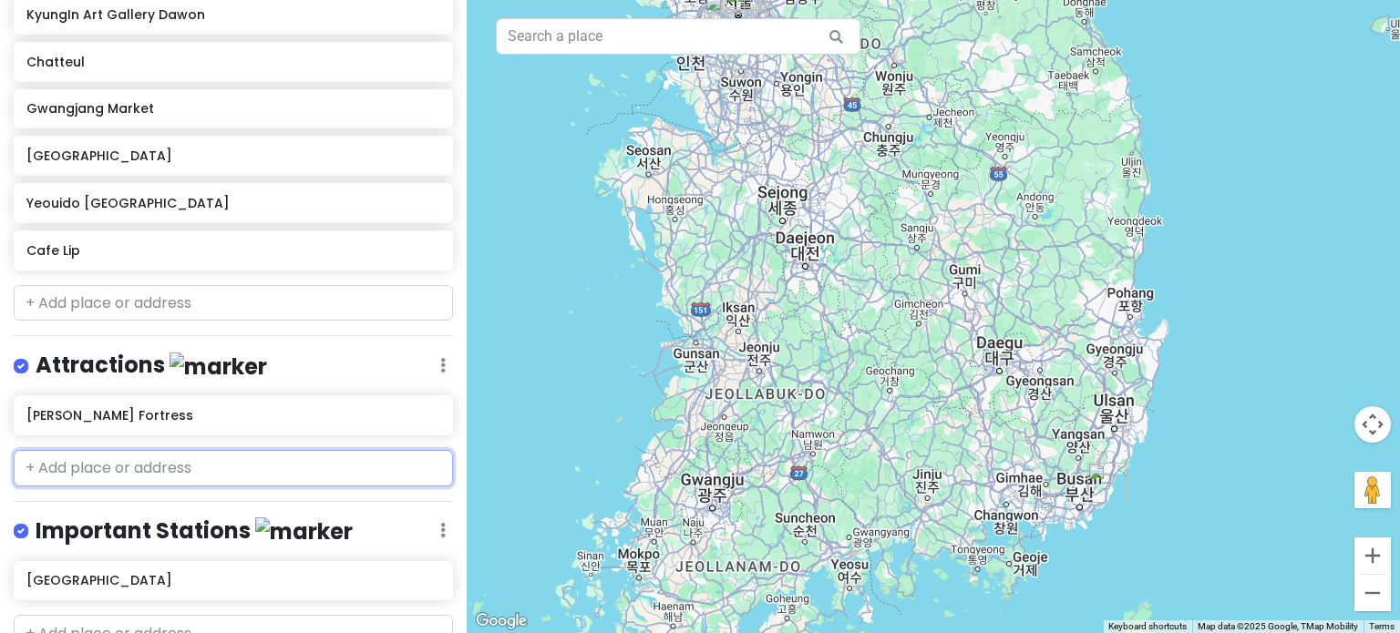
click at [165, 450] on input "text" at bounding box center [233, 468] width 439 height 36
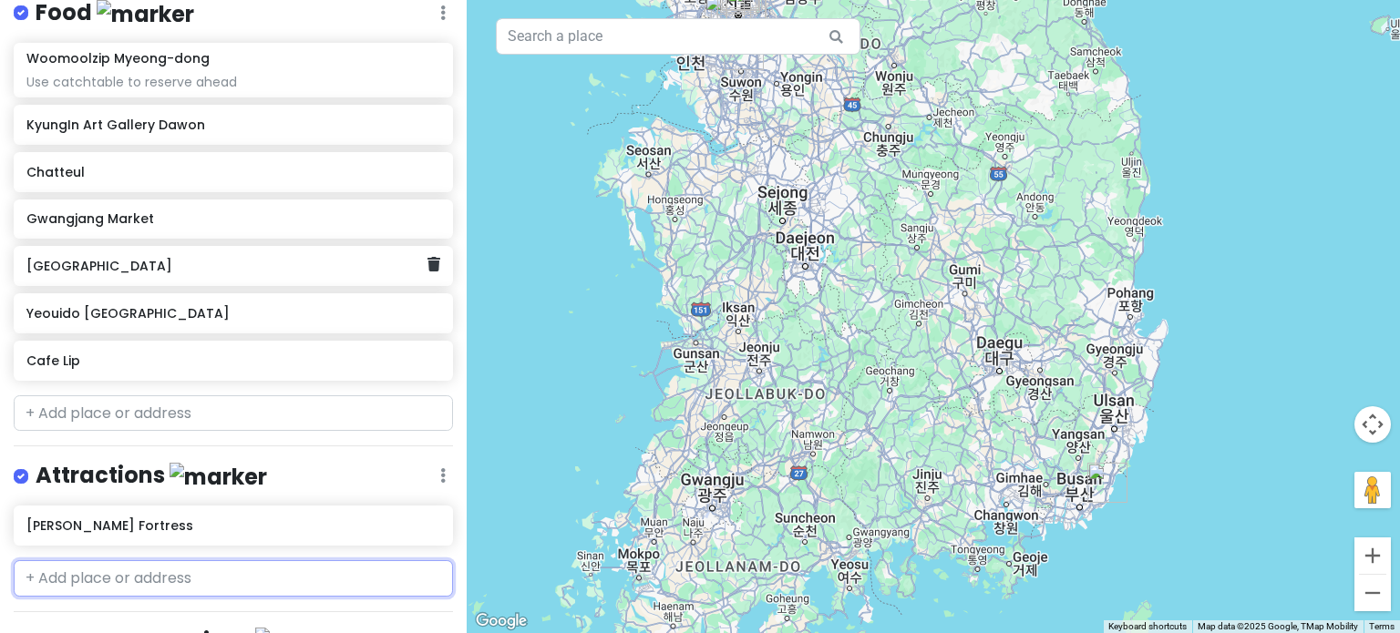
scroll to position [787, 0]
type input "g"
type input "banpo"
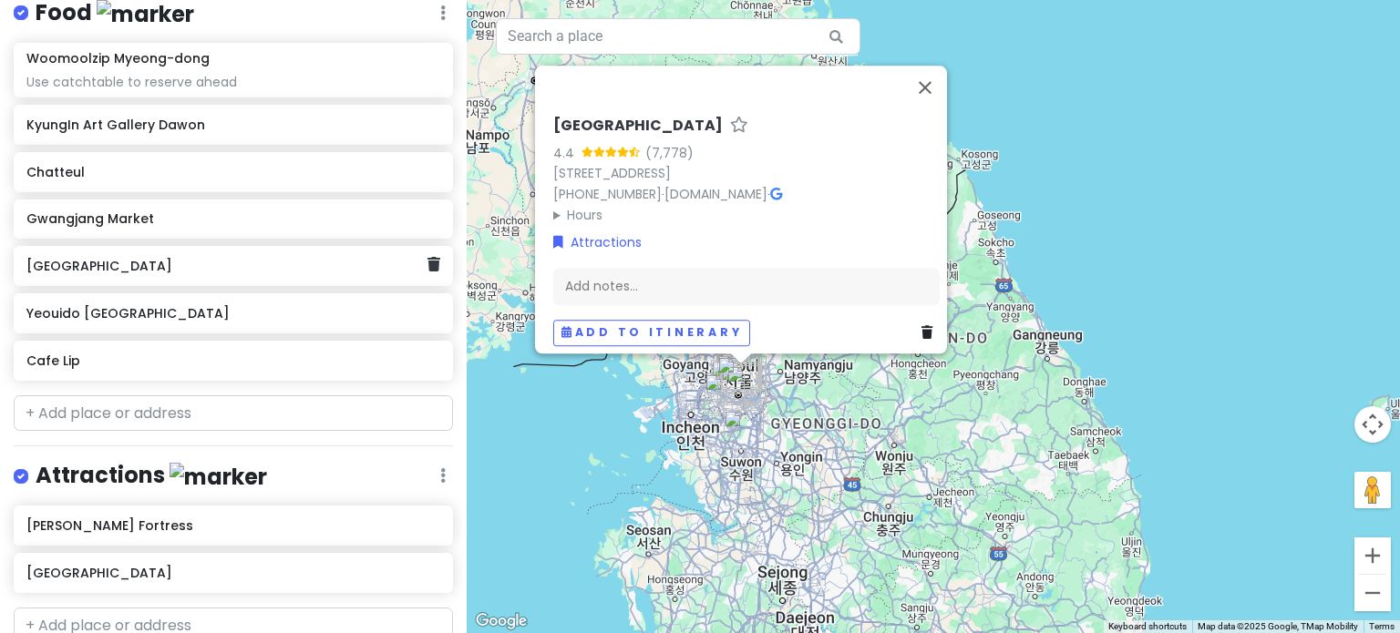
click at [427, 257] on icon at bounding box center [433, 264] width 13 height 15
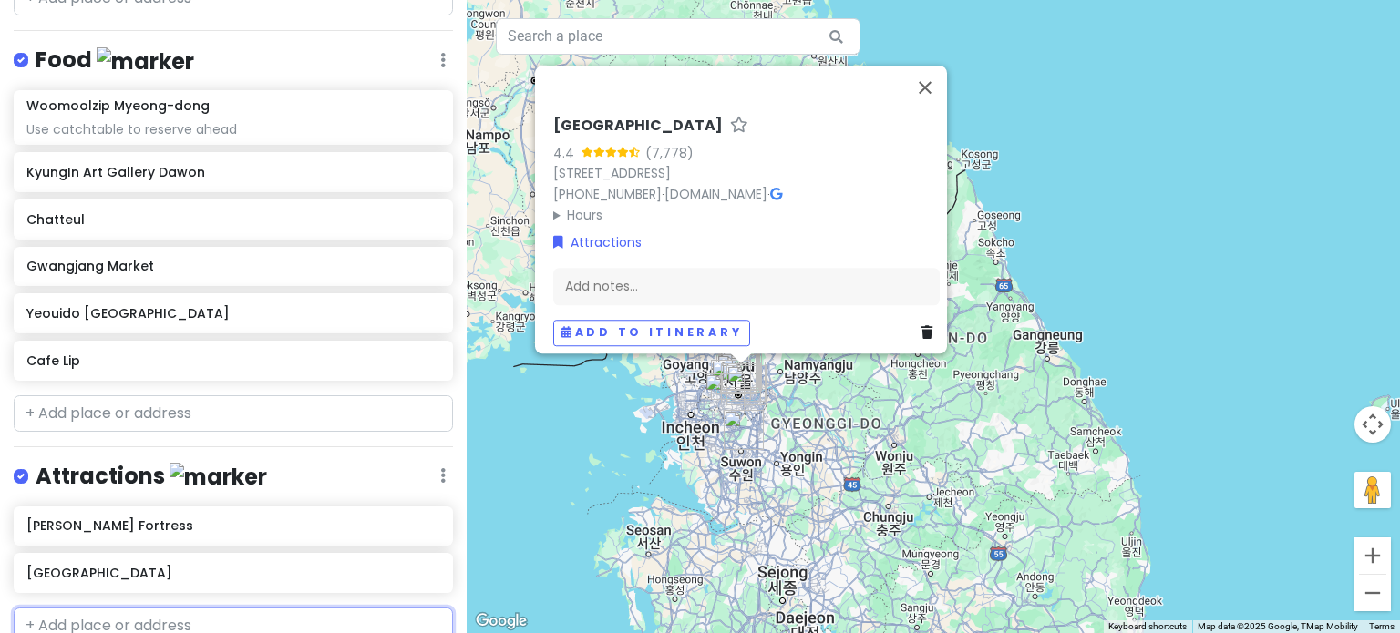
click at [167, 608] on input "text" at bounding box center [233, 626] width 439 height 36
type input "yeo"
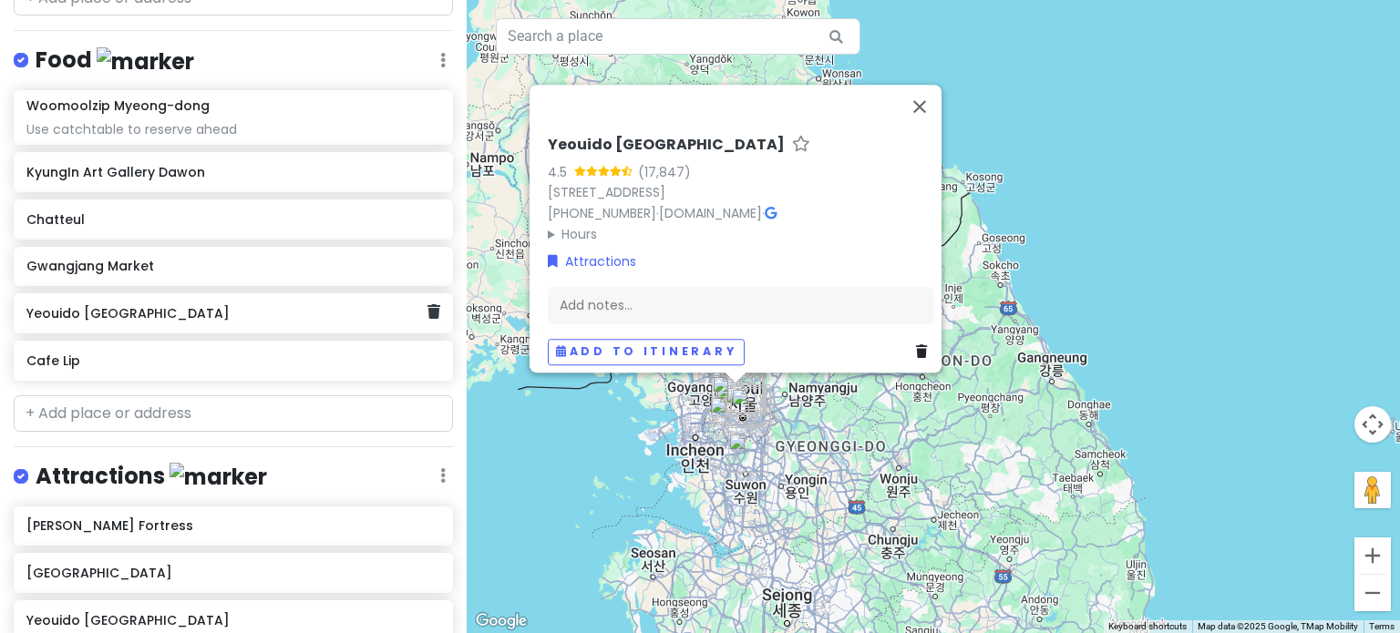
click at [427, 304] on icon at bounding box center [433, 311] width 13 height 15
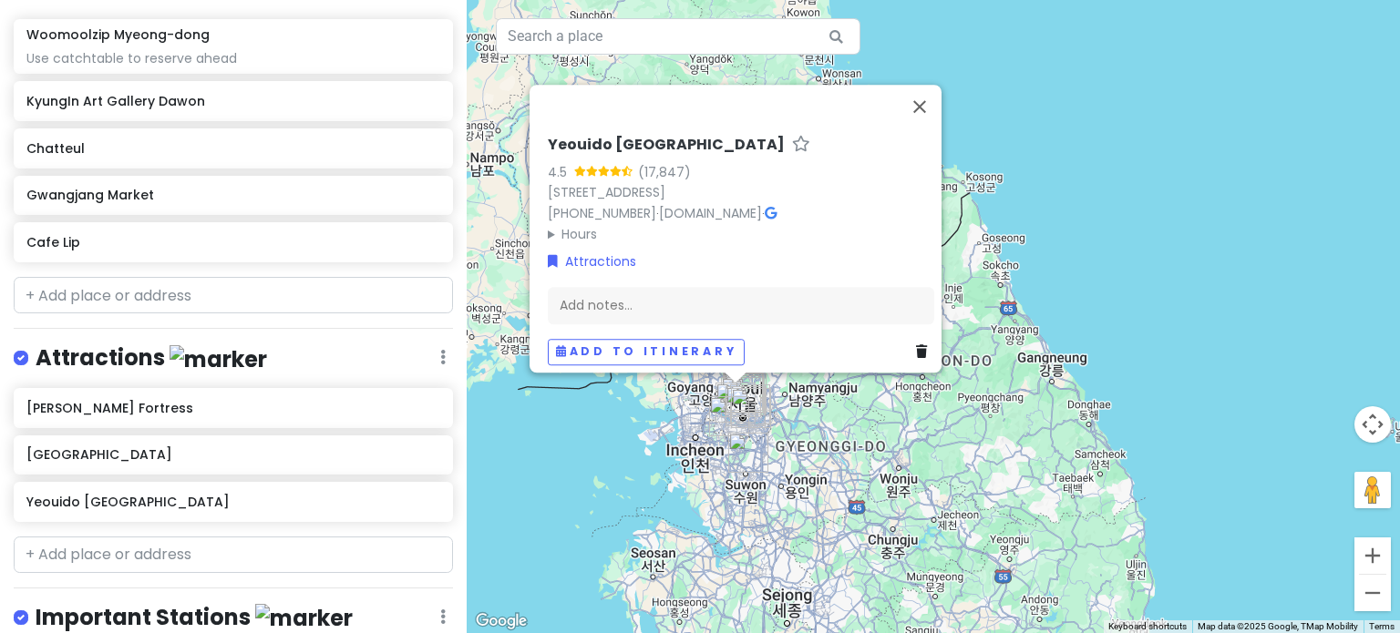
scroll to position [814, 0]
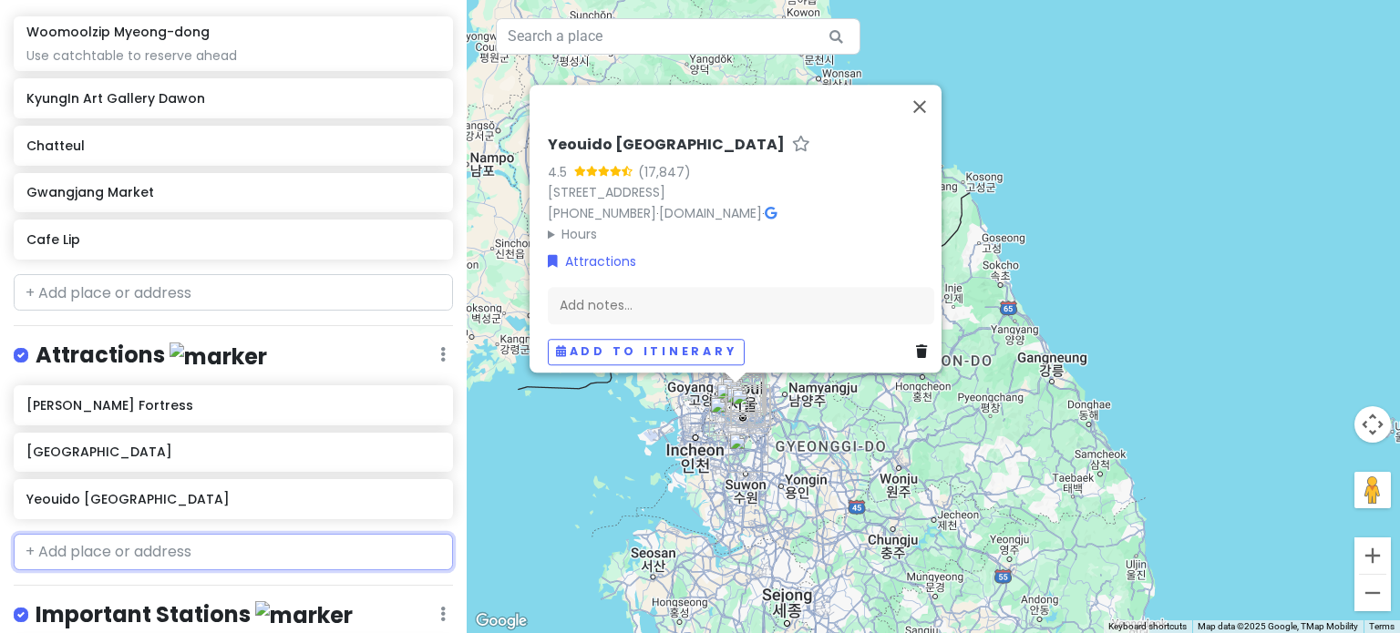
click at [160, 534] on input "text" at bounding box center [233, 552] width 439 height 36
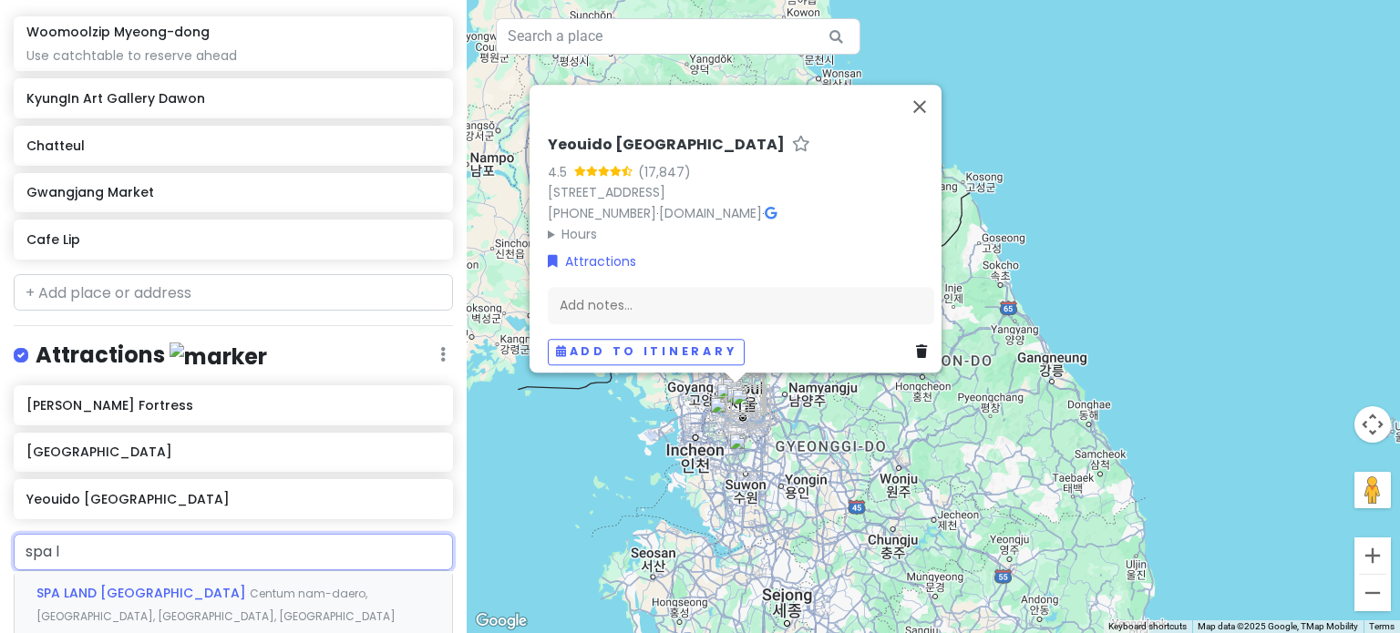
type input "spa la"
click at [157, 584] on span "SPA LAND [GEOGRAPHIC_DATA]" at bounding box center [142, 593] width 213 height 18
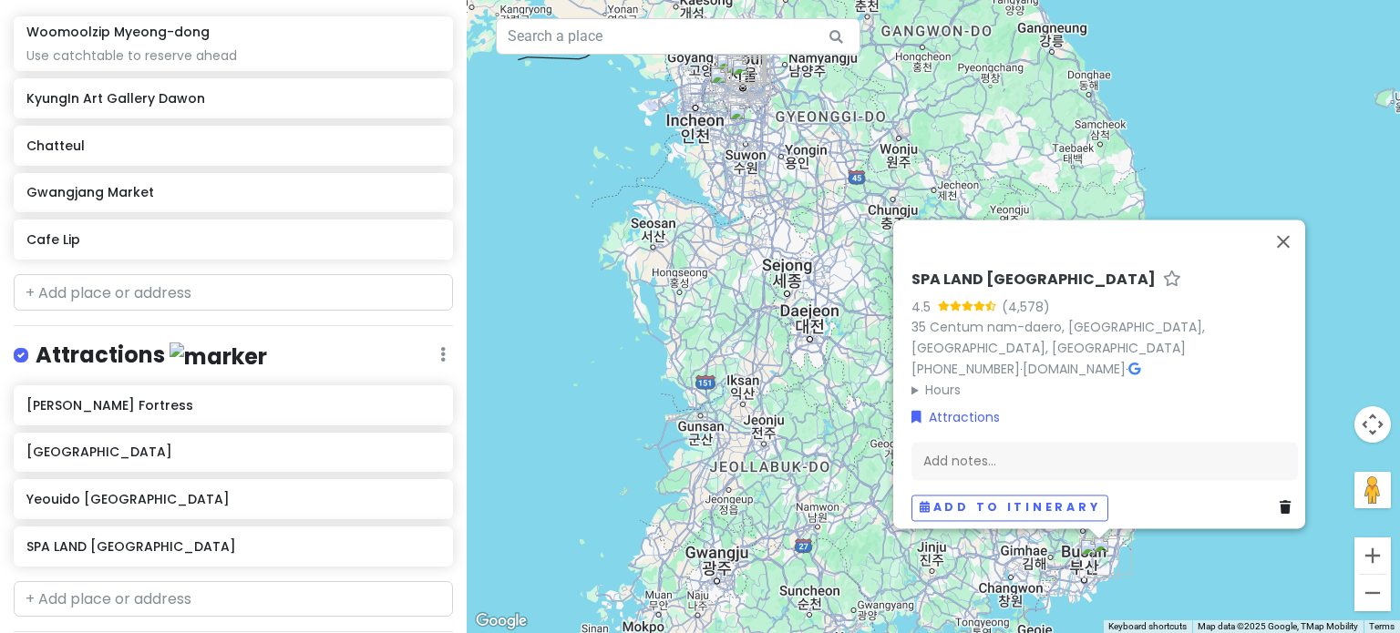
click at [1252, 190] on div "SPA LAND [GEOGRAPHIC_DATA] 4.5 (4,578) 35 Centum nam-[GEOGRAPHIC_DATA], [GEOGRA…" at bounding box center [933, 316] width 933 height 633
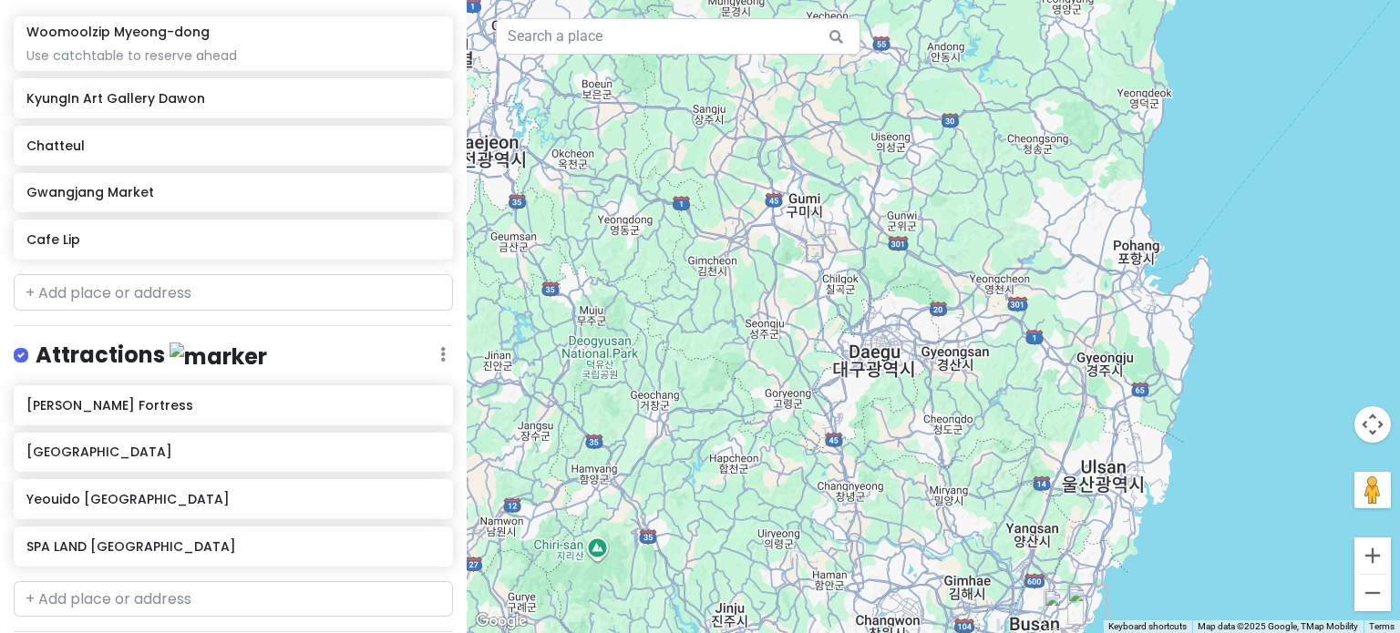
drag, startPoint x: 1173, startPoint y: 583, endPoint x: 1210, endPoint y: 374, distance: 212.0
click at [1210, 374] on div at bounding box center [933, 316] width 933 height 633
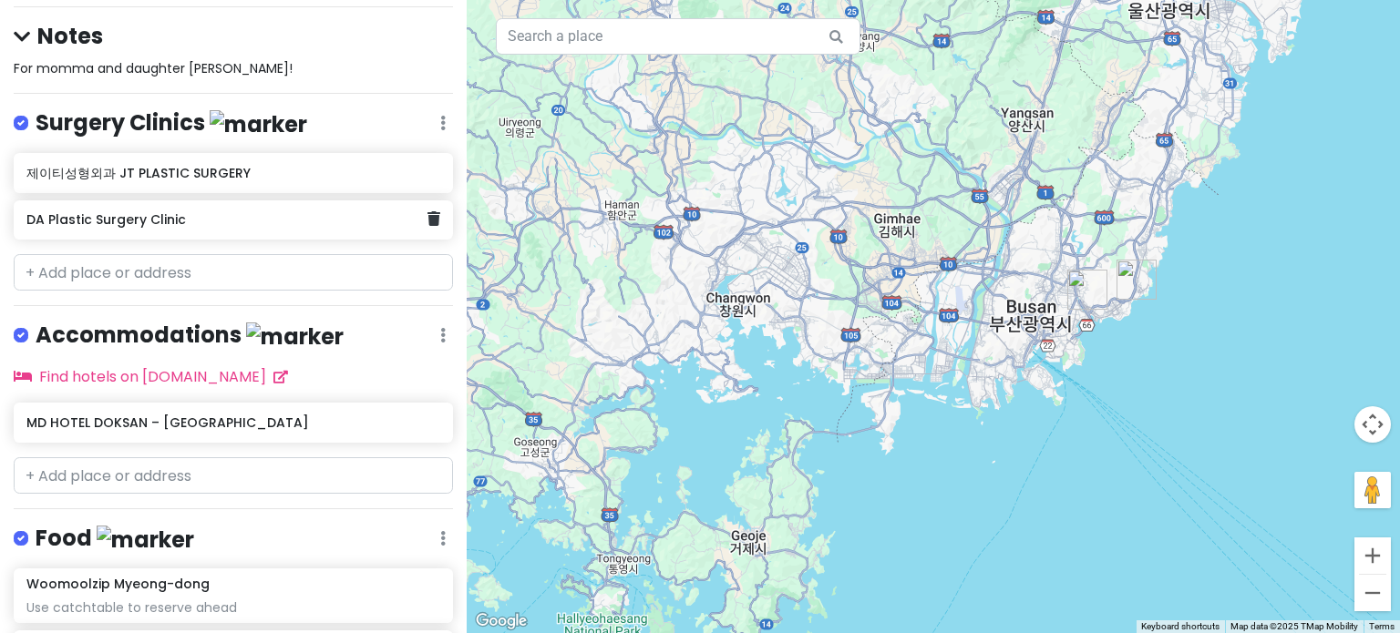
scroll to position [264, 0]
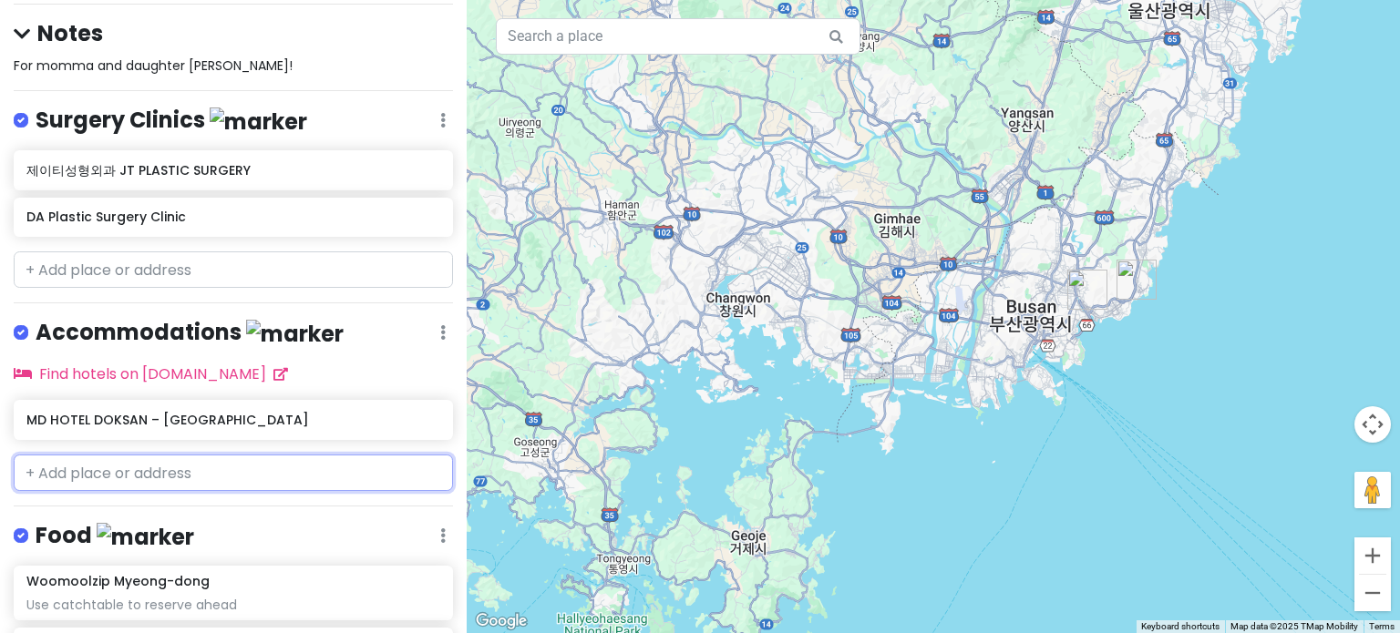
click at [116, 455] on input "text" at bounding box center [233, 473] width 439 height 36
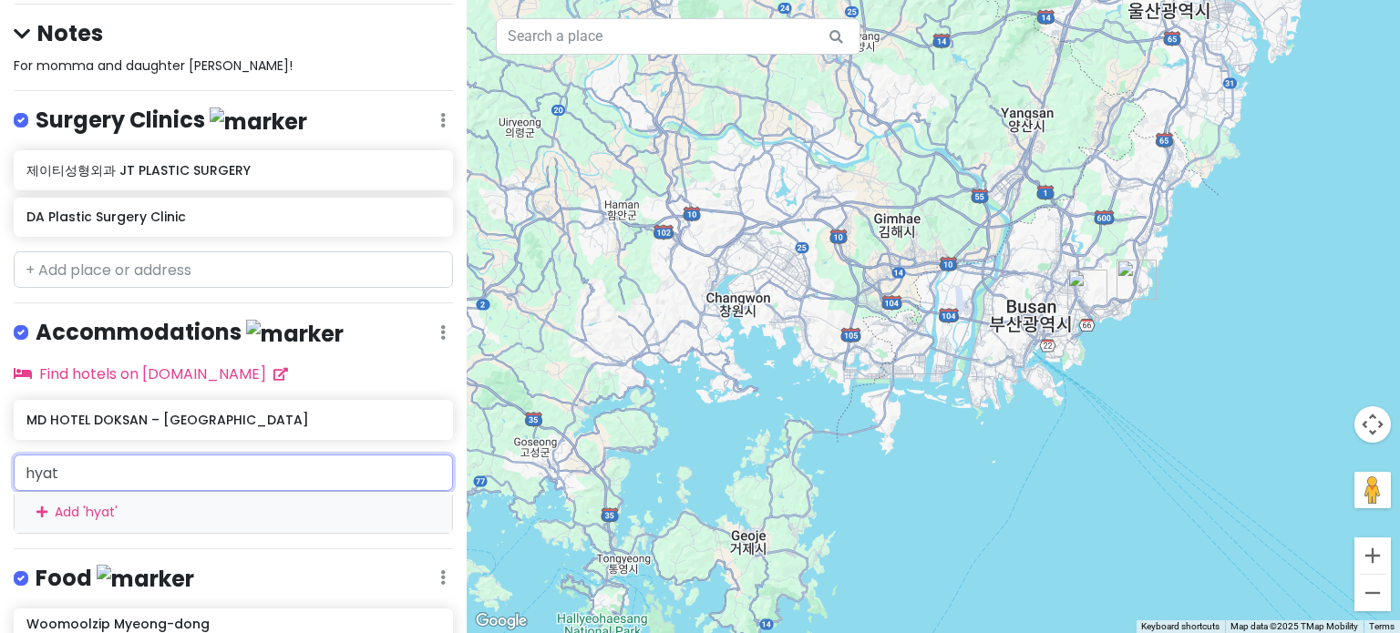
type input "hyatt"
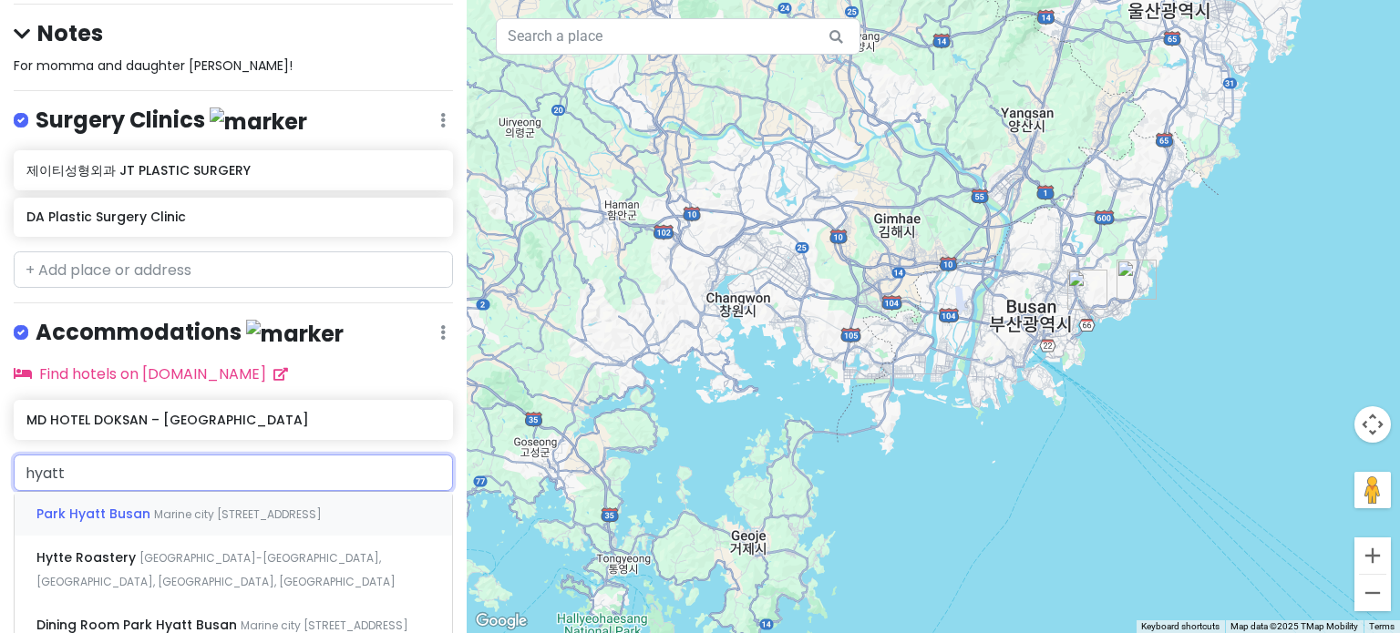
click at [139, 505] on span "Park Hyatt Busan" at bounding box center [95, 514] width 118 height 18
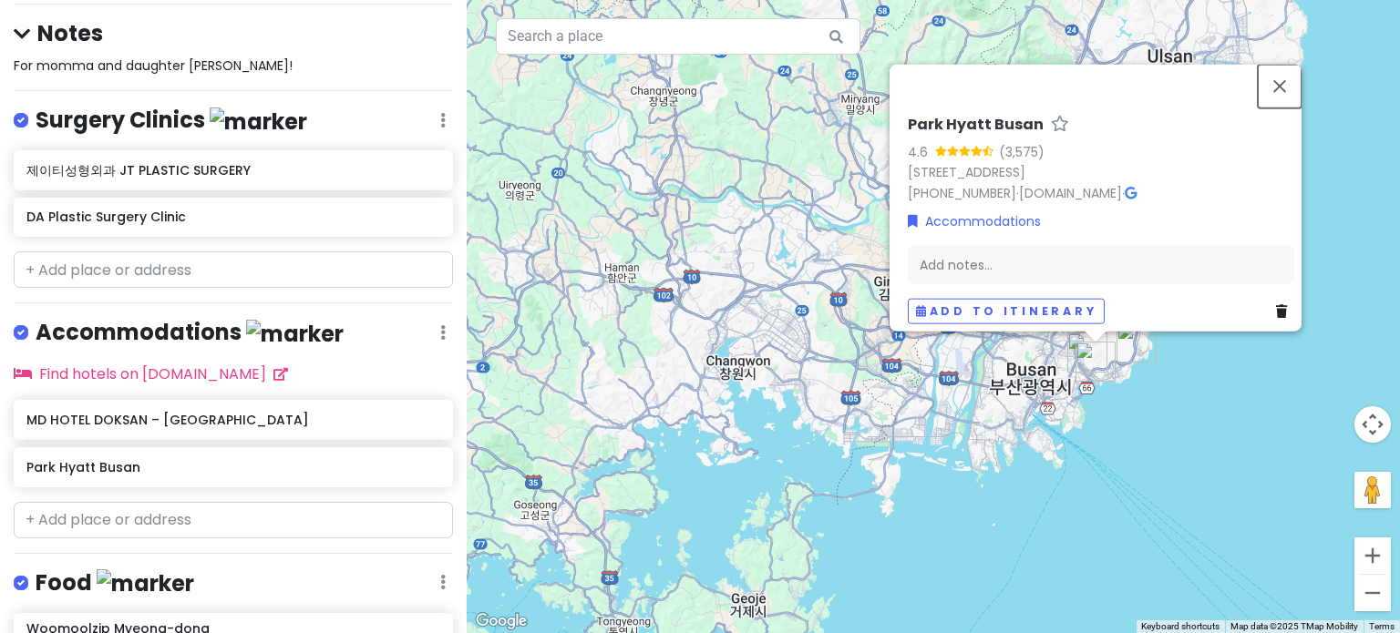
click at [1284, 76] on button "Close" at bounding box center [1279, 86] width 44 height 44
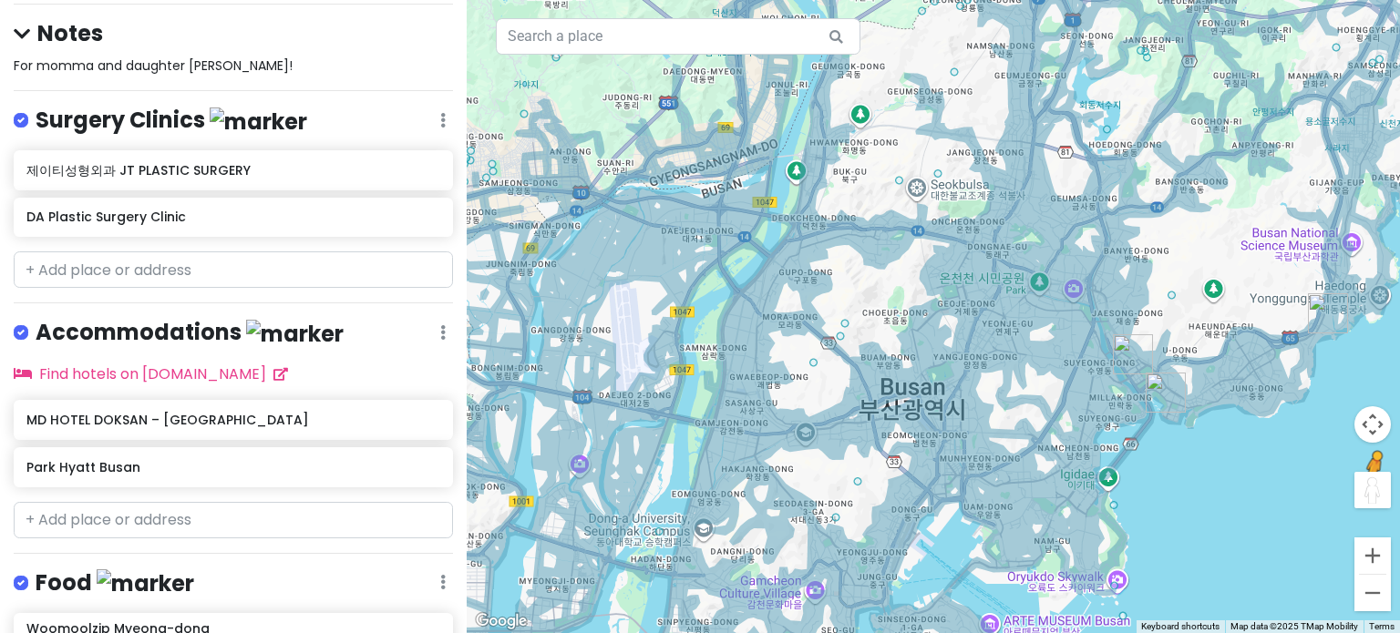
drag, startPoint x: 1378, startPoint y: 484, endPoint x: 1369, endPoint y: 495, distance: 13.7
click at [1369, 495] on button "Drag Pegman onto the map to open Street View" at bounding box center [1372, 490] width 36 height 36
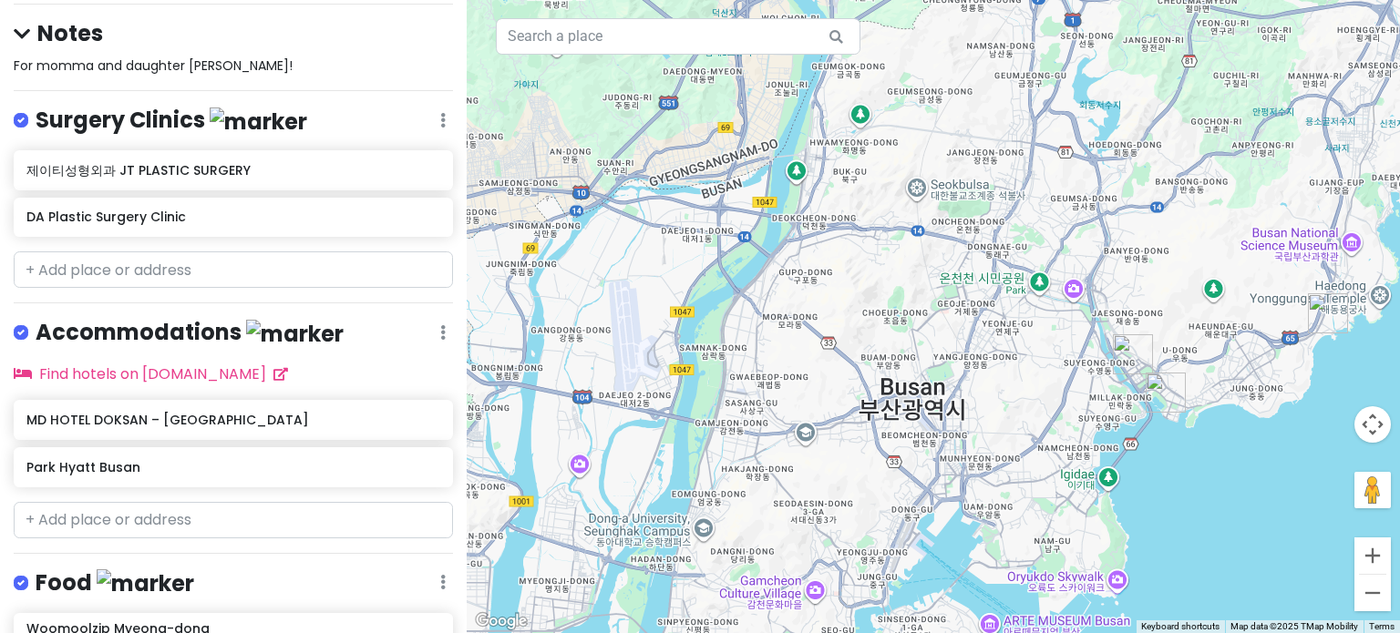
drag, startPoint x: 1302, startPoint y: 425, endPoint x: 1203, endPoint y: 446, distance: 101.5
click at [1203, 446] on div "To navigate, press the arrow keys. No data available." at bounding box center [933, 316] width 933 height 633
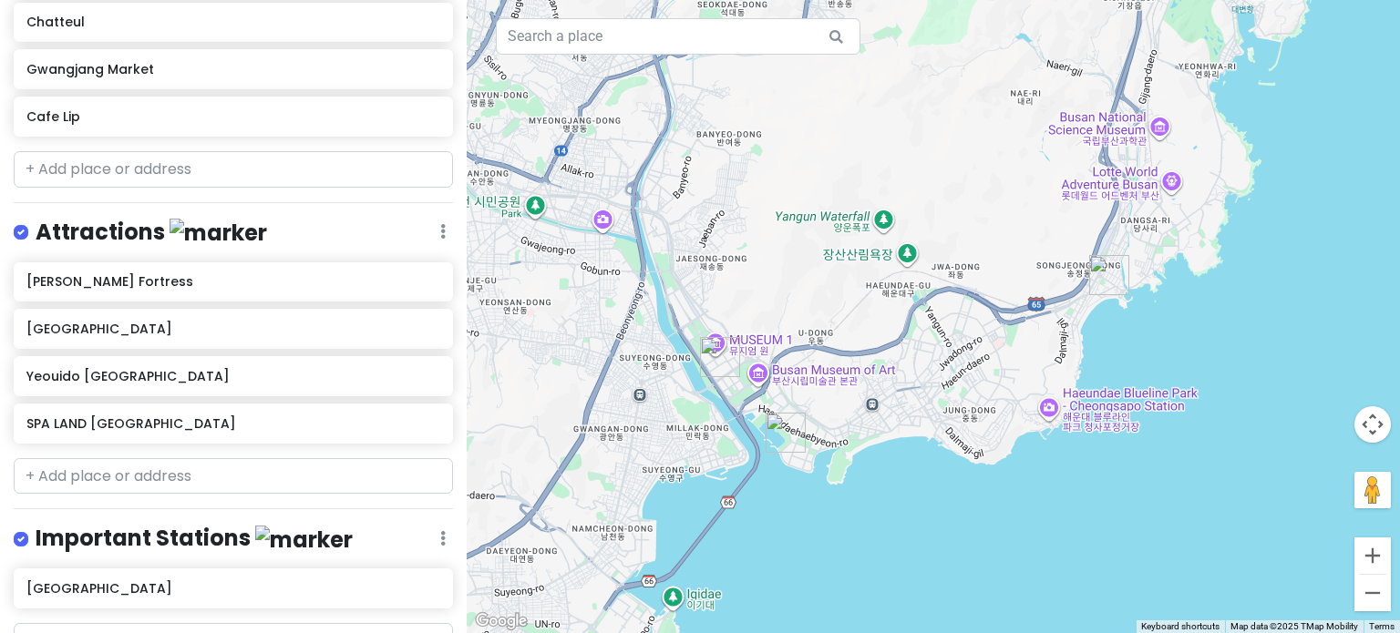
scroll to position [991, 0]
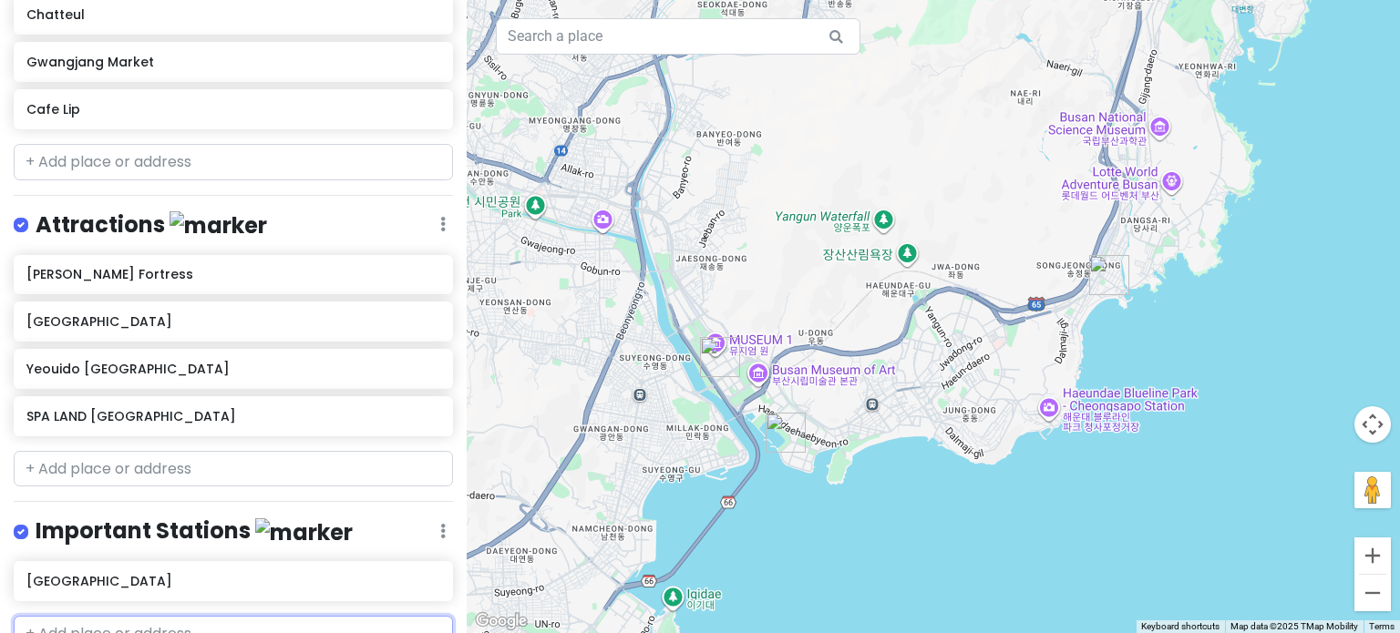
click at [116, 616] on input "text" at bounding box center [233, 634] width 439 height 36
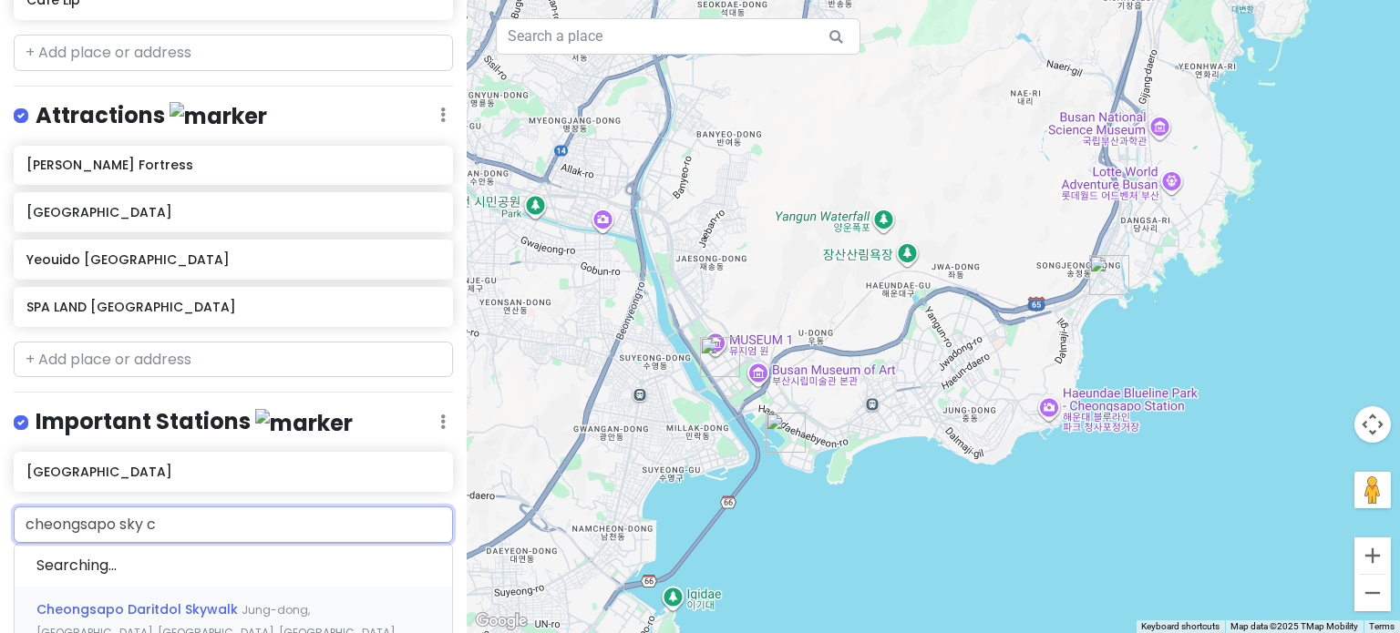
scroll to position [1101, 0]
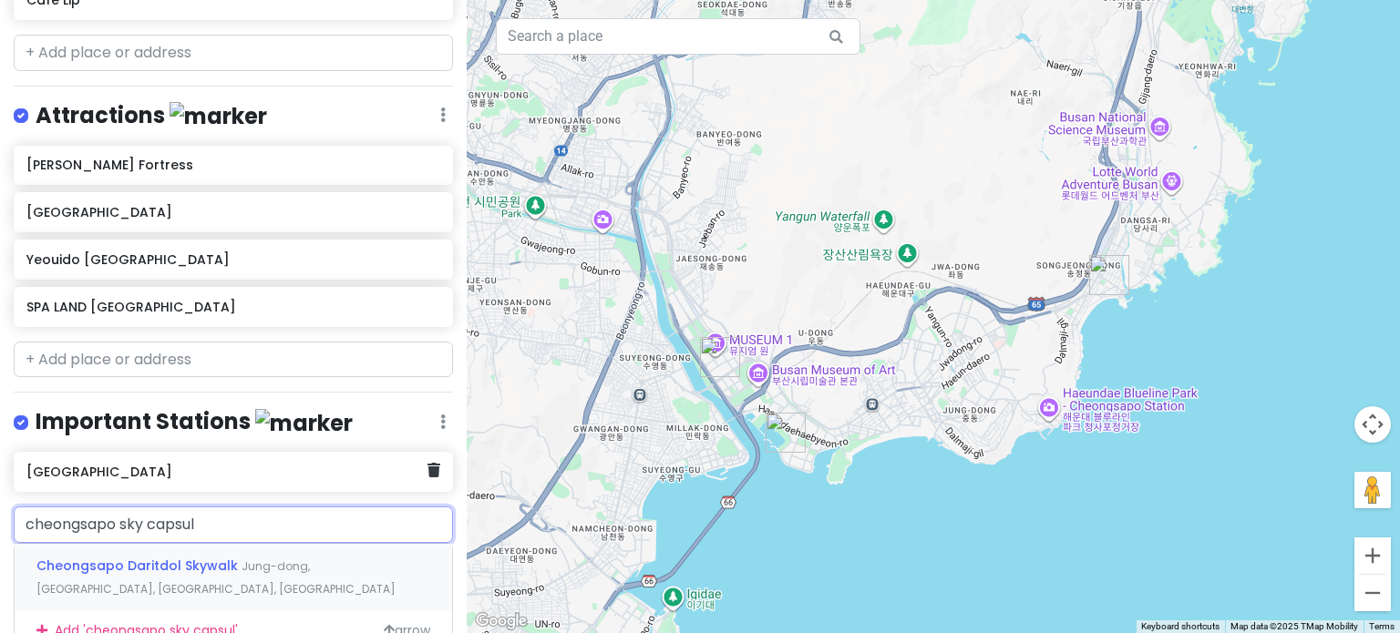
type input "cheongsapo sky capsule"
click at [292, 557] on span "Haeundae [GEOGRAPHIC_DATA] - [GEOGRAPHIC_DATA]" at bounding box center [227, 566] width 383 height 18
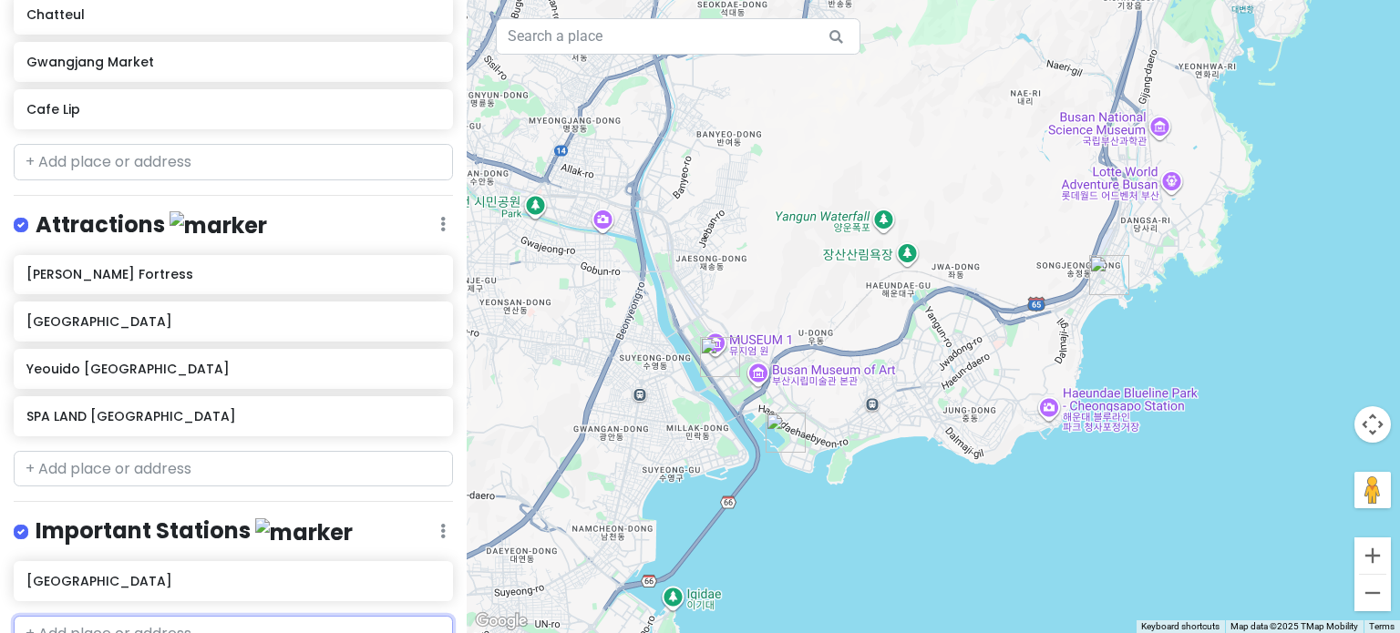
scroll to position [1039, 0]
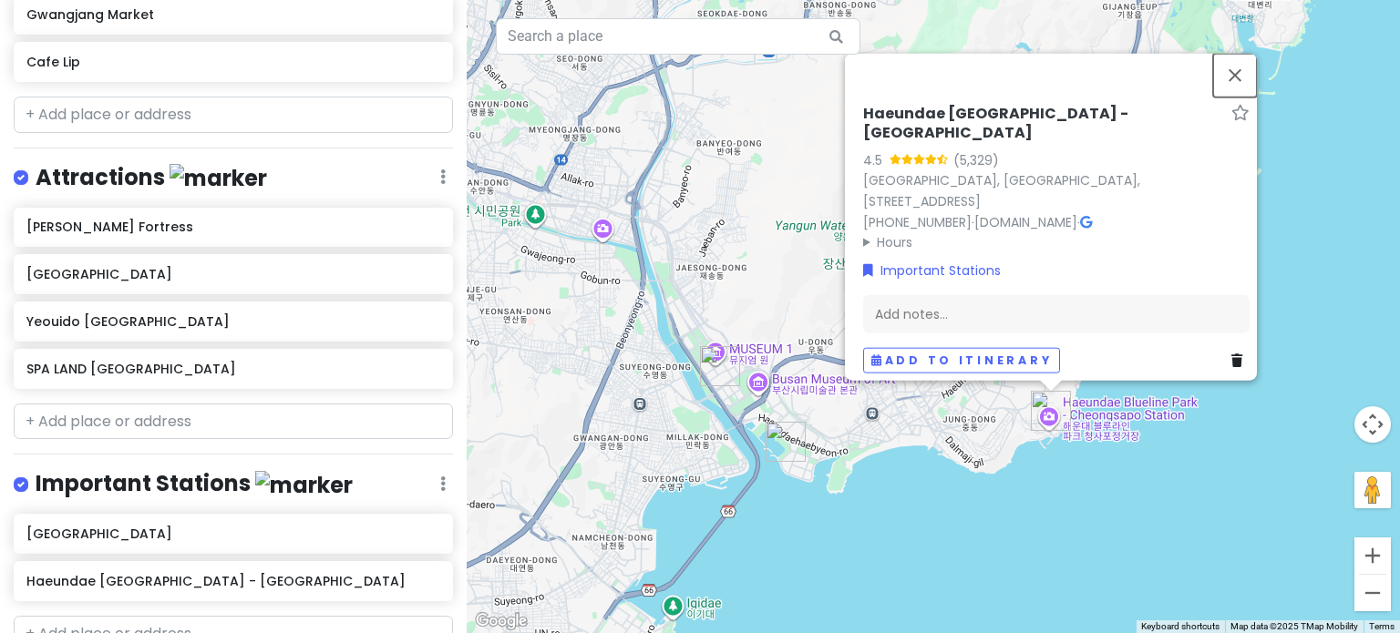
click at [1243, 83] on button "Close" at bounding box center [1235, 75] width 44 height 44
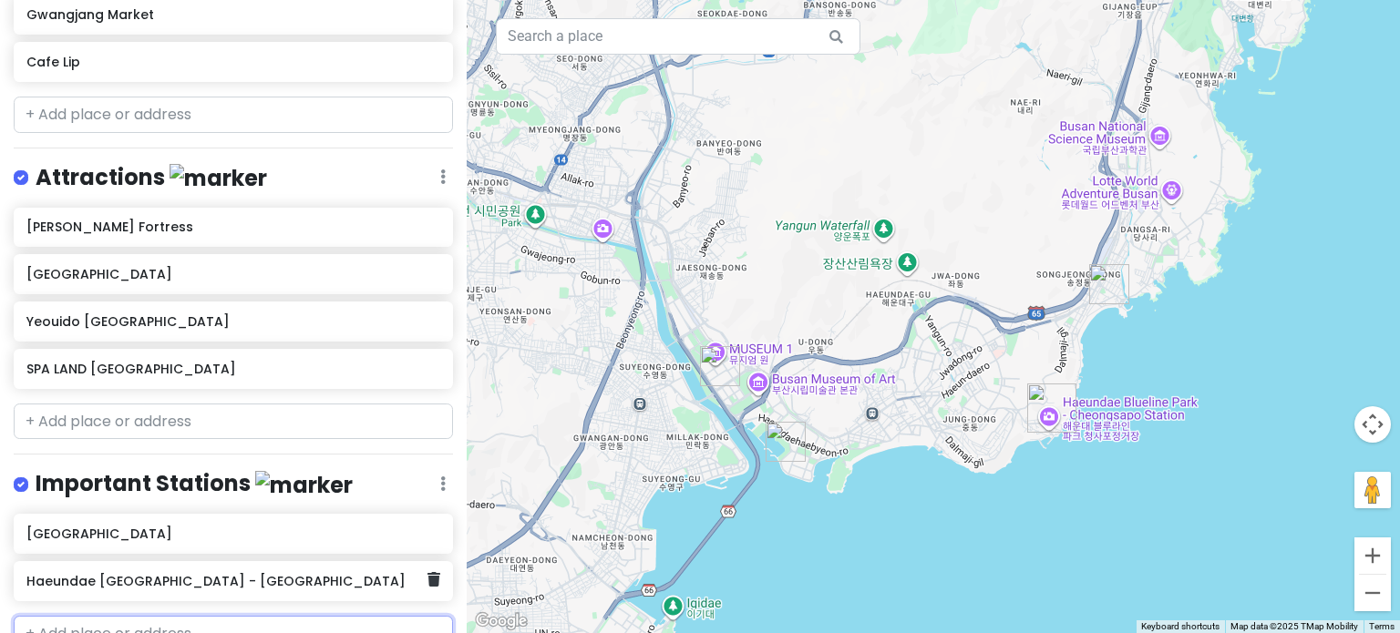
click at [427, 572] on icon at bounding box center [433, 579] width 13 height 15
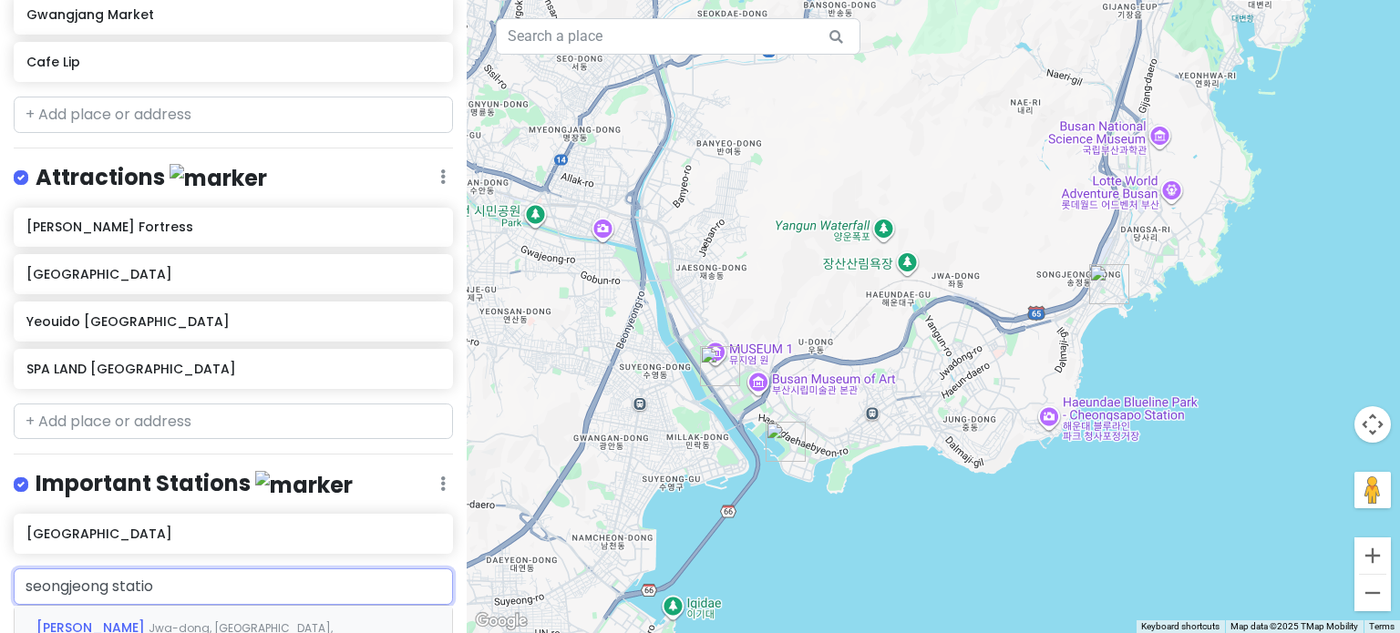
type input "[GEOGRAPHIC_DATA]"
click at [299, 619] on span "Haeundae Blueline Park - [GEOGRAPHIC_DATA]" at bounding box center [194, 628] width 317 height 18
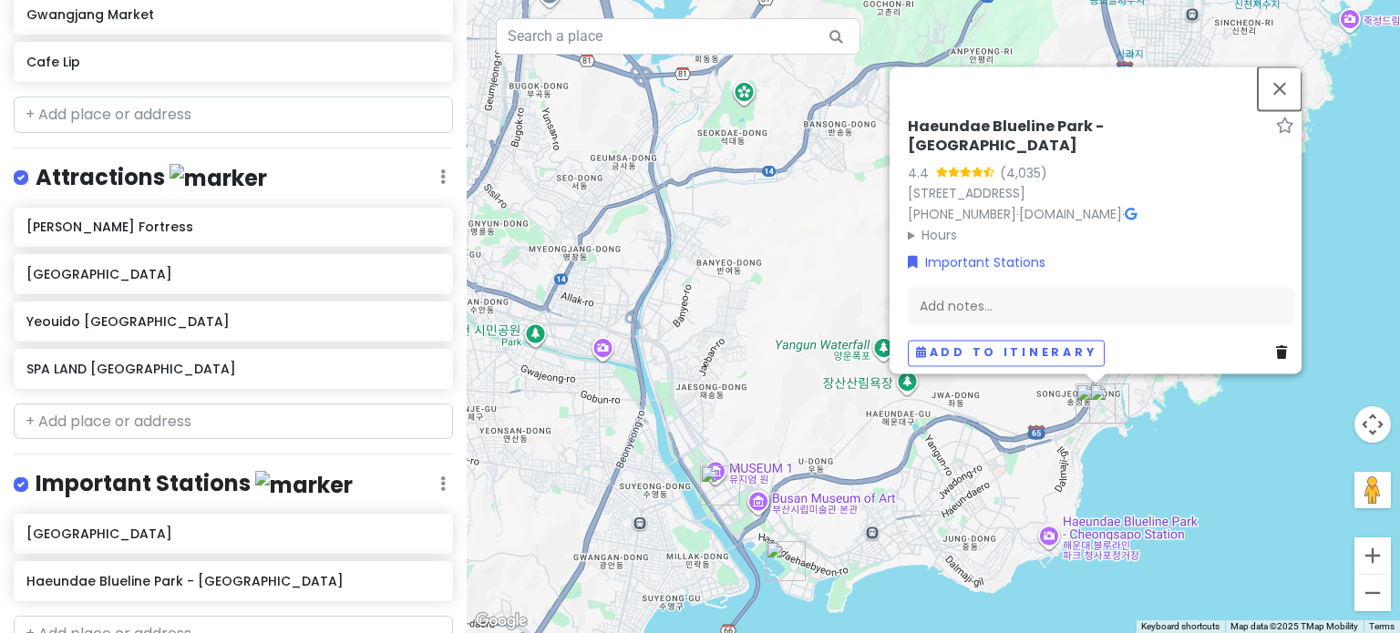
click at [1288, 77] on button "Close" at bounding box center [1279, 89] width 44 height 44
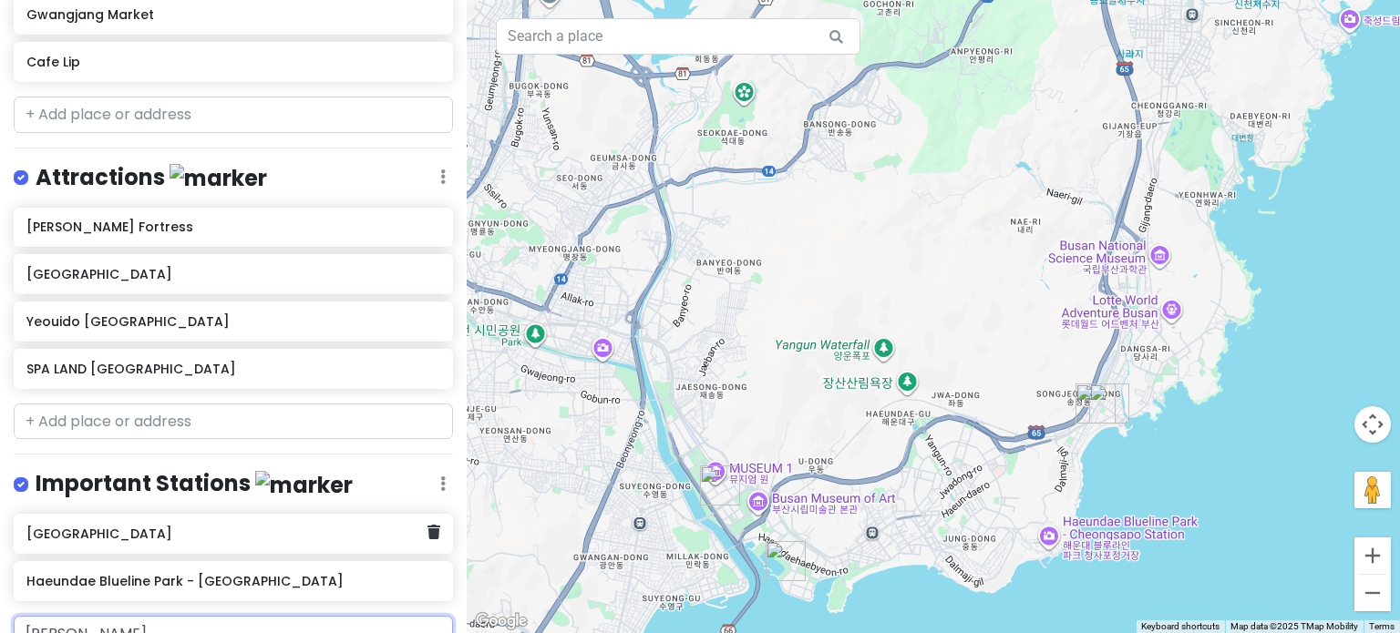
type input "[GEOGRAPHIC_DATA]"
